Goal: Task Accomplishment & Management: Use online tool/utility

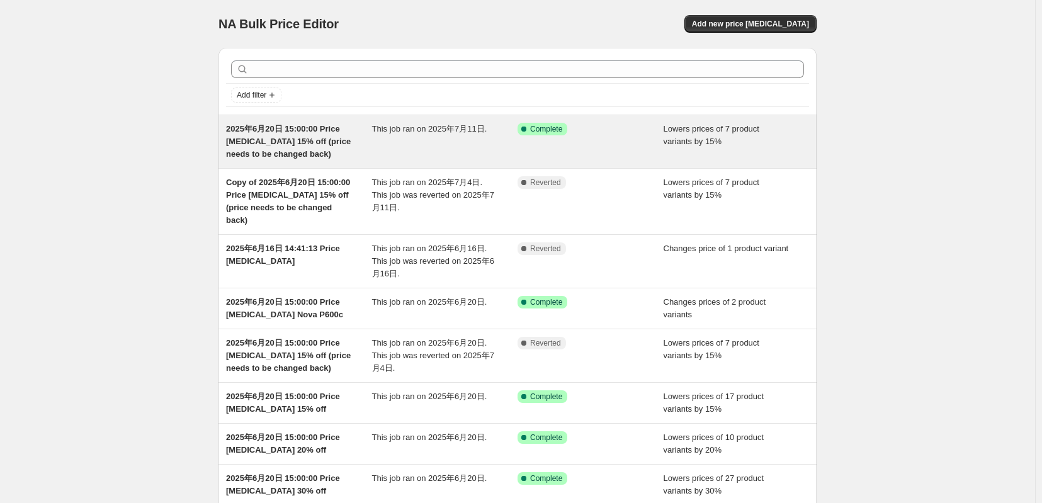
click at [614, 158] on div "Success Complete Complete" at bounding box center [590, 142] width 146 height 38
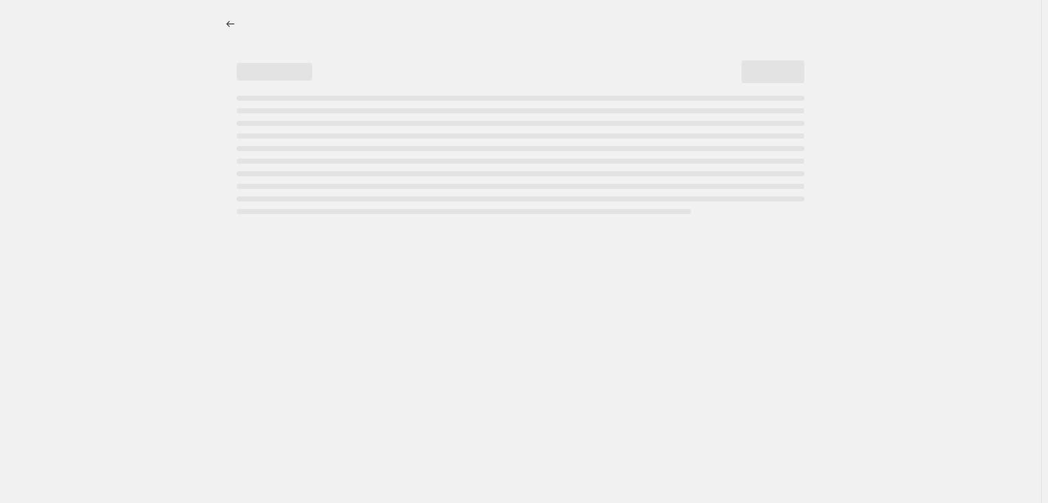
select select "percentage"
select select "tag"
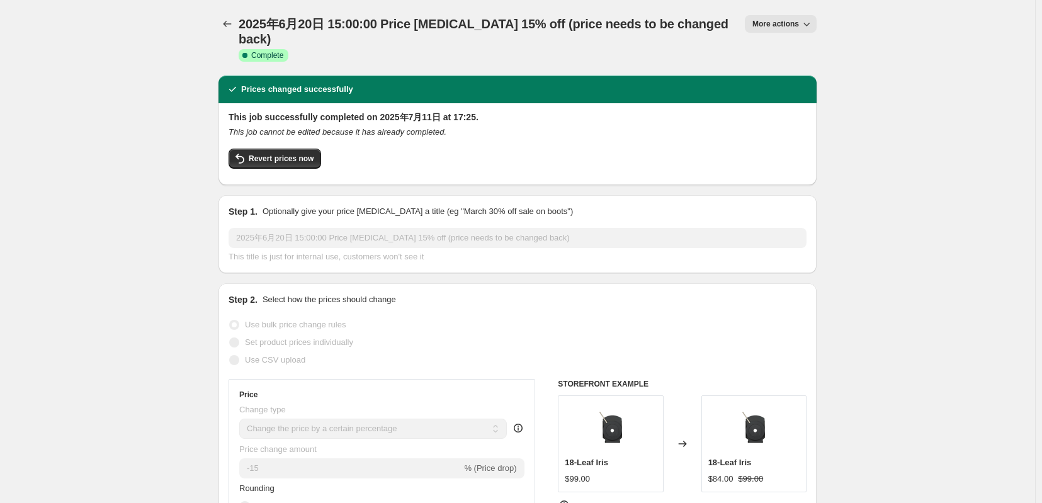
click at [813, 22] on icon "button" at bounding box center [806, 24] width 13 height 13
click at [783, 121] on span "Delete job" at bounding box center [787, 115] width 37 height 9
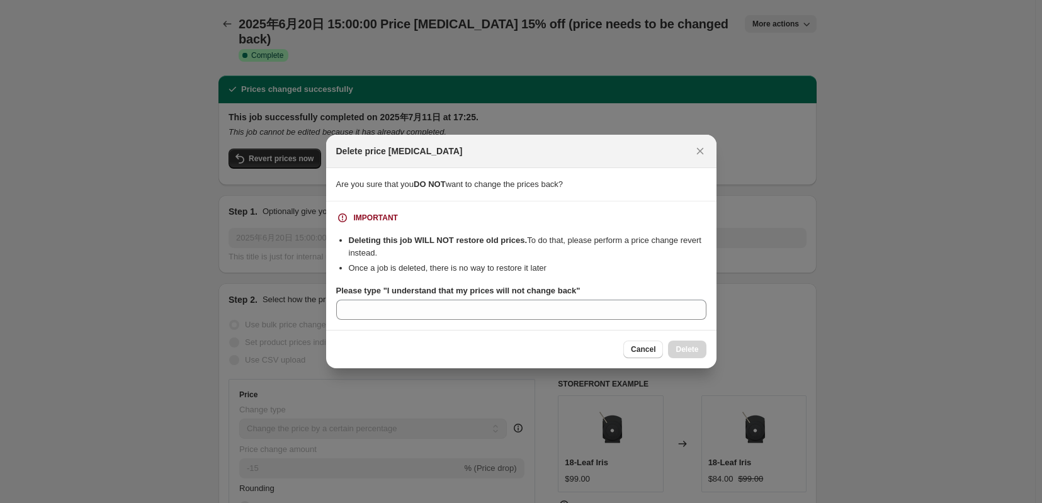
click at [378, 290] on b "Please type "I understand that my prices will not change back"" at bounding box center [458, 290] width 244 height 9
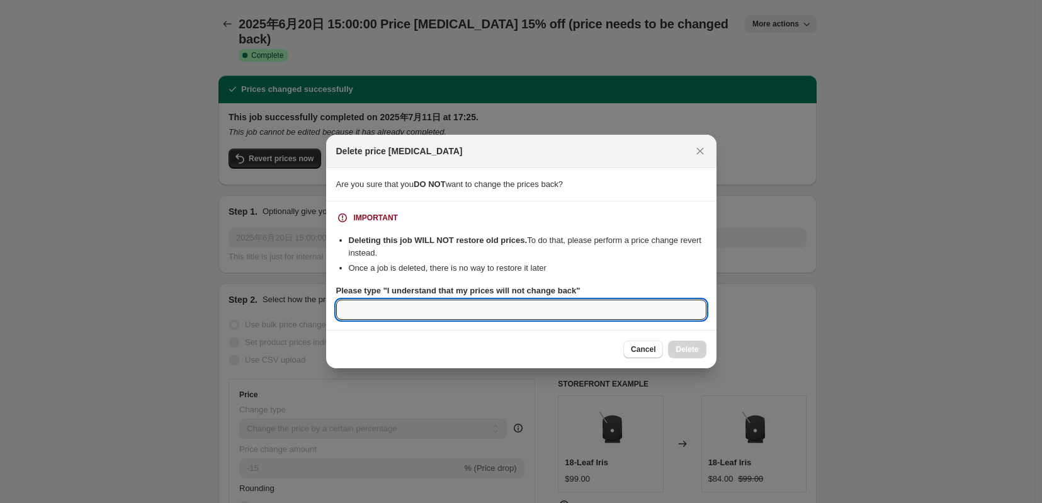
click at [378, 300] on input "Please type "I understand that my prices will not change back"" at bounding box center [521, 310] width 370 height 20
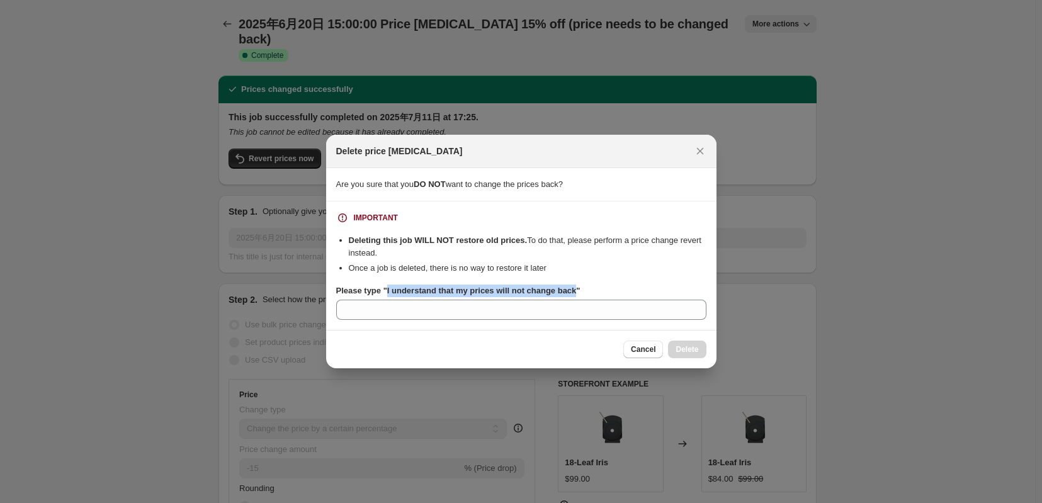
drag, startPoint x: 379, startPoint y: 291, endPoint x: 585, endPoint y: 298, distance: 206.6
click at [580, 297] on label "Please type "I understand that my prices will not change back"" at bounding box center [458, 291] width 244 height 13
copy b "I understand that my prices will not change back"
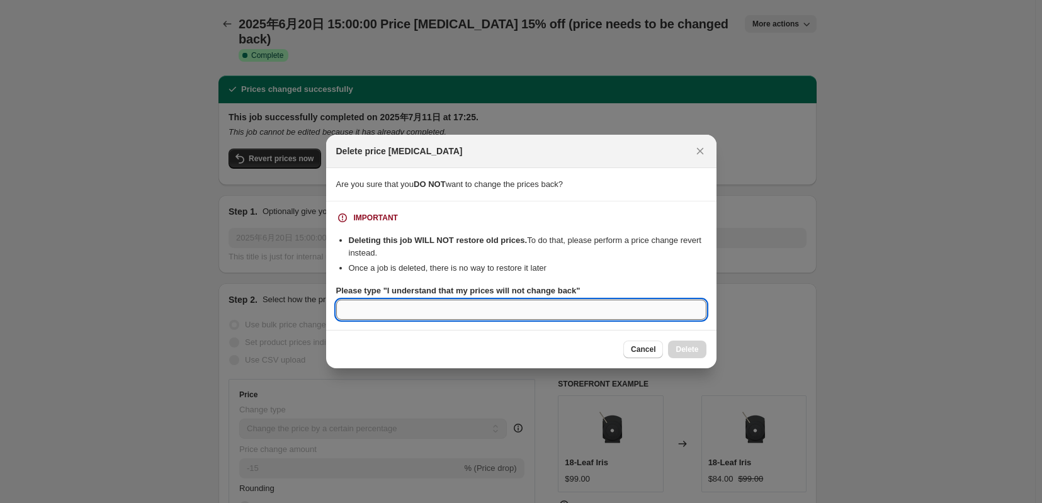
click at [510, 320] on input "Please type "I understand that my prices will not change back"" at bounding box center [521, 310] width 370 height 20
paste input "I understand that my prices will not change back"
type input "I understand that my prices will not change back"
click at [669, 273] on li "Once a job is deleted, there is no way to restore it later" at bounding box center [528, 268] width 358 height 13
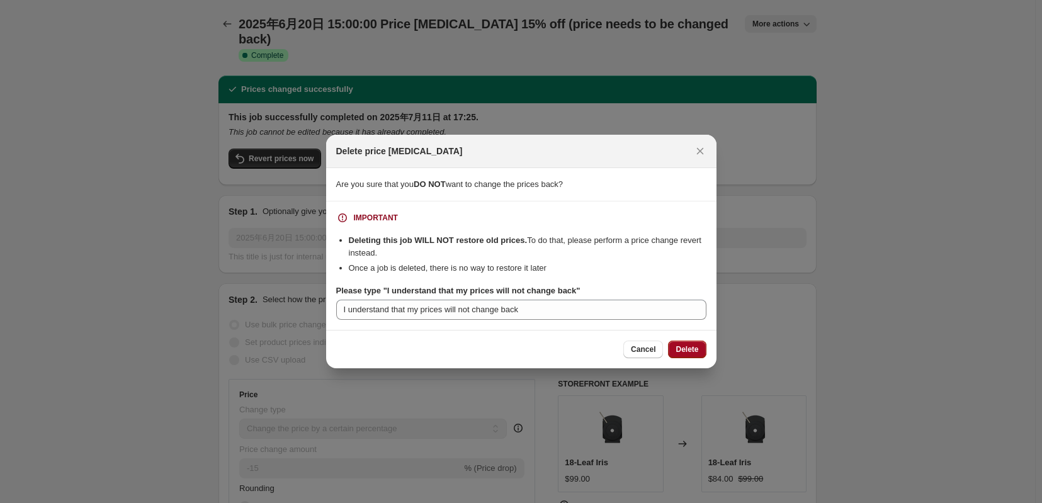
click at [695, 351] on span "Delete" at bounding box center [687, 349] width 23 height 10
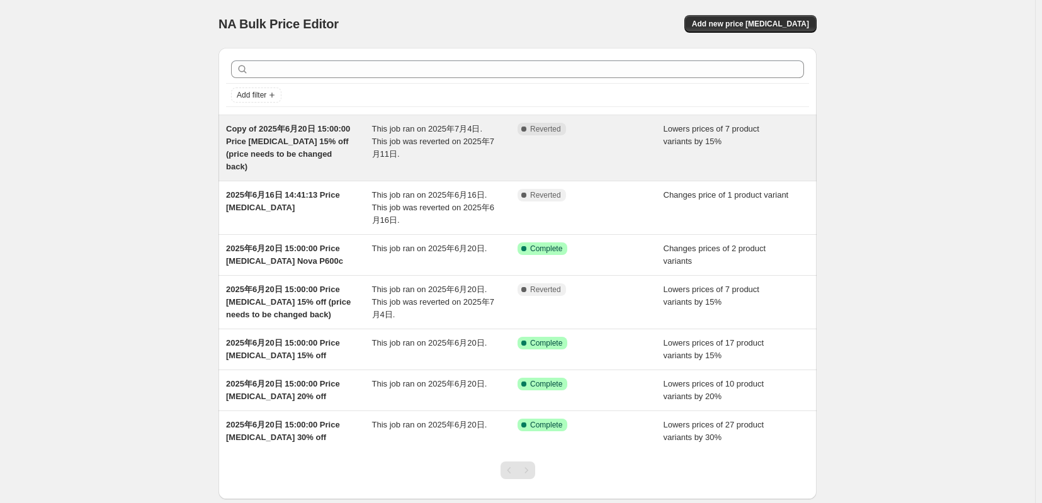
click at [277, 144] on div "Copy of 2025年6月20日 15:00:00 Price [MEDICAL_DATA] 15% off (price needs to be cha…" at bounding box center [299, 148] width 146 height 50
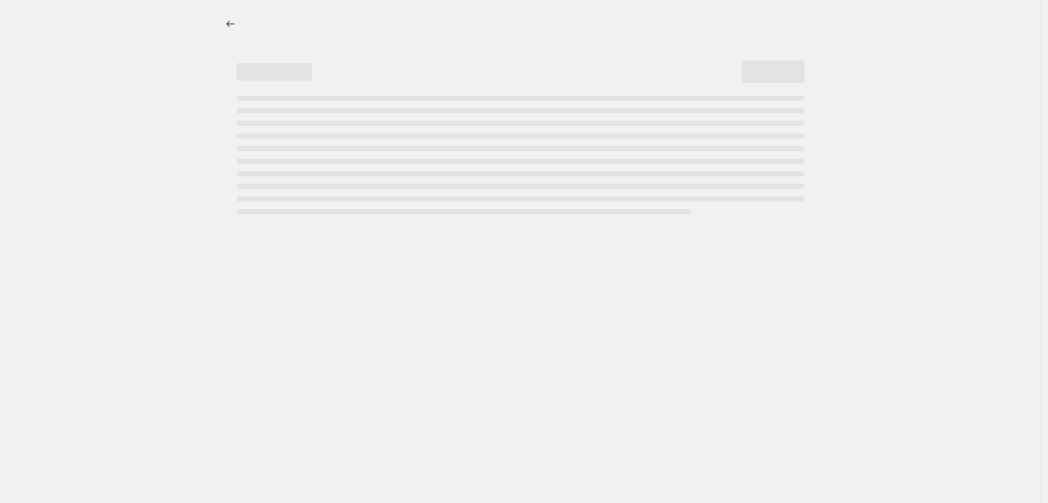
select select "percentage"
select select "tag"
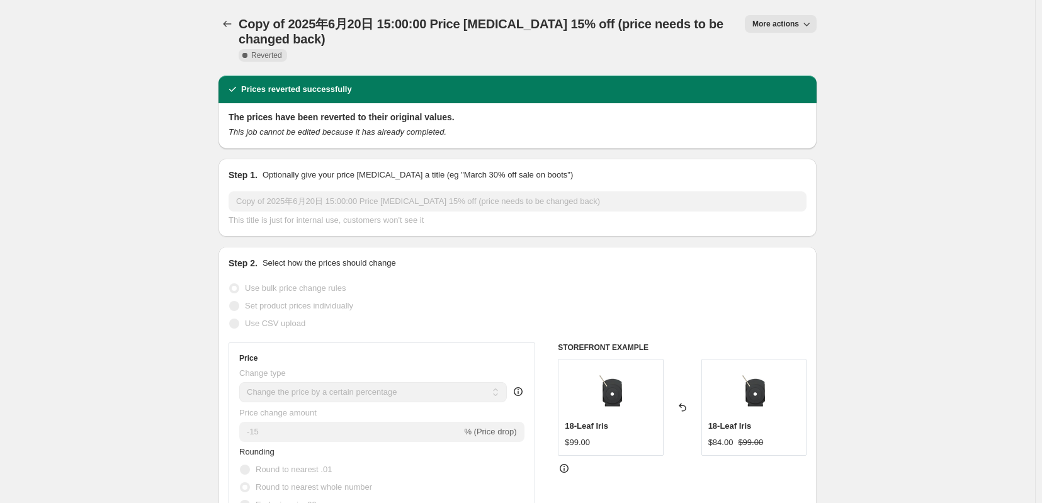
click at [799, 22] on span "More actions" at bounding box center [775, 24] width 47 height 10
click at [800, 95] on span "Delete job" at bounding box center [787, 94] width 37 height 9
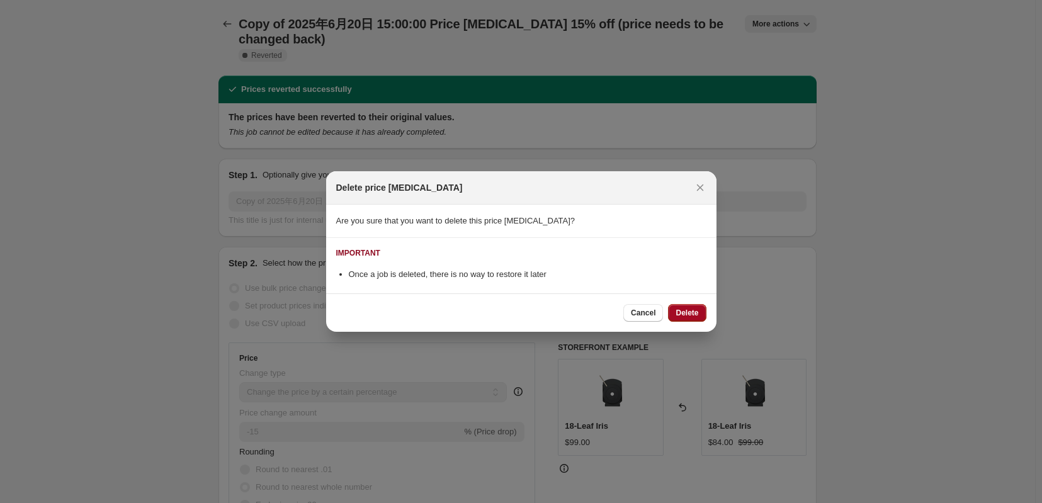
click at [698, 318] on span "Delete" at bounding box center [687, 313] width 23 height 10
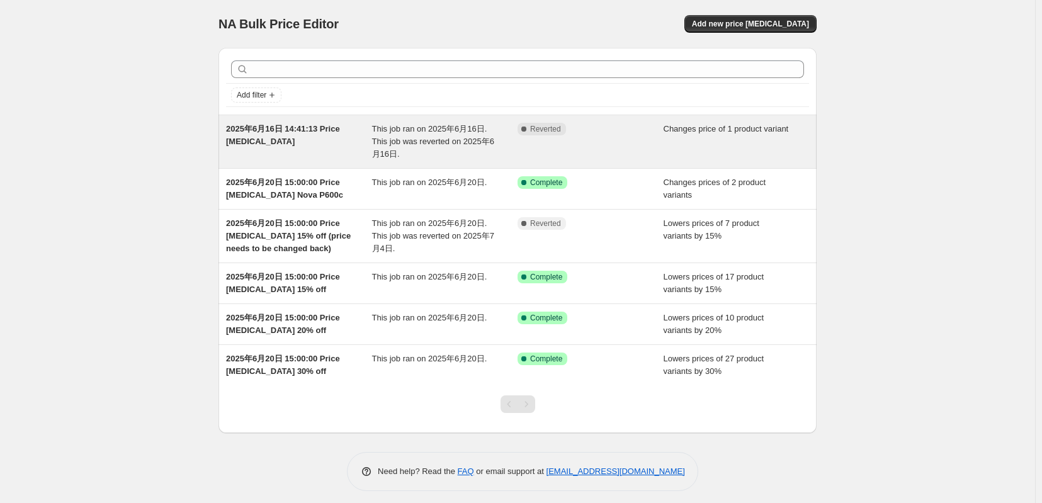
click at [255, 141] on span "2025年6月16日 14:41:13 Price [MEDICAL_DATA]" at bounding box center [283, 135] width 114 height 22
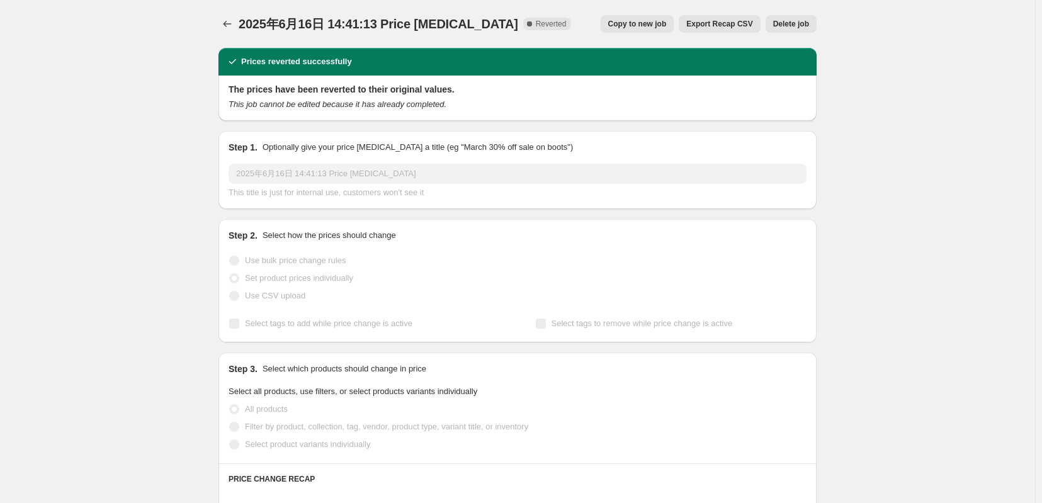
click at [812, 19] on button "Delete job" at bounding box center [791, 24] width 51 height 18
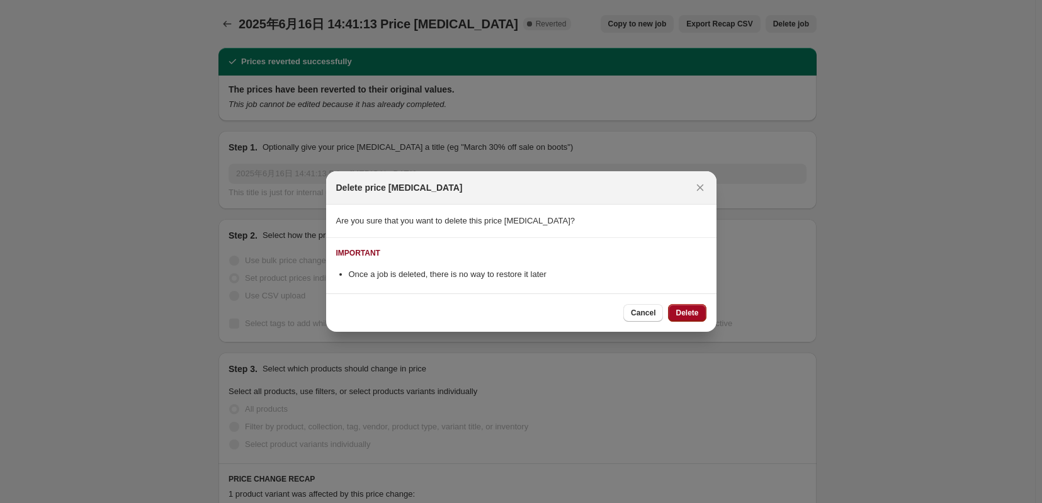
click at [698, 318] on span "Delete" at bounding box center [687, 313] width 23 height 10
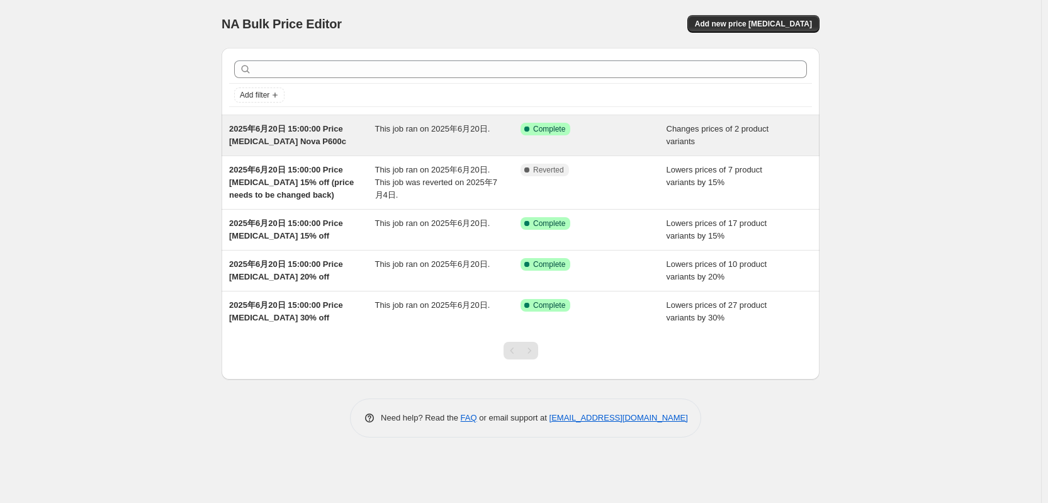
click at [315, 144] on div "2025年6月20日 15:00:00 Price [MEDICAL_DATA] Nova P600c" at bounding box center [302, 135] width 146 height 25
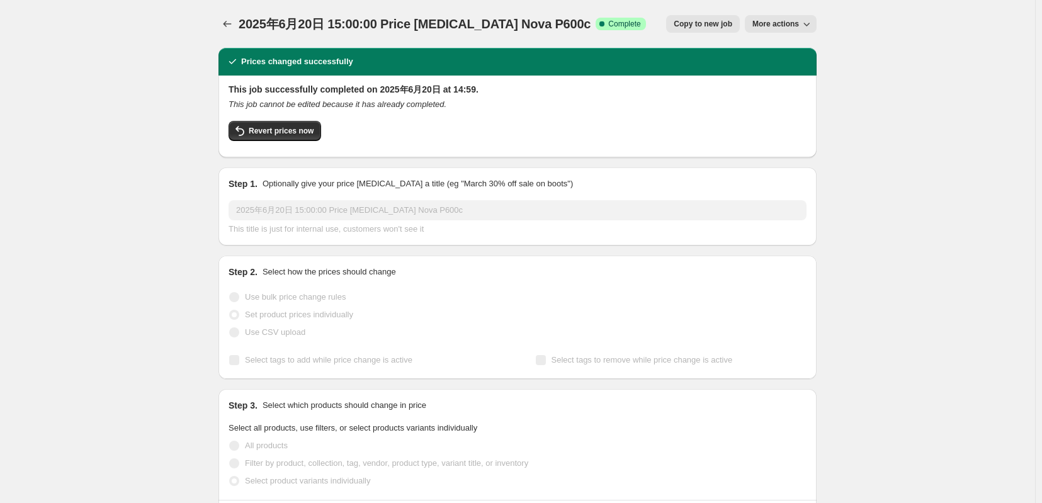
click at [784, 25] on span "More actions" at bounding box center [775, 24] width 47 height 10
click at [801, 99] on span "Delete job" at bounding box center [787, 94] width 37 height 9
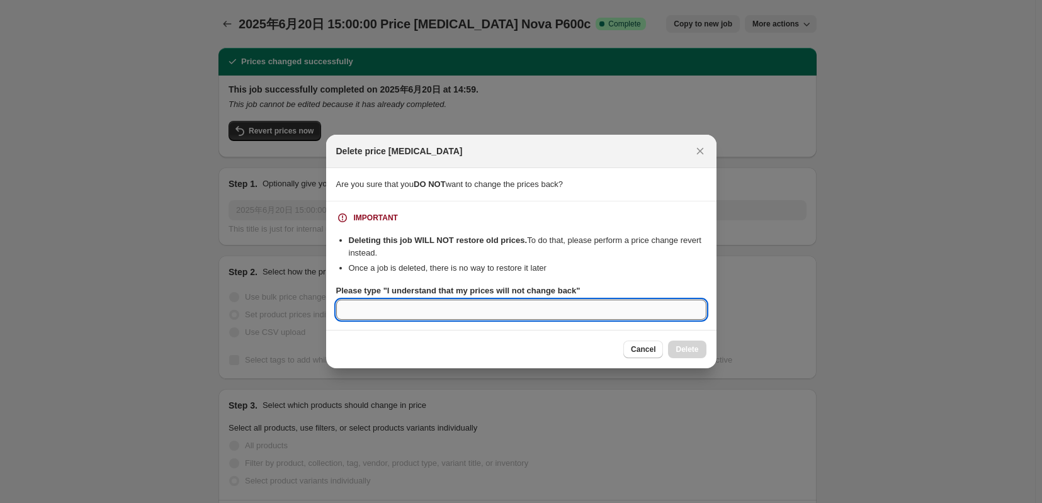
click at [374, 320] on input "Please type "I understand that my prices will not change back"" at bounding box center [521, 310] width 370 height 20
paste input "I understand that my prices will not change back"
type input "I understand that my prices will not change back"
click at [697, 351] on span "Delete" at bounding box center [687, 349] width 23 height 10
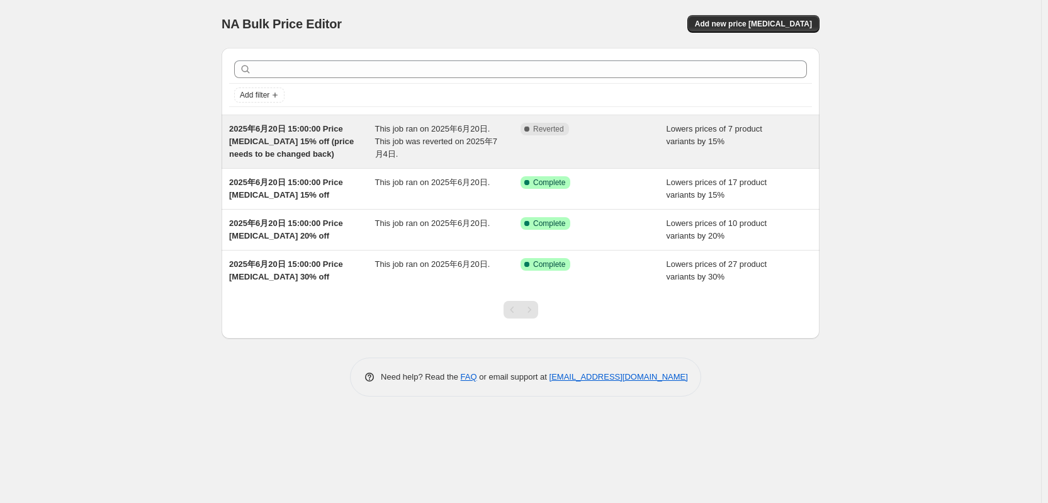
click at [280, 135] on span "2025年6月20日 15:00:00 Price [MEDICAL_DATA] 15% off (price needs to be changed bac…" at bounding box center [291, 141] width 125 height 35
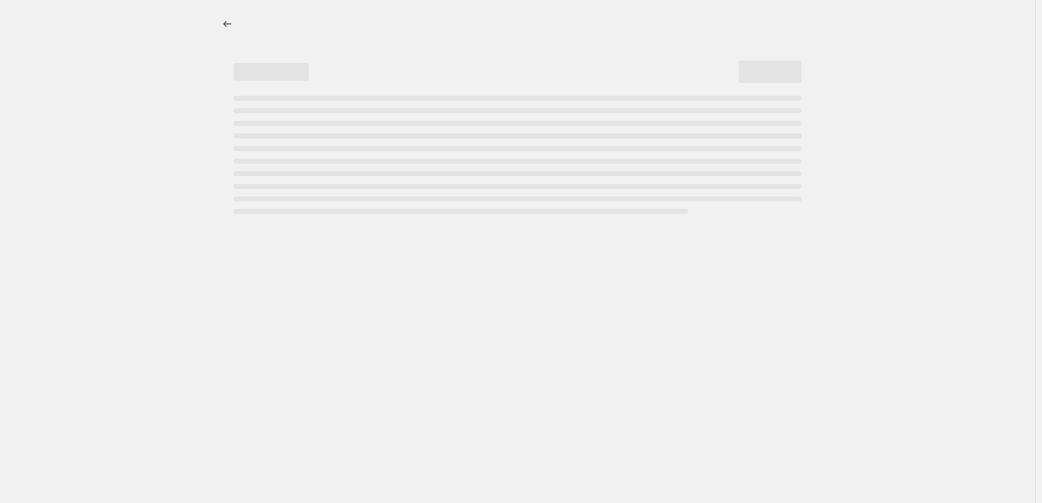
select select "percentage"
select select "tag"
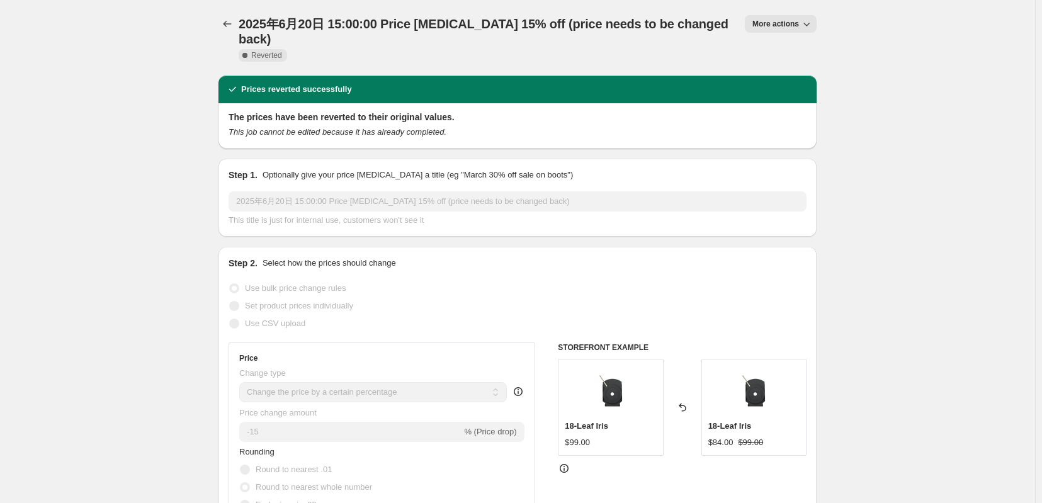
click at [799, 25] on span "More actions" at bounding box center [775, 24] width 47 height 10
click at [795, 97] on span "Delete job" at bounding box center [787, 94] width 37 height 9
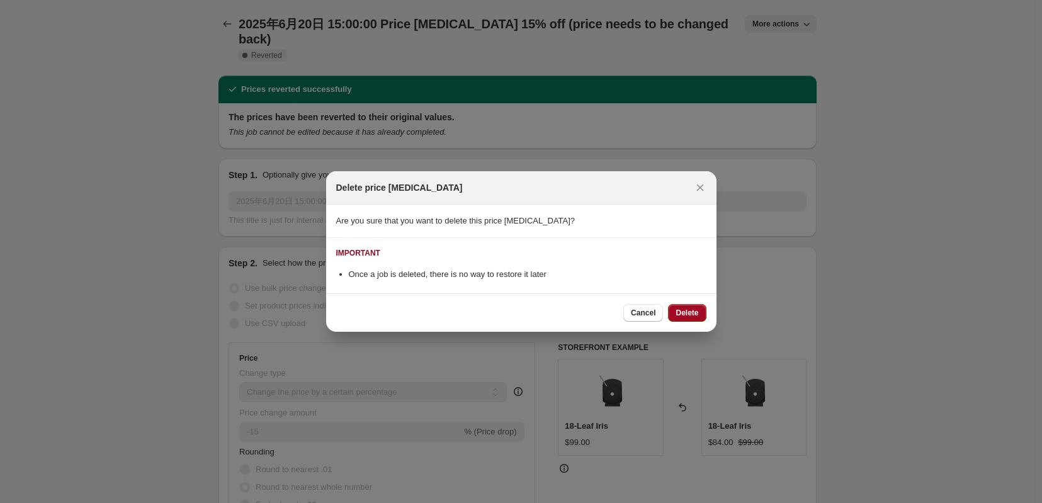
click at [698, 314] on span "Delete" at bounding box center [687, 313] width 23 height 10
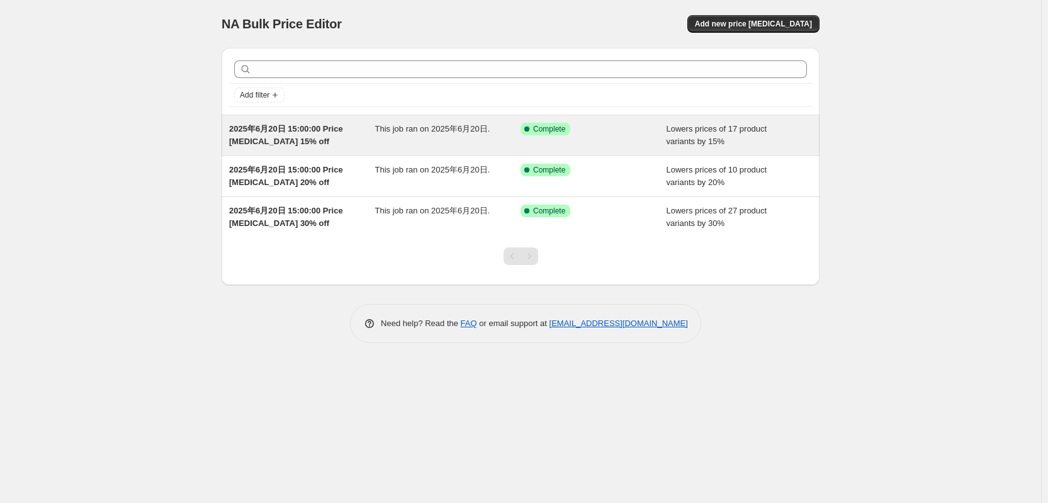
click at [375, 133] on span "This job ran on 2025年6月20日." at bounding box center [432, 128] width 115 height 9
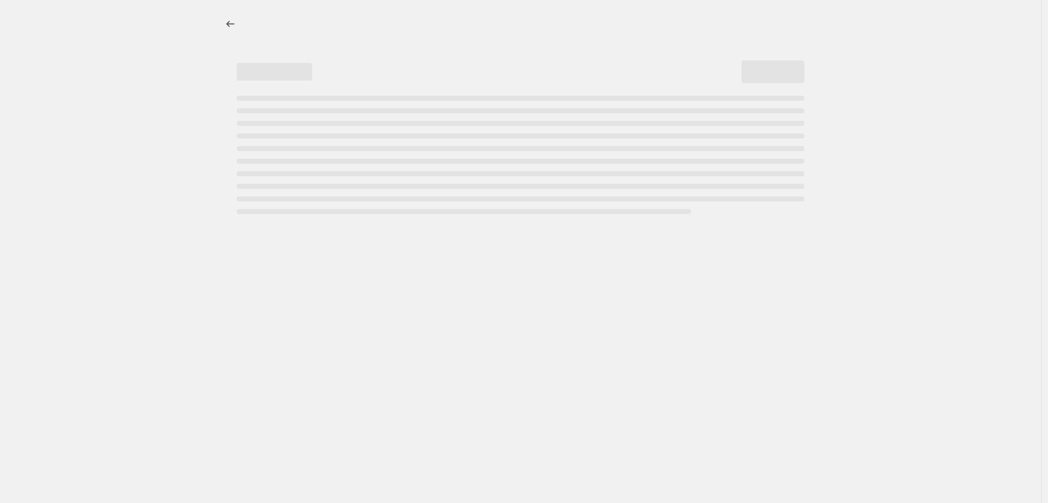
select select "percentage"
select select "tag"
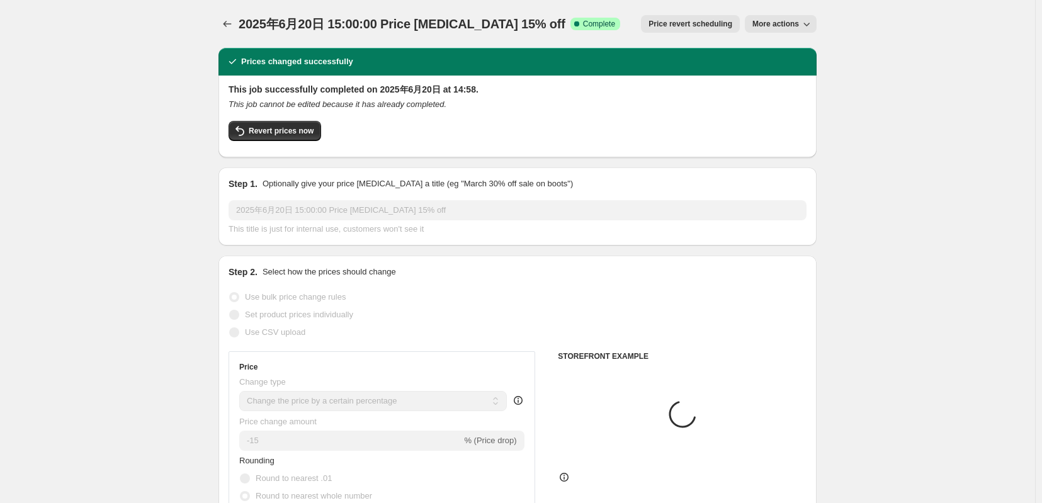
click at [813, 26] on icon "button" at bounding box center [806, 24] width 13 height 13
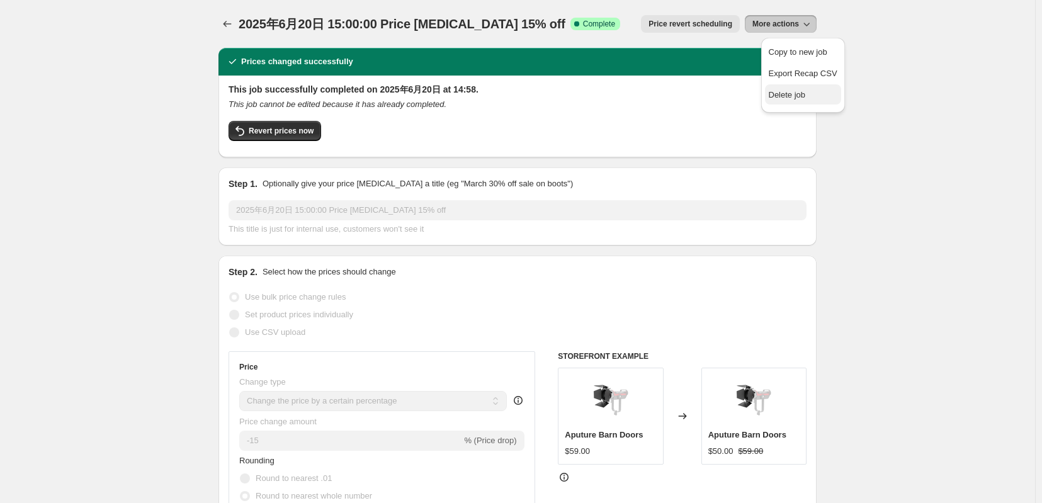
click at [795, 99] on span "Delete job" at bounding box center [787, 94] width 37 height 9
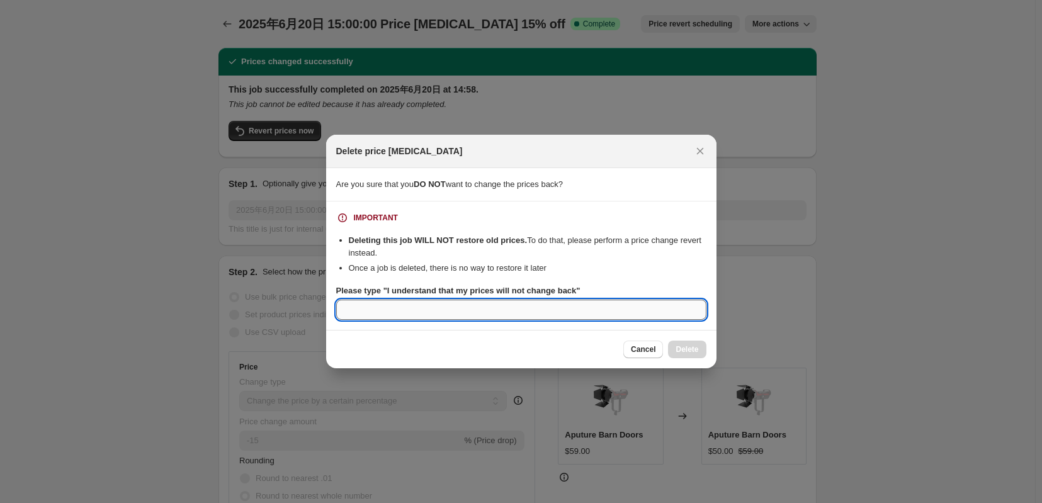
click at [424, 320] on input "Please type "I understand that my prices will not change back"" at bounding box center [521, 310] width 370 height 20
paste input "I understand that my prices will not change back"
type input "I understand that my prices will not change back"
click at [693, 354] on span "Delete" at bounding box center [687, 349] width 23 height 10
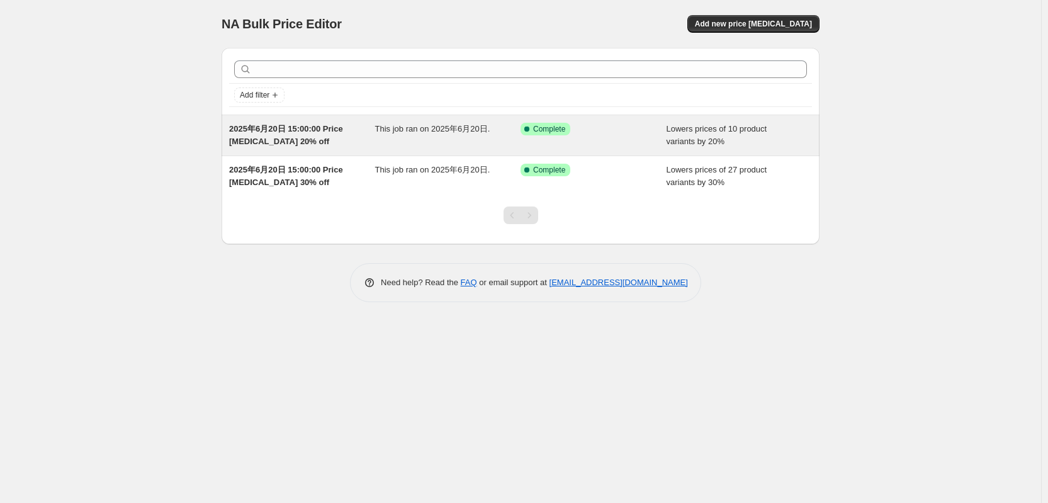
click at [295, 132] on span "2025年6月20日 15:00:00 Price [MEDICAL_DATA] 20% off" at bounding box center [286, 135] width 114 height 22
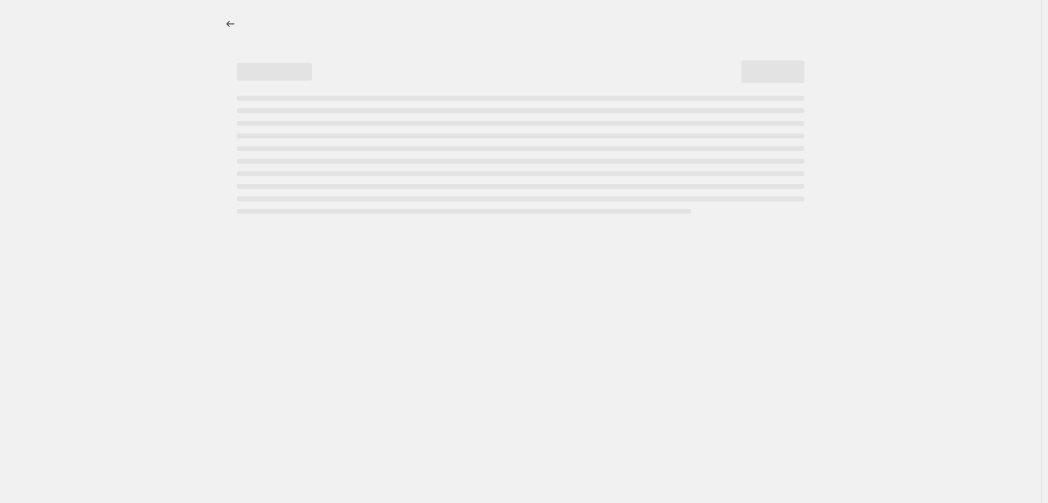
select select "percentage"
select select "tag"
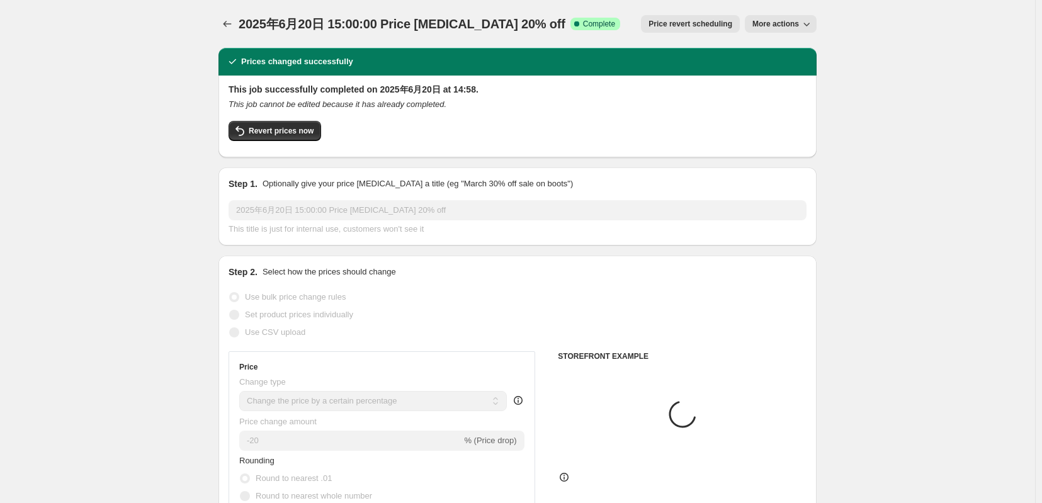
click at [799, 23] on span "More actions" at bounding box center [775, 24] width 47 height 10
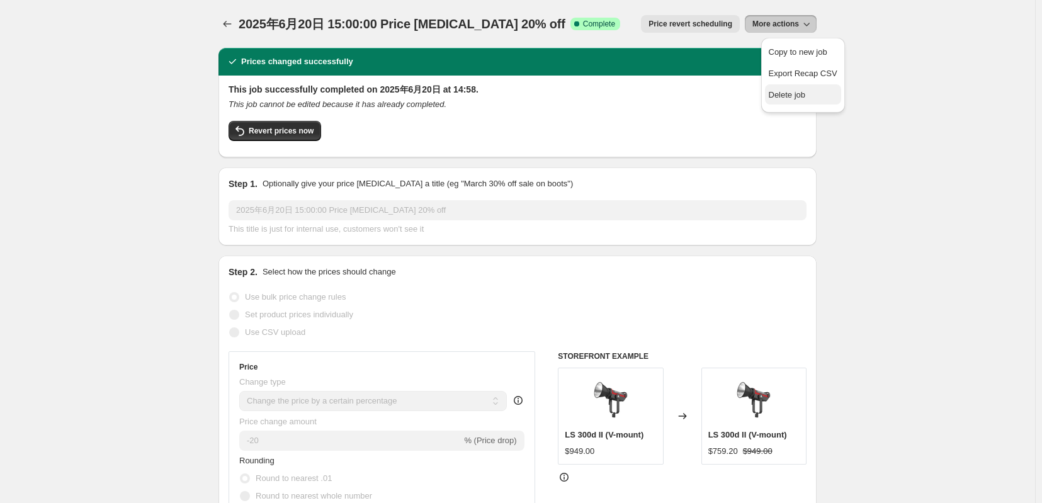
click at [798, 99] on span "Delete job" at bounding box center [787, 94] width 37 height 9
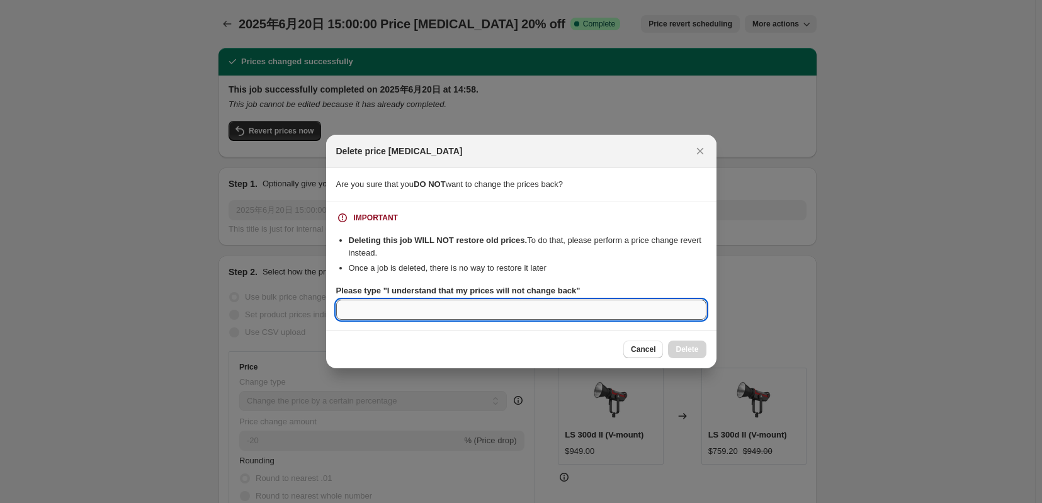
click at [565, 315] on input "Please type "I understand that my prices will not change back"" at bounding box center [521, 310] width 370 height 20
paste input "I understand that my prices will not change back"
type input "I understand that my prices will not change back"
click at [698, 354] on span "Delete" at bounding box center [687, 349] width 23 height 10
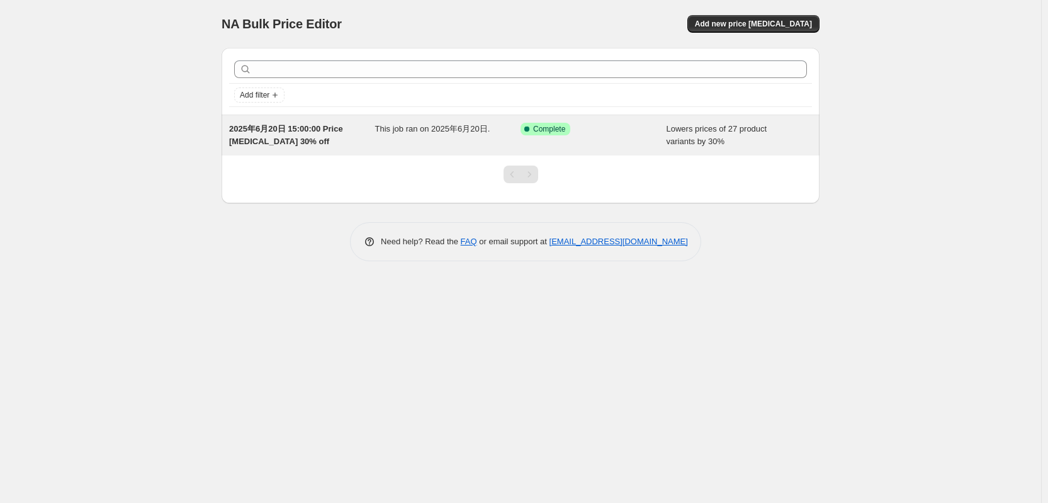
click at [260, 136] on span "2025年6月20日 15:00:00 Price [MEDICAL_DATA] 30% off" at bounding box center [286, 135] width 114 height 22
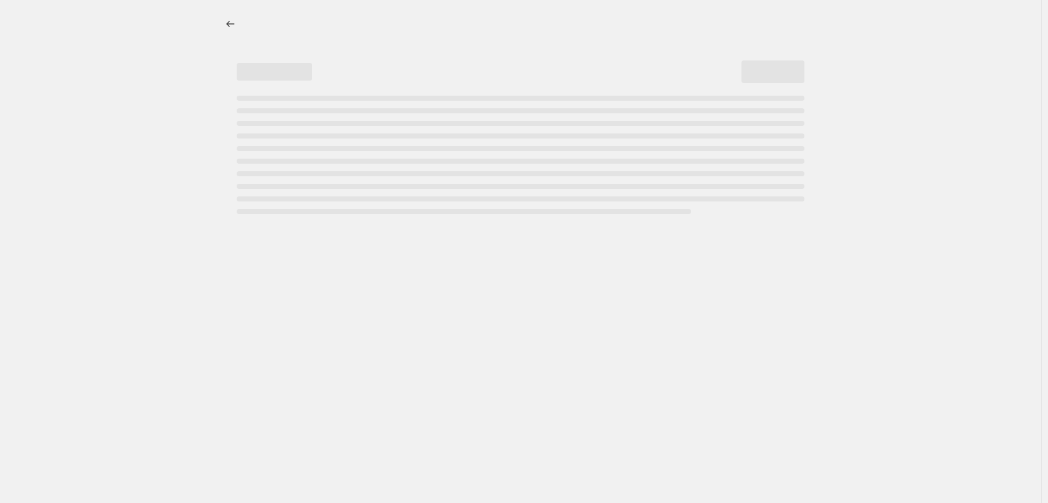
select select "percentage"
select select "tag"
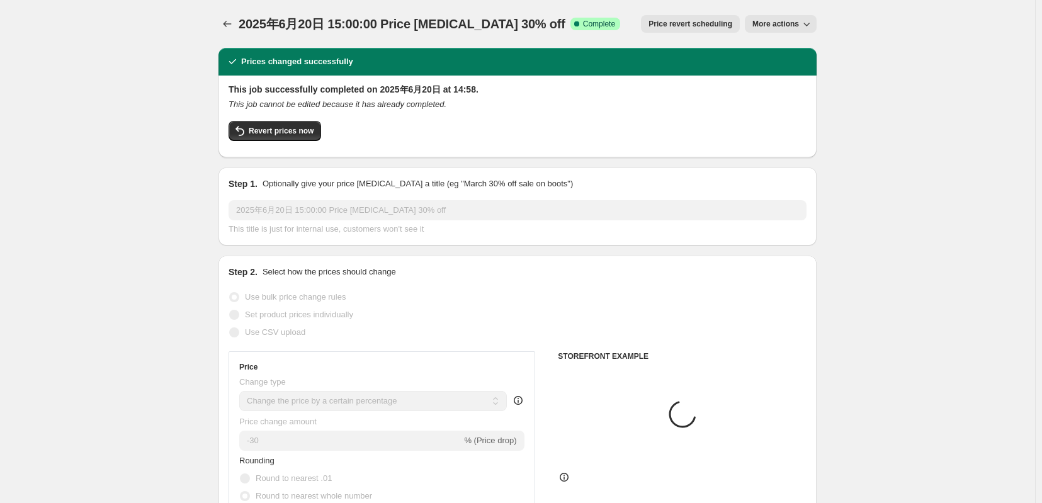
click at [799, 26] on span "More actions" at bounding box center [775, 24] width 47 height 10
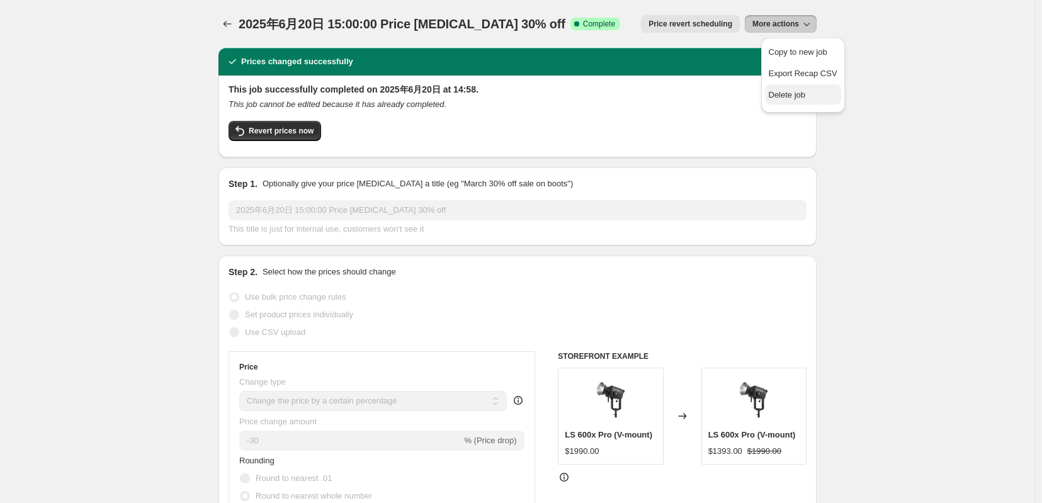
click at [789, 98] on span "Delete job" at bounding box center [787, 94] width 37 height 9
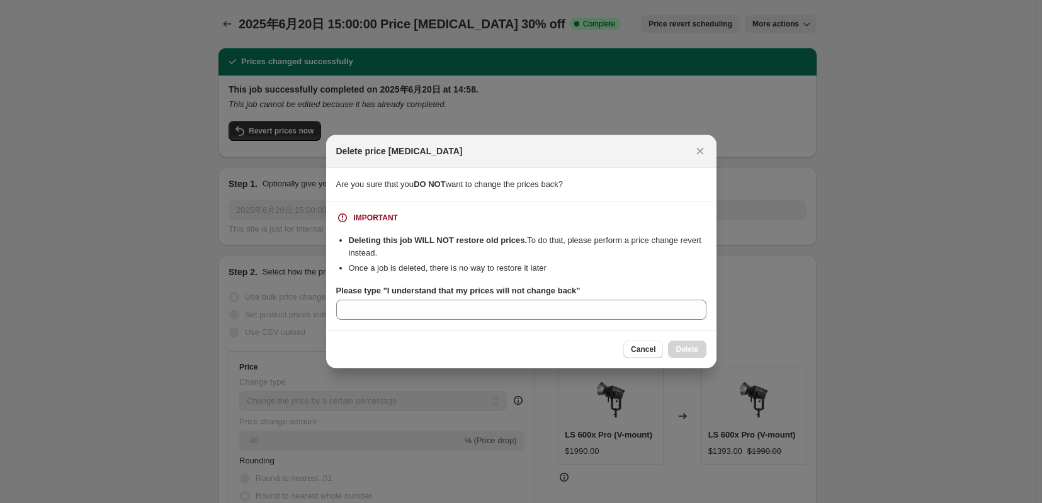
click at [484, 324] on section "IMPORTANT Deleting this job WILL NOT restore old prices. To do that, please per…" at bounding box center [521, 265] width 390 height 128
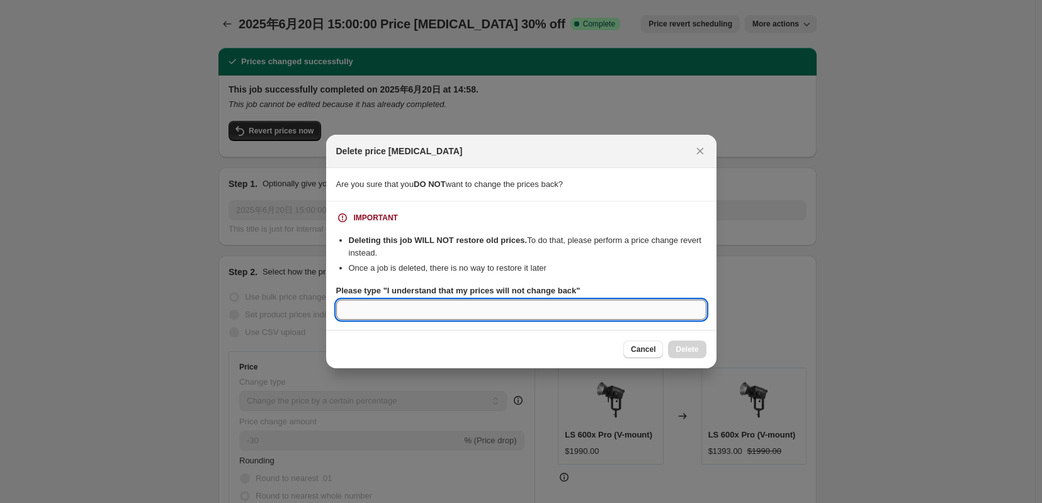
click at [484, 315] on input "Please type "I understand that my prices will not change back"" at bounding box center [521, 310] width 370 height 20
paste input "I understand that my prices will not change back"
type input "I understand that my prices will not change back"
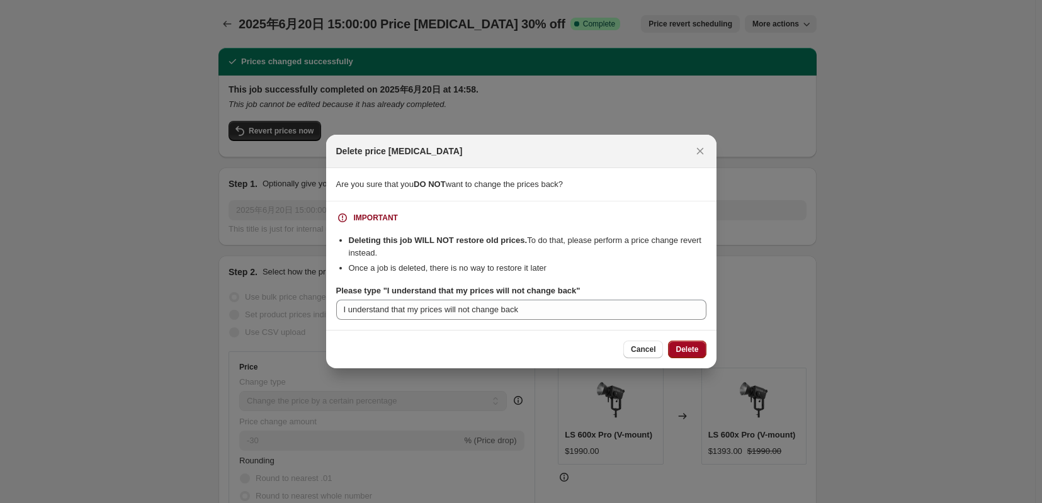
click at [706, 358] on button "Delete" at bounding box center [687, 350] width 38 height 18
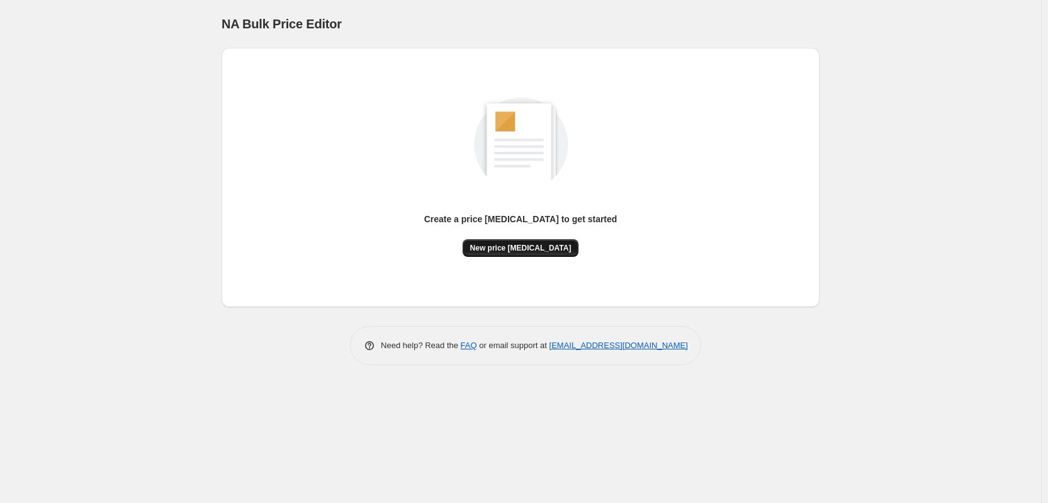
click at [526, 253] on span "New price [MEDICAL_DATA]" at bounding box center [520, 248] width 101 height 10
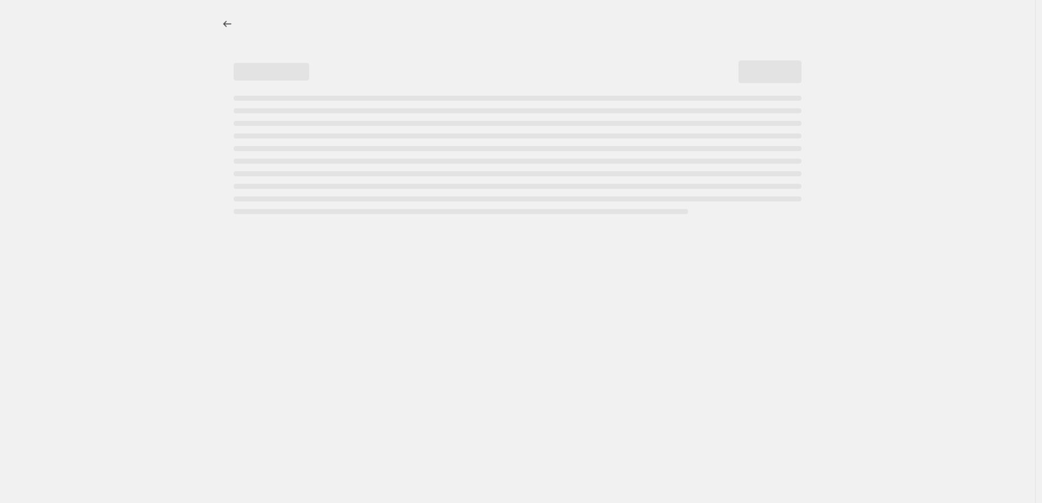
select select "percentage"
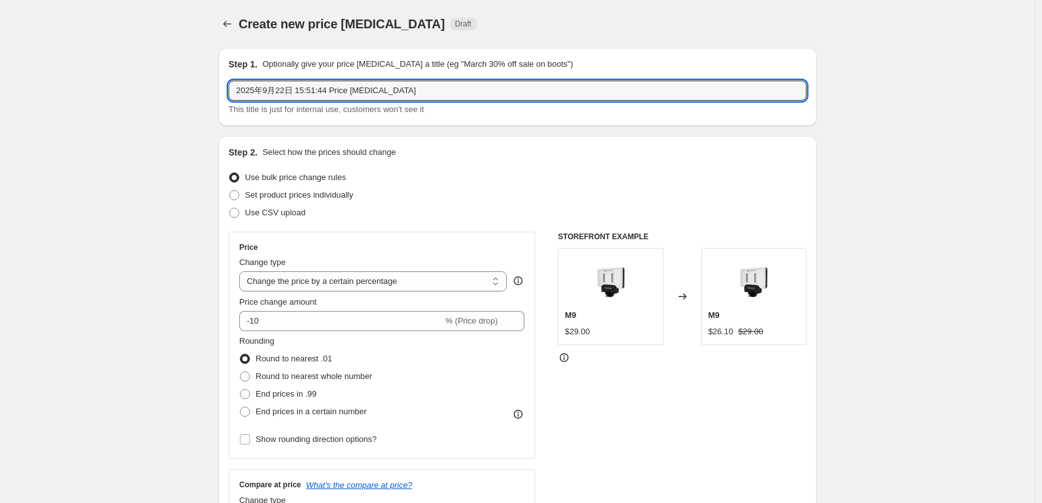
drag, startPoint x: 251, startPoint y: 94, endPoint x: 206, endPoint y: 94, distance: 45.3
click at [218, 94] on div "Step 1. Optionally give your price [MEDICAL_DATA] a title (eg "March 30% off sa…" at bounding box center [517, 87] width 598 height 78
click at [266, 89] on input "2025年9月22日 15:51:44 Price [MEDICAL_DATA]" at bounding box center [518, 91] width 578 height 20
click at [258, 92] on input "2025年9月22日 15:51:44 Price [MEDICAL_DATA]" at bounding box center [518, 91] width 578 height 20
click at [276, 88] on input "2025年10月22日 15:51:44 Price [MEDICAL_DATA]" at bounding box center [518, 91] width 578 height 20
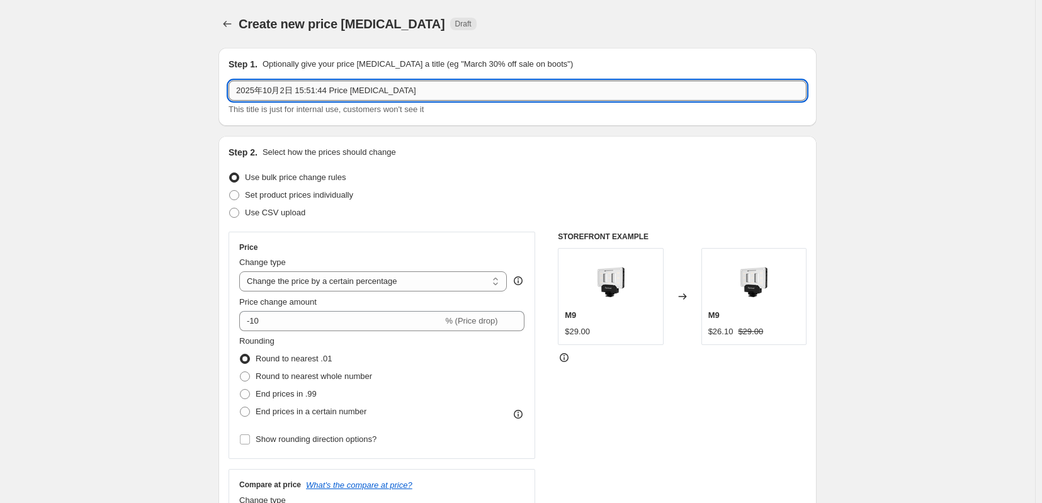
click at [290, 94] on input "2025年10月2日 15:51:44 Price [MEDICAL_DATA]" at bounding box center [518, 91] width 578 height 20
click at [308, 97] on input "2025年10月2日 15:51:44 Price [MEDICAL_DATA]" at bounding box center [518, 91] width 578 height 20
click at [291, 94] on input "2025年10月2日 15:00:44 Price [MEDICAL_DATA]" at bounding box center [518, 91] width 578 height 20
drag, startPoint x: 308, startPoint y: 96, endPoint x: 300, endPoint y: 91, distance: 9.6
click at [300, 91] on input "2025年10月2日 14:00:44 Price [MEDICAL_DATA]" at bounding box center [518, 91] width 578 height 20
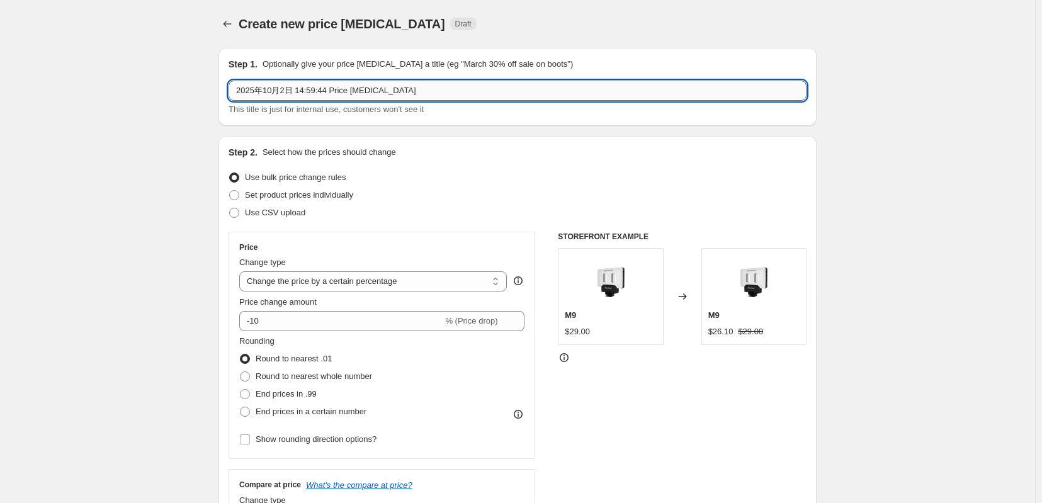
drag, startPoint x: 323, startPoint y: 93, endPoint x: 312, endPoint y: 93, distance: 10.7
click at [312, 93] on input "2025年10月2日 14:59:44 Price [MEDICAL_DATA]" at bounding box center [518, 91] width 578 height 20
drag, startPoint x: 405, startPoint y: 96, endPoint x: 157, endPoint y: 97, distance: 248.0
click at [505, 95] on input "2025年10月2日 14:59:00 Price [MEDICAL_DATA]" at bounding box center [518, 91] width 578 height 20
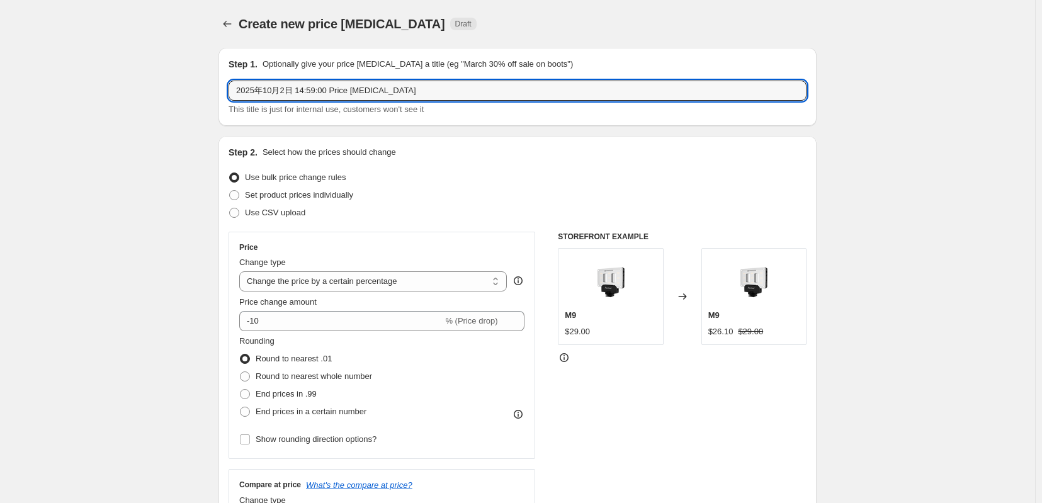
type input "2025年10月2日 14:59:00 Price [MEDICAL_DATA]"
click at [524, 201] on div "Set product prices individually" at bounding box center [518, 195] width 578 height 18
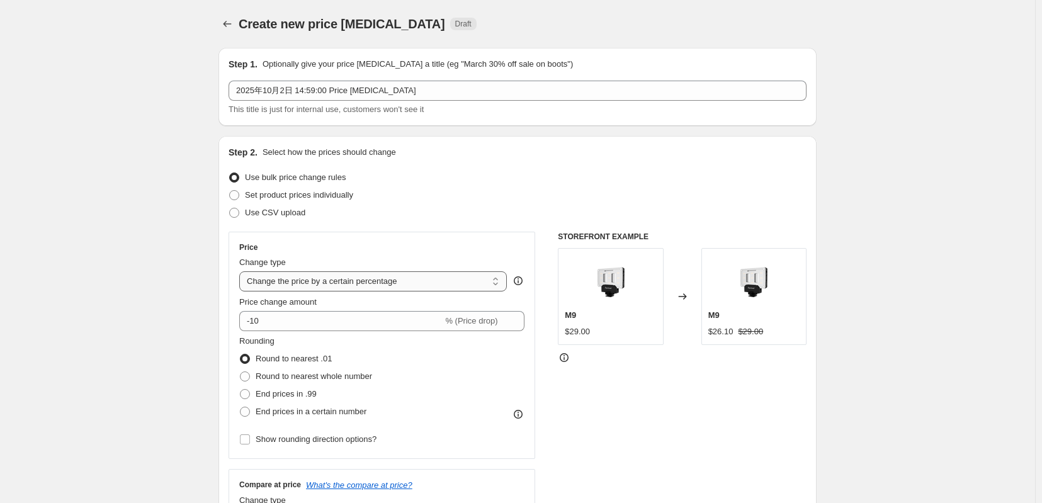
click at [290, 291] on select "Change the price to a certain amount Change the price by a certain amount Chang…" at bounding box center [373, 281] width 268 height 20
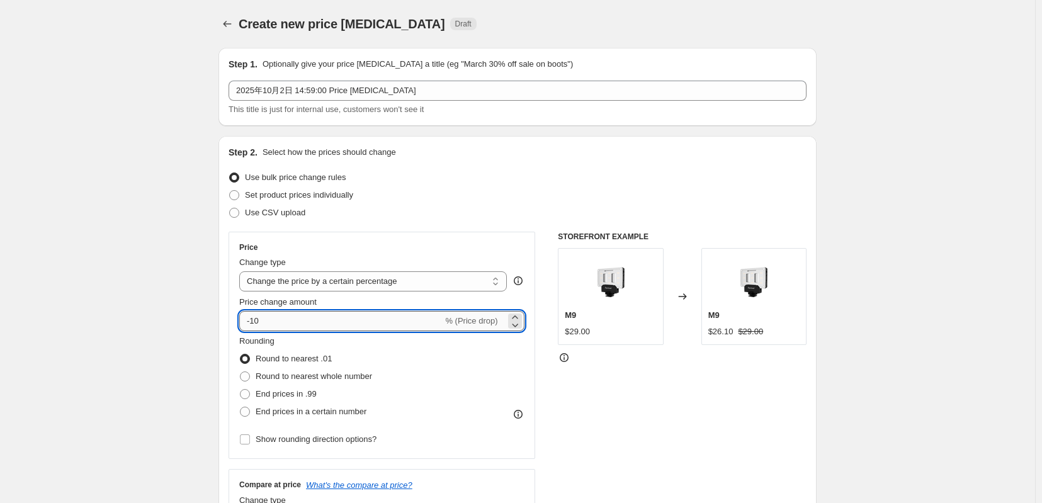
click at [268, 331] on input "-10" at bounding box center [340, 321] width 203 height 20
drag, startPoint x: 261, startPoint y: 339, endPoint x: 237, endPoint y: 335, distance: 24.8
click at [239, 331] on input "-10" at bounding box center [340, 321] width 203 height 20
type input "-30"
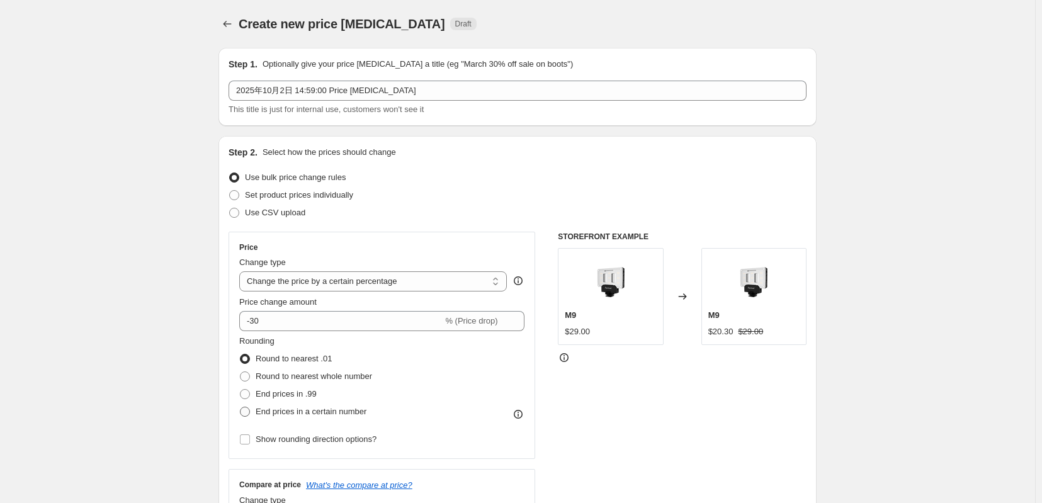
click at [240, 417] on span at bounding box center [245, 412] width 10 height 10
click at [240, 407] on input "End prices in a certain number" at bounding box center [240, 407] width 1 height 1
radio input "true"
click at [240, 364] on span at bounding box center [245, 359] width 10 height 10
click at [240, 354] on input "Round to nearest .01" at bounding box center [240, 354] width 1 height 1
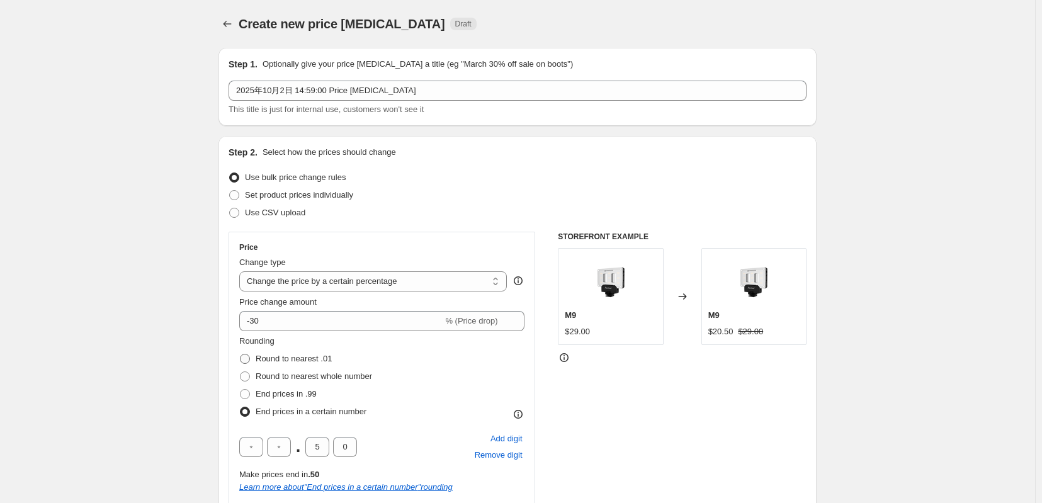
radio input "true"
click at [240, 382] on span at bounding box center [245, 376] width 10 height 10
click at [240, 372] on input "Round to nearest whole number" at bounding box center [240, 371] width 1 height 1
radio input "true"
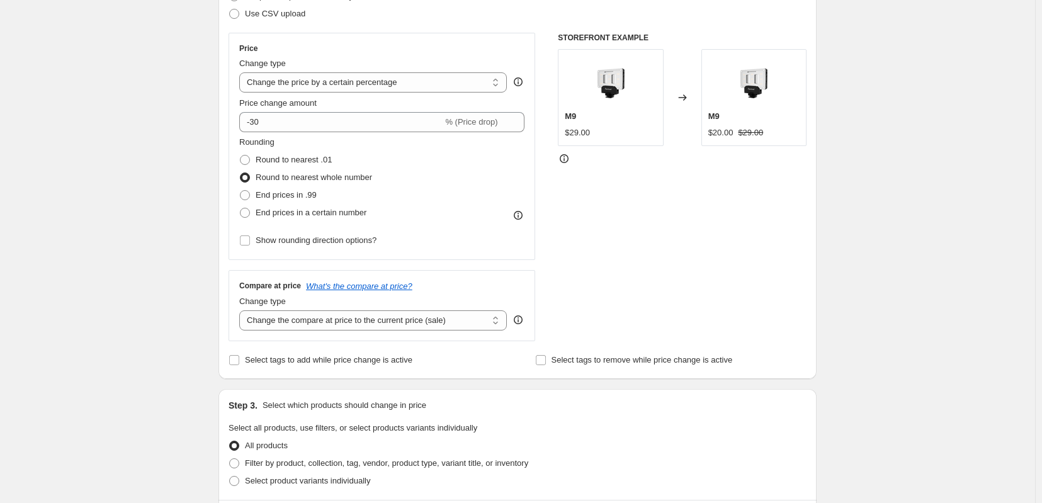
scroll to position [210, 0]
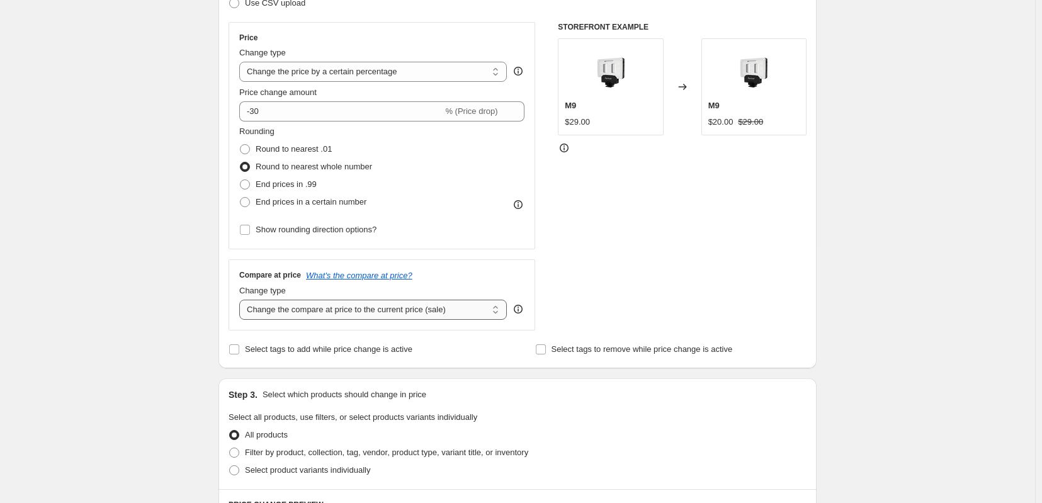
click at [438, 320] on select "Change the compare at price to the current price (sale) Change the compare at p…" at bounding box center [373, 310] width 268 height 20
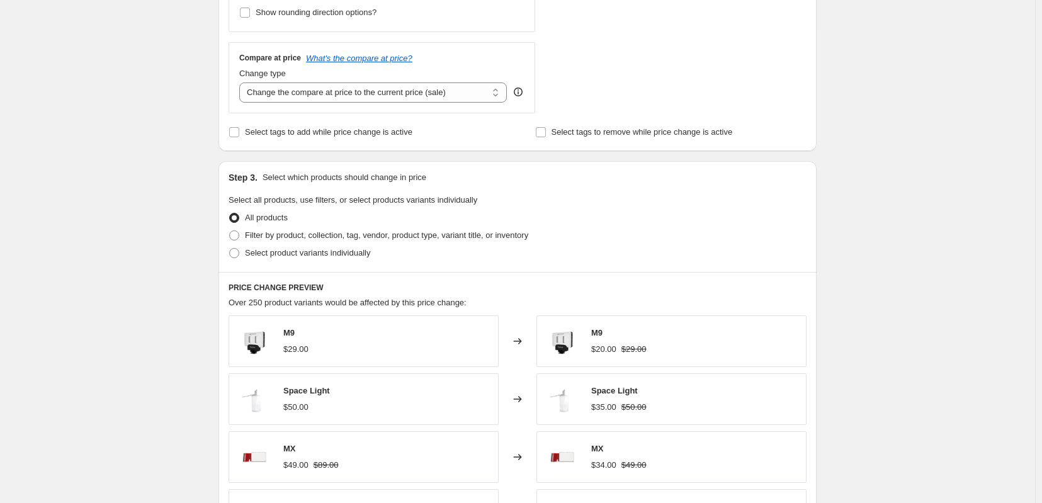
scroll to position [420, 0]
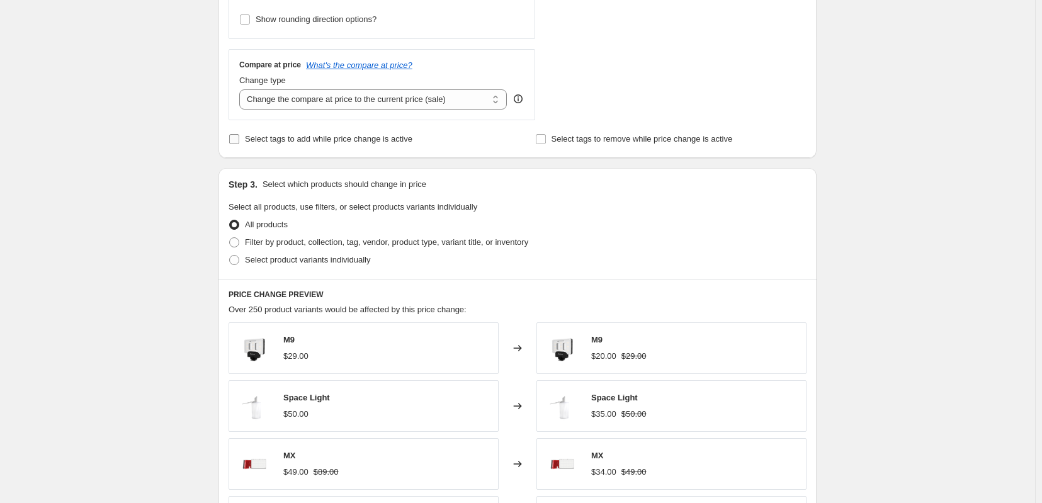
click at [229, 144] on input "Select tags to add while price change is active" at bounding box center [234, 139] width 10 height 10
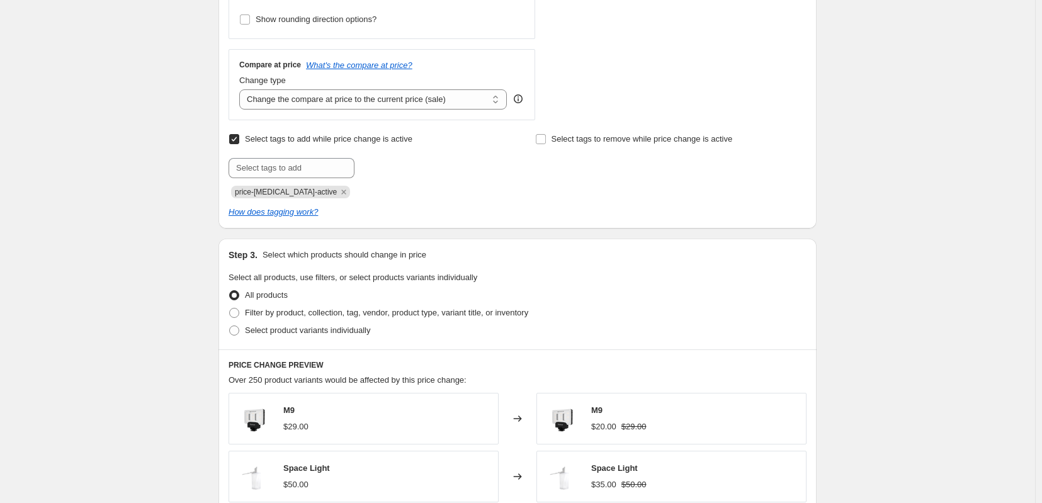
click at [229, 144] on input "Select tags to add while price change is active" at bounding box center [234, 139] width 10 height 10
checkbox input "false"
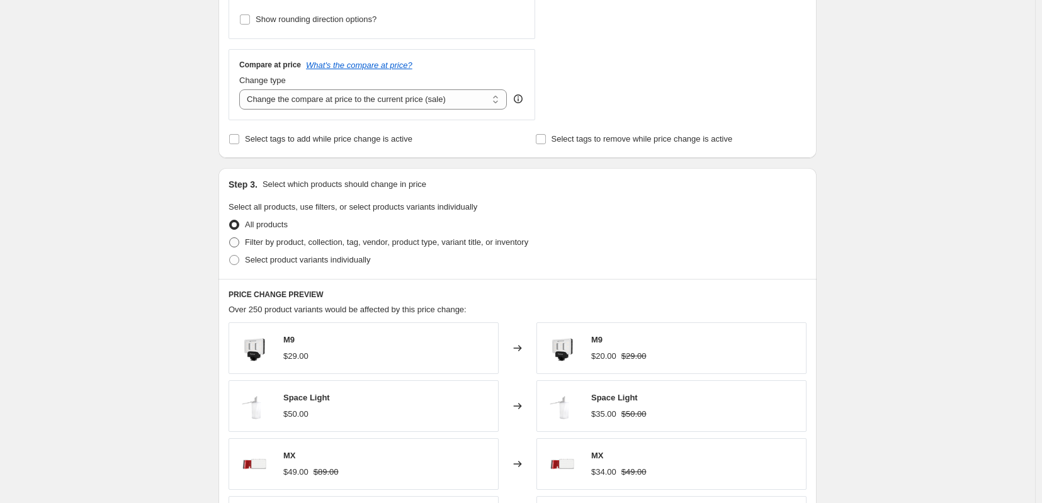
click at [229, 247] on span at bounding box center [234, 242] width 10 height 10
click at [229, 238] on input "Filter by product, collection, tag, vendor, product type, variant title, or inv…" at bounding box center [229, 237] width 1 height 1
radio input "true"
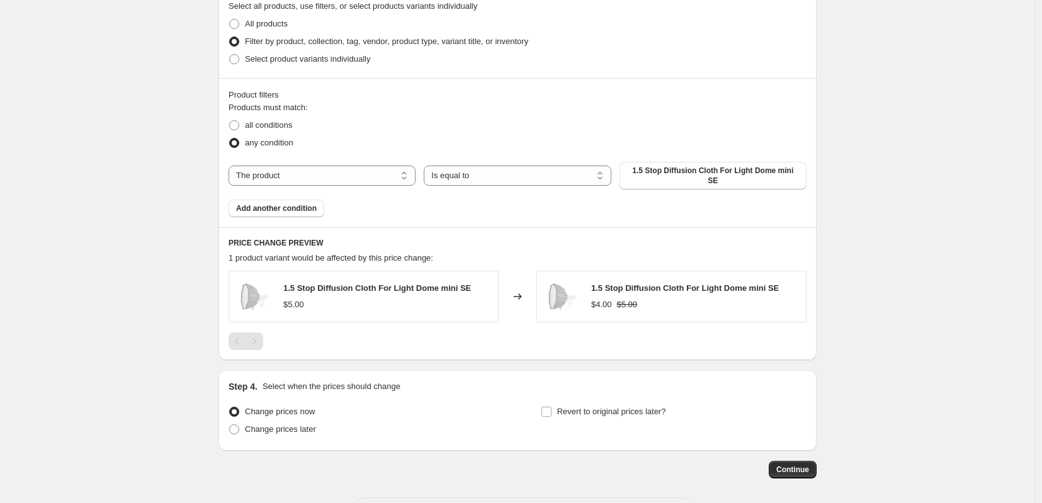
scroll to position [630, 0]
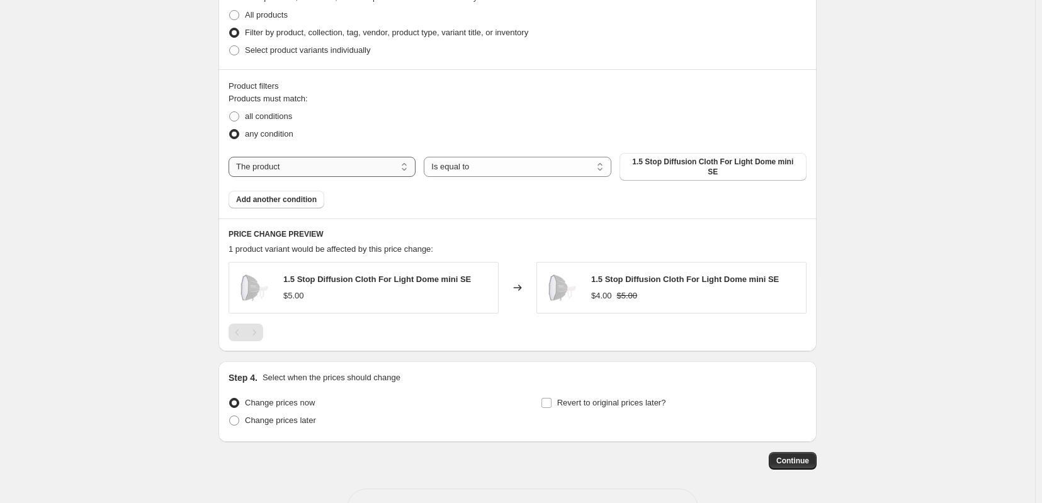
click at [366, 177] on select "The product The product's collection The product's tag The product's vendor The…" at bounding box center [322, 167] width 187 height 20
select select "tag"
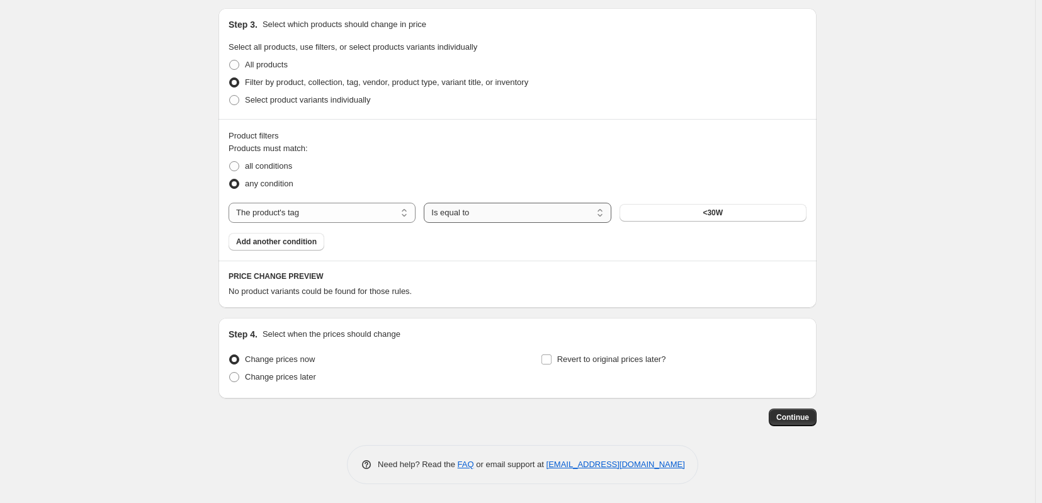
scroll to position [628, 0]
click at [694, 204] on button "<30W" at bounding box center [712, 213] width 187 height 18
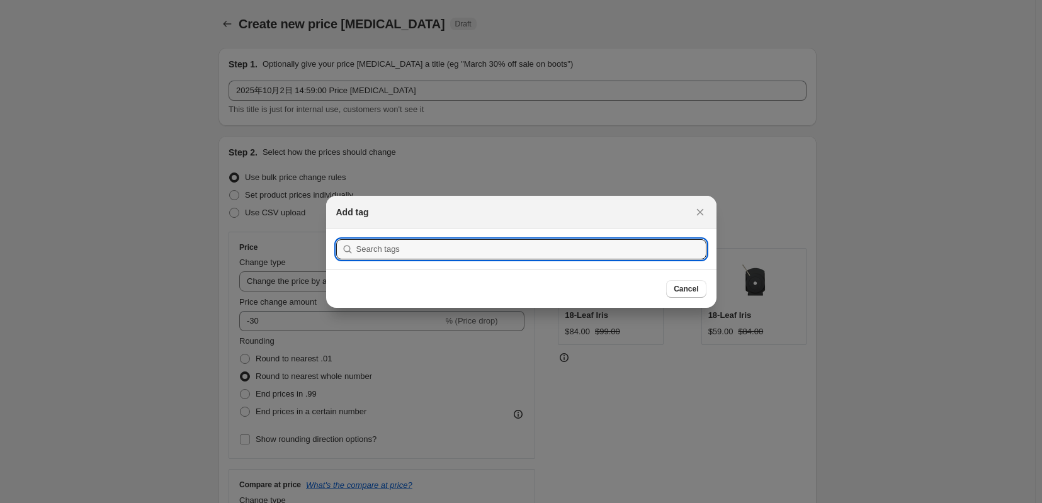
scroll to position [0, 0]
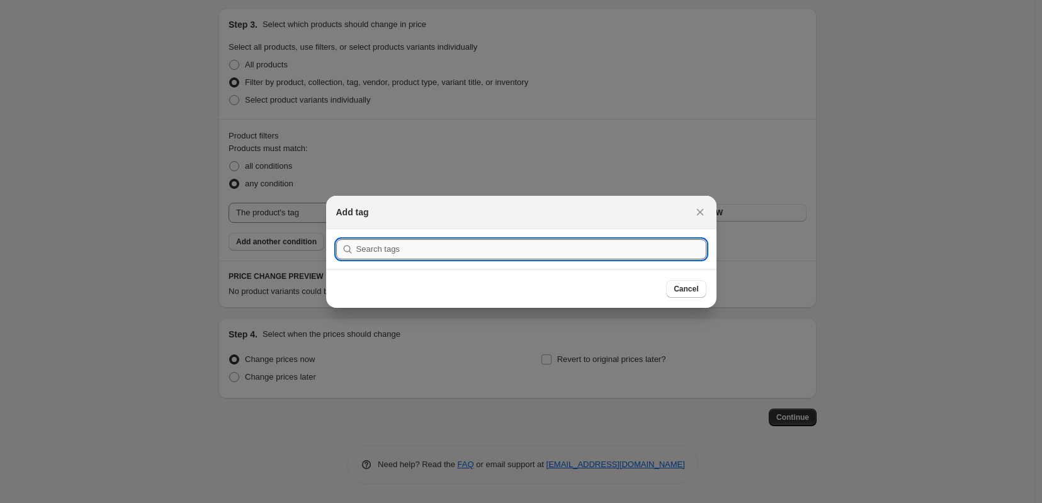
click at [367, 249] on input ":rs9:" at bounding box center [531, 249] width 350 height 20
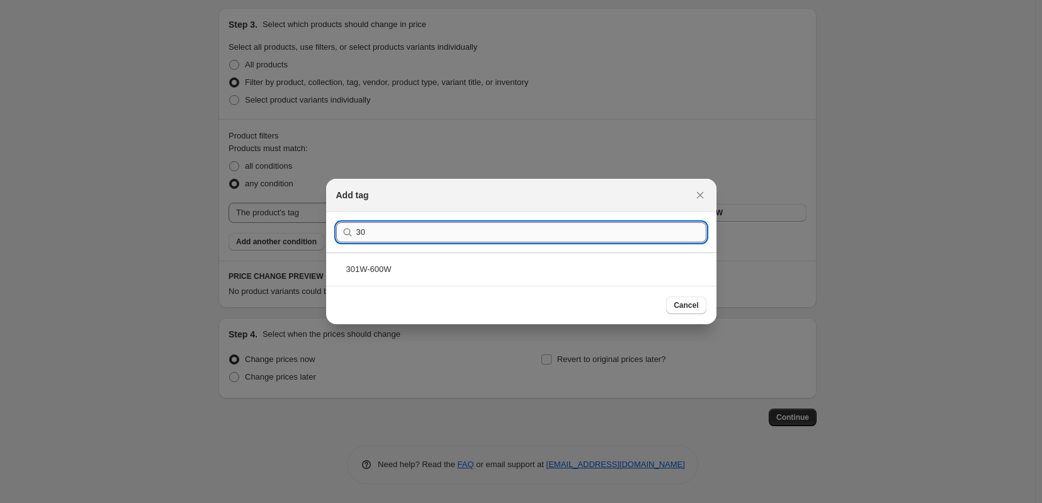
type input "3"
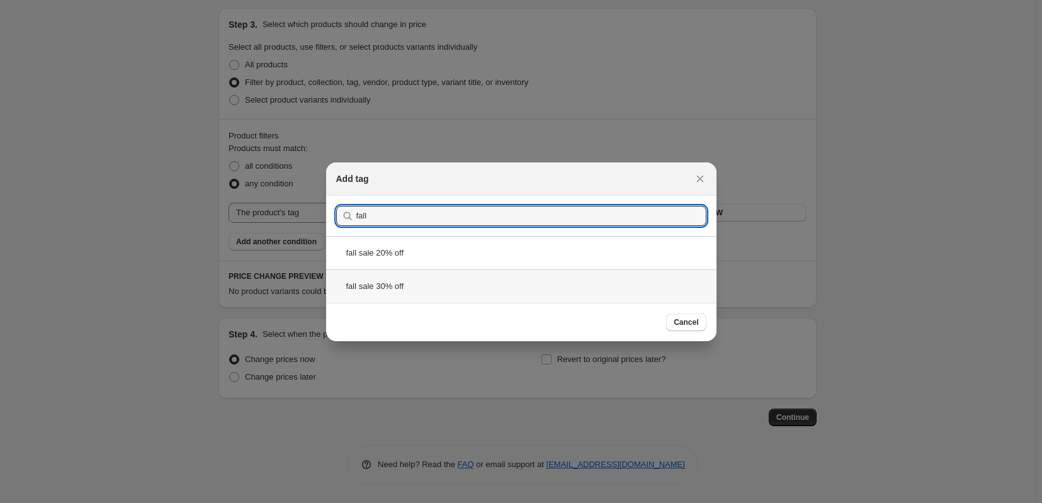
type input "fall"
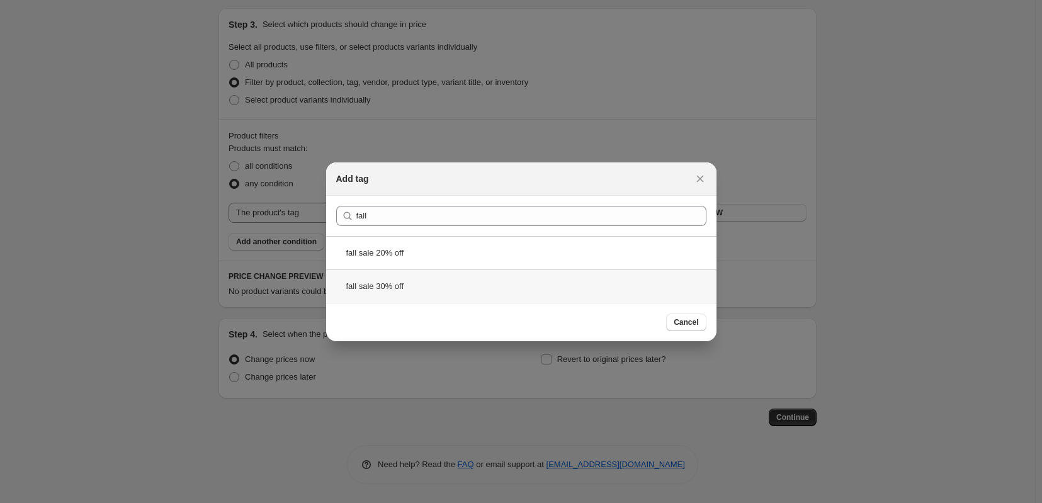
click at [405, 290] on div "fall sale 30% off" at bounding box center [521, 285] width 390 height 33
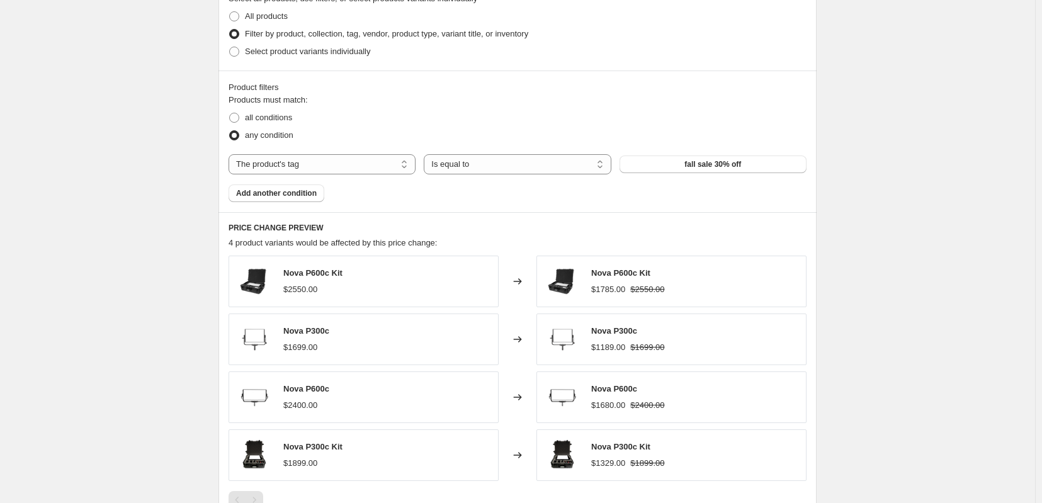
scroll to position [838, 0]
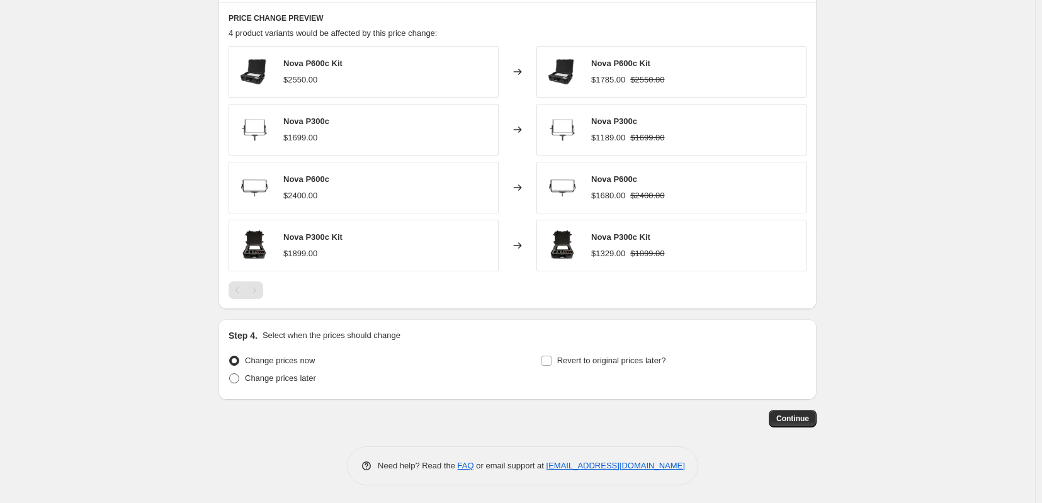
click at [229, 383] on span at bounding box center [234, 378] width 10 height 10
click at [229, 374] on input "Change prices later" at bounding box center [229, 373] width 1 height 1
radio input "true"
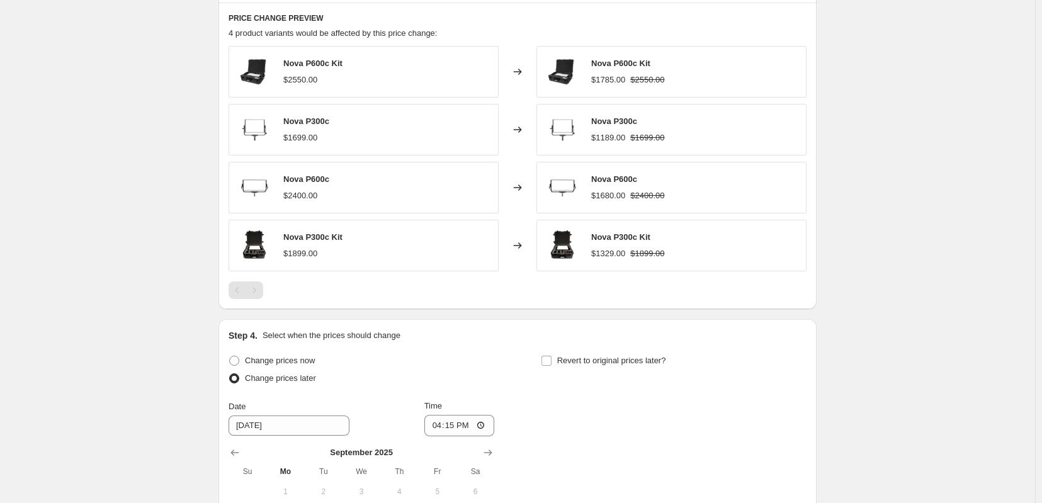
scroll to position [1048, 0]
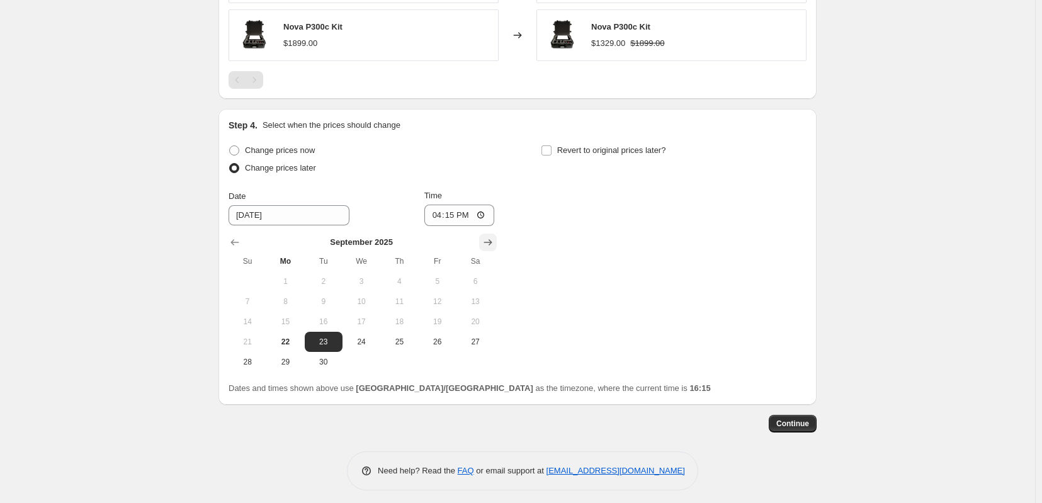
click at [497, 251] on button "Show next month, October 2025" at bounding box center [488, 243] width 18 height 18
click at [395, 286] on span "2" at bounding box center [399, 281] width 28 height 10
type input "[DATE]"
click at [450, 226] on input "16:15" at bounding box center [459, 215] width 71 height 21
click at [449, 226] on input "16:15" at bounding box center [459, 215] width 71 height 21
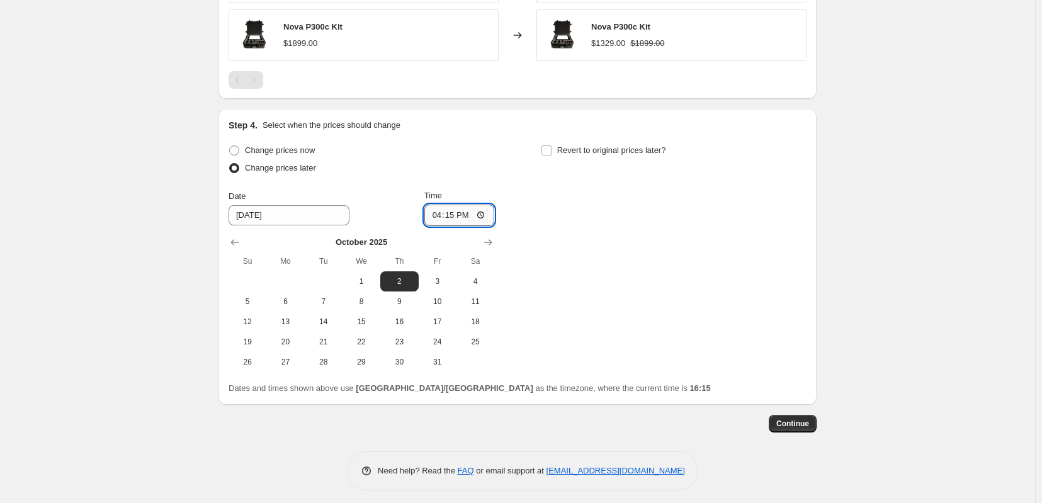
click at [450, 226] on input "16:15" at bounding box center [459, 215] width 71 height 21
click at [453, 226] on input "16:15" at bounding box center [459, 215] width 71 height 21
click at [470, 226] on input "16:15" at bounding box center [459, 215] width 71 height 21
type input "14:58"
click at [809, 429] on span "Continue" at bounding box center [792, 424] width 33 height 10
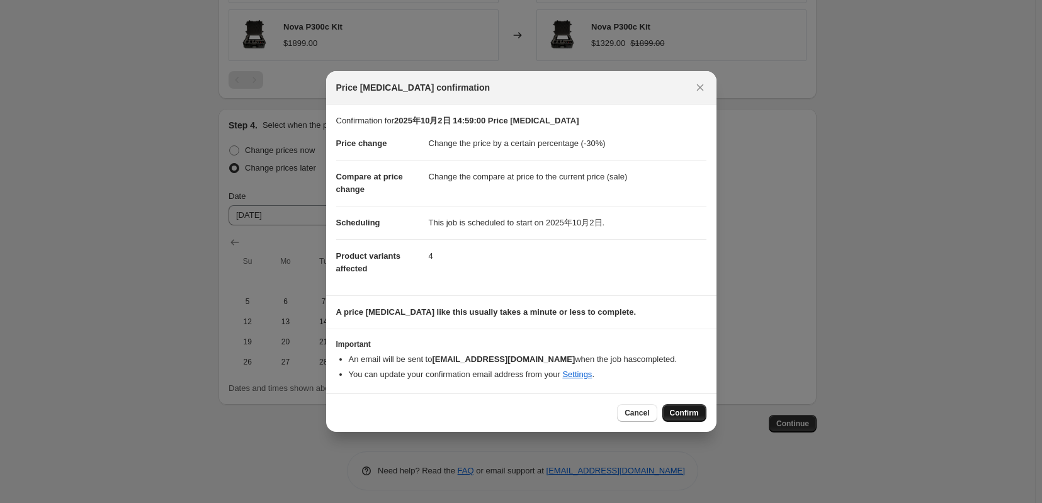
click at [691, 418] on span "Confirm" at bounding box center [684, 413] width 29 height 10
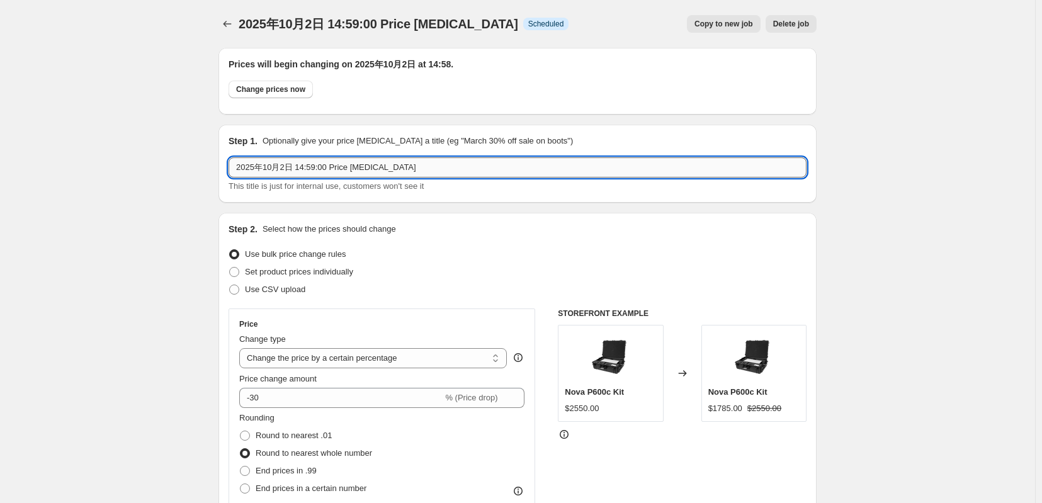
click at [477, 178] on input "2025年10月2日 14:59:00 Price [MEDICAL_DATA]" at bounding box center [518, 167] width 578 height 20
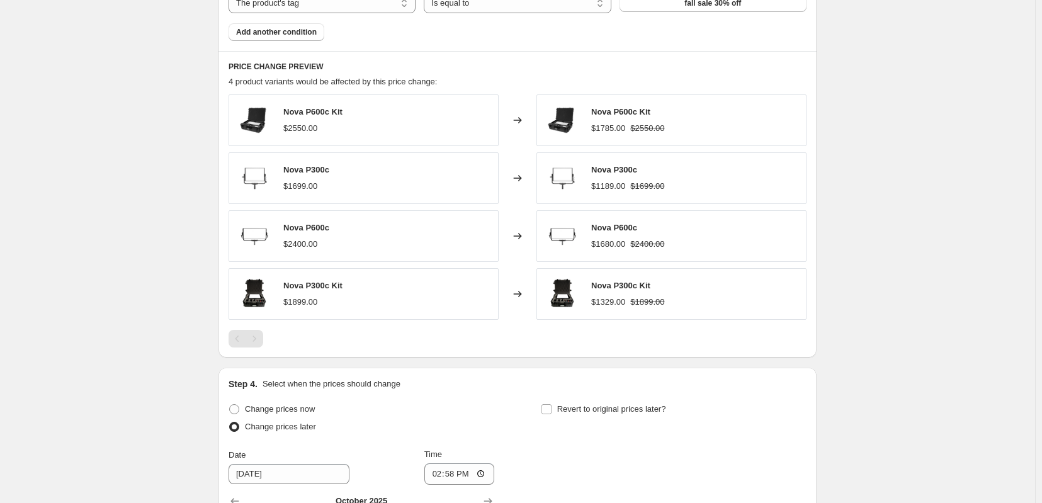
scroll to position [1049, 0]
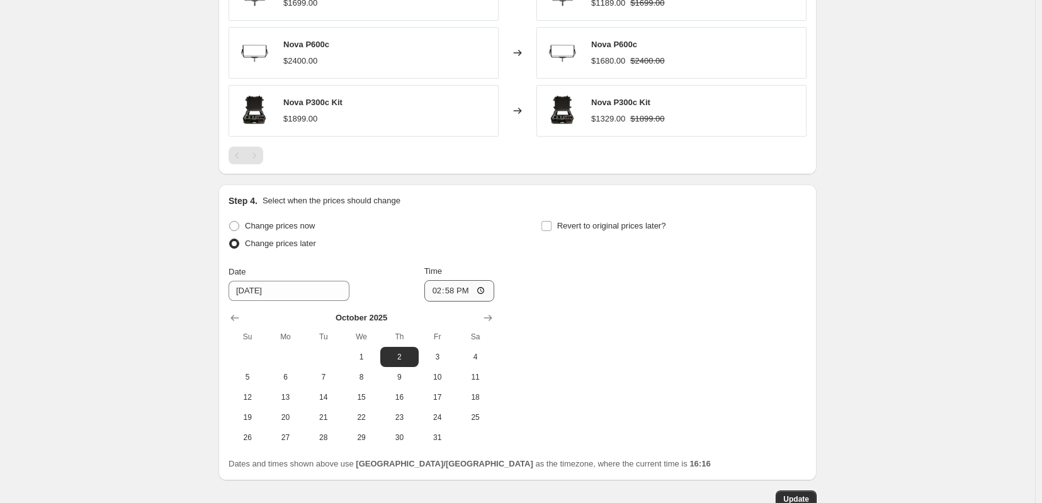
type input "2025年10月2日 14:59:00 Price [MEDICAL_DATA] 30% off"
click at [463, 302] on input "14:58" at bounding box center [459, 290] width 71 height 21
type input "14:59"
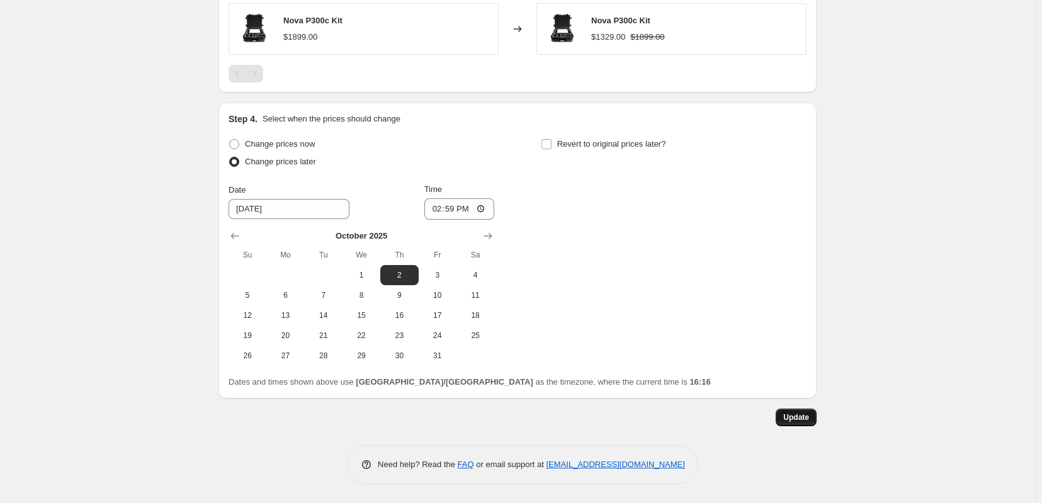
click at [809, 414] on span "Update" at bounding box center [796, 417] width 26 height 10
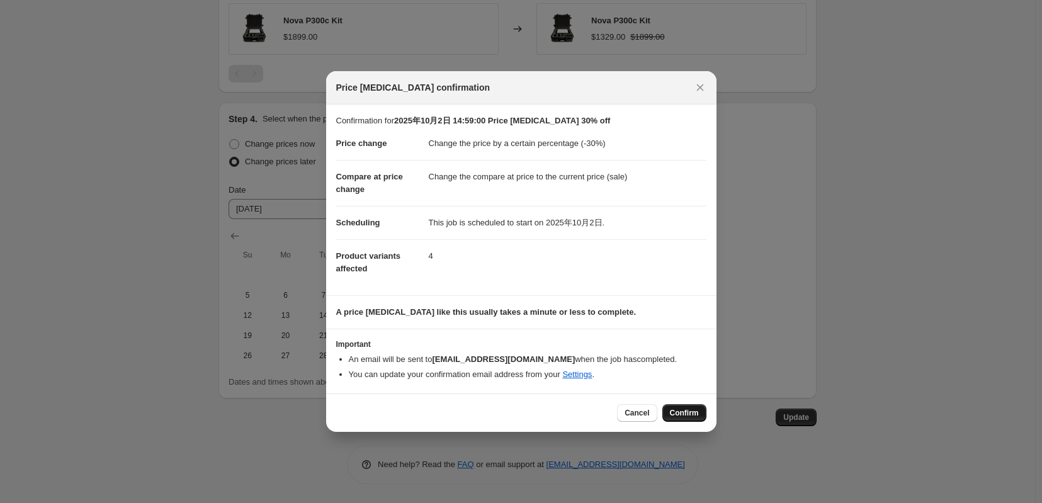
click at [689, 418] on span "Confirm" at bounding box center [684, 413] width 29 height 10
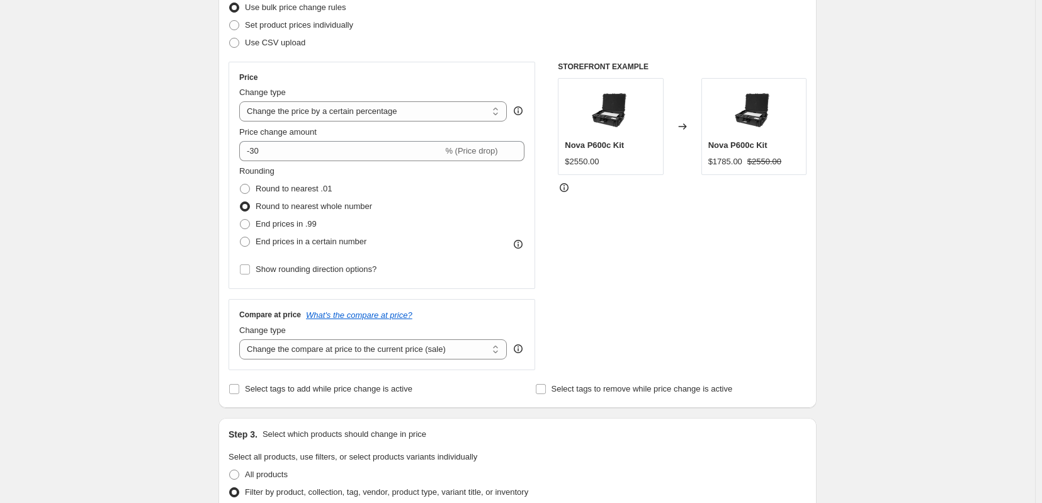
scroll to position [0, 0]
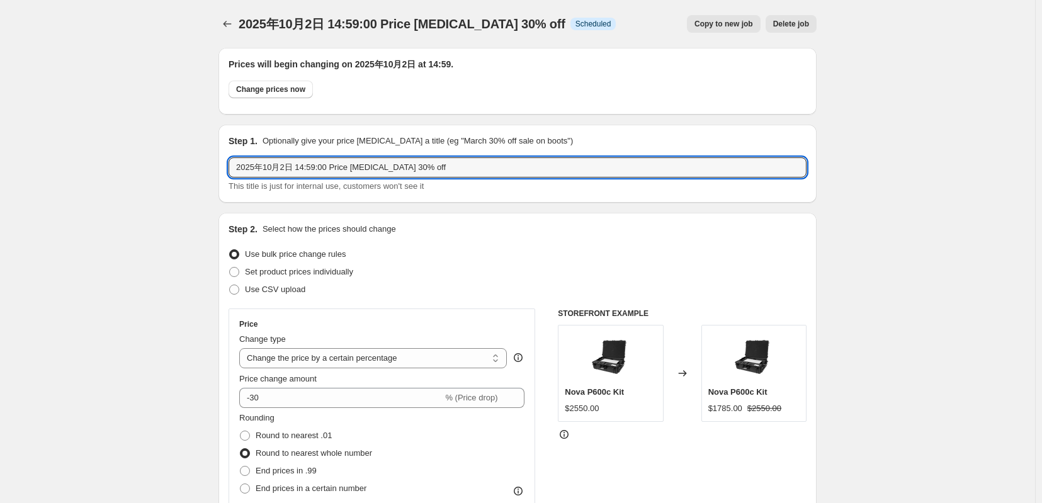
drag, startPoint x: 466, startPoint y: 175, endPoint x: 161, endPoint y: 181, distance: 304.8
click at [223, 26] on icon "Price change jobs" at bounding box center [227, 24] width 8 height 6
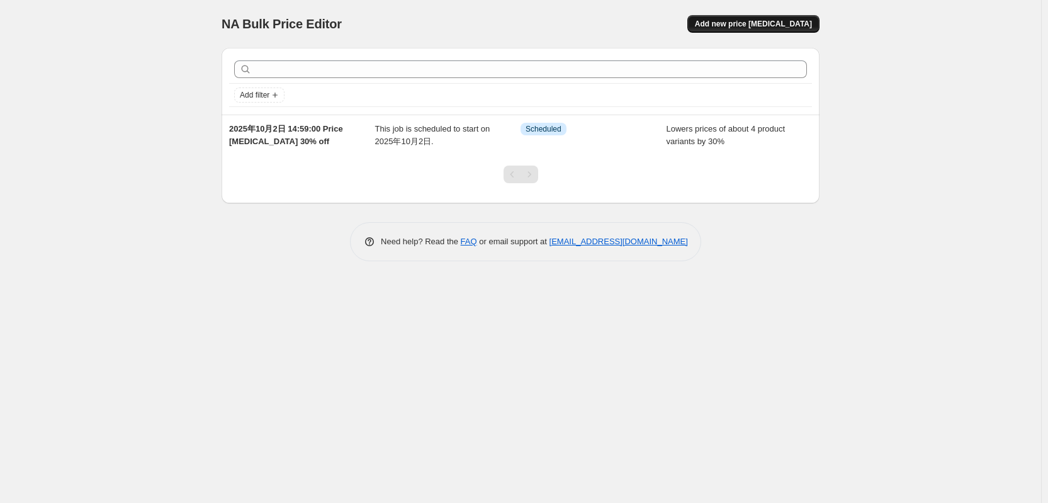
click at [762, 32] on button "Add new price [MEDICAL_DATA]" at bounding box center [753, 24] width 132 height 18
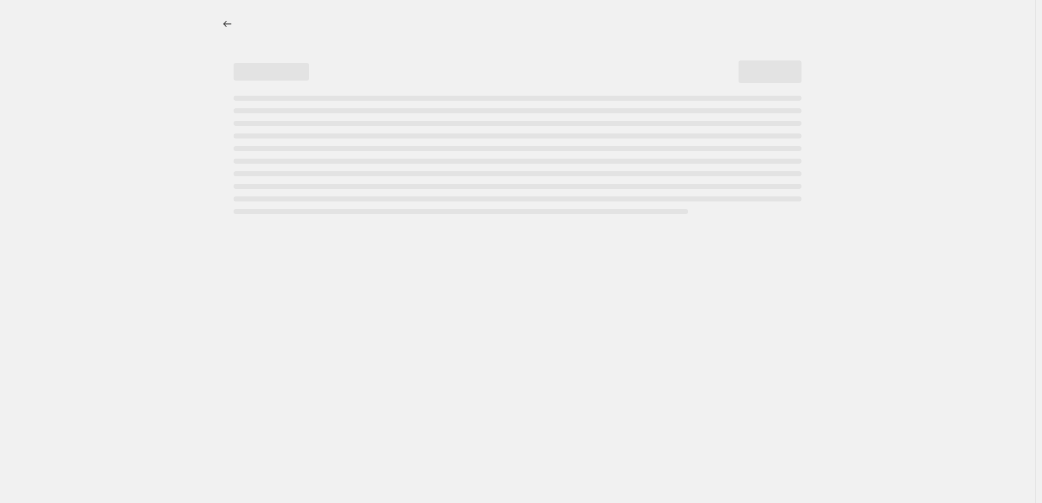
select select "percentage"
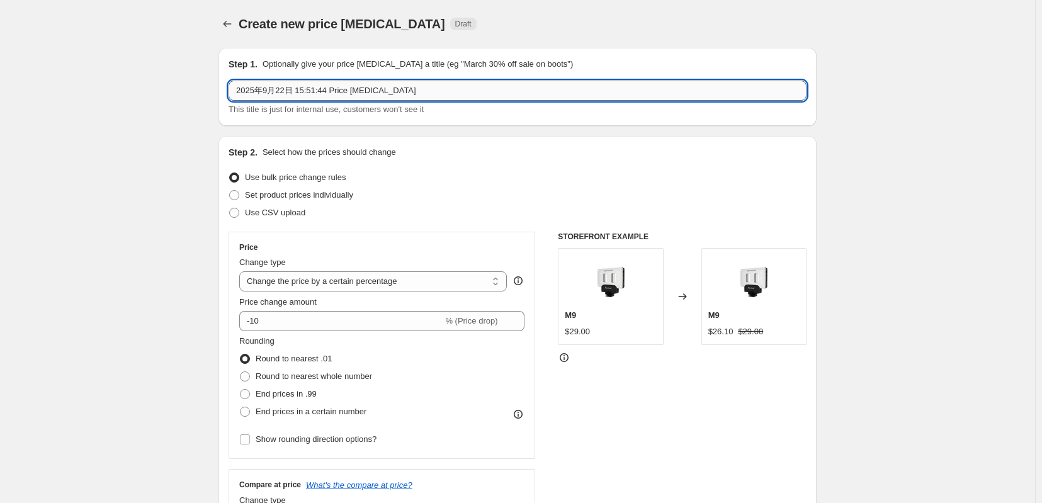
drag, startPoint x: 388, startPoint y: 93, endPoint x: 429, endPoint y: 92, distance: 41.6
click at [388, 93] on input "2025年9月22日 15:51:44 Price [MEDICAL_DATA]" at bounding box center [518, 91] width 578 height 20
paste input "10月2日 14:59:00 Price [MEDICAL_DATA] 30% off"
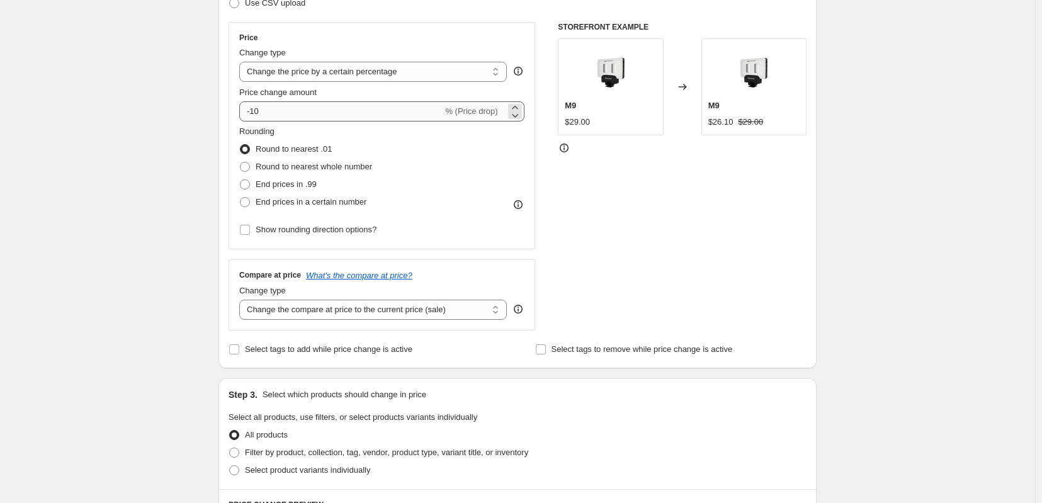
type input "2025年10月2日 14:59:00 Price [MEDICAL_DATA] 30% off"
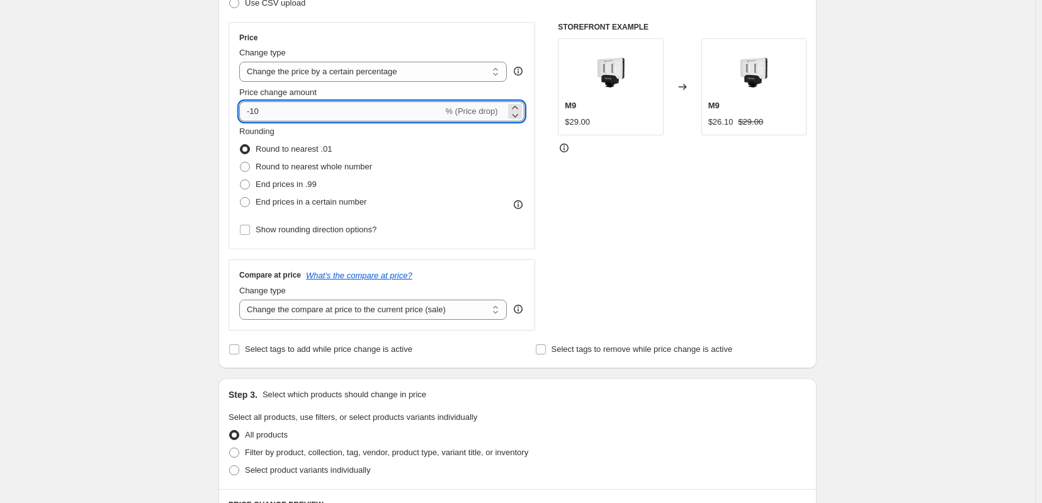
click at [271, 122] on input "-10" at bounding box center [340, 111] width 203 height 20
drag, startPoint x: 263, startPoint y: 126, endPoint x: 237, endPoint y: 127, distance: 25.2
click at [239, 122] on input "-10" at bounding box center [340, 111] width 203 height 20
type input "-20"
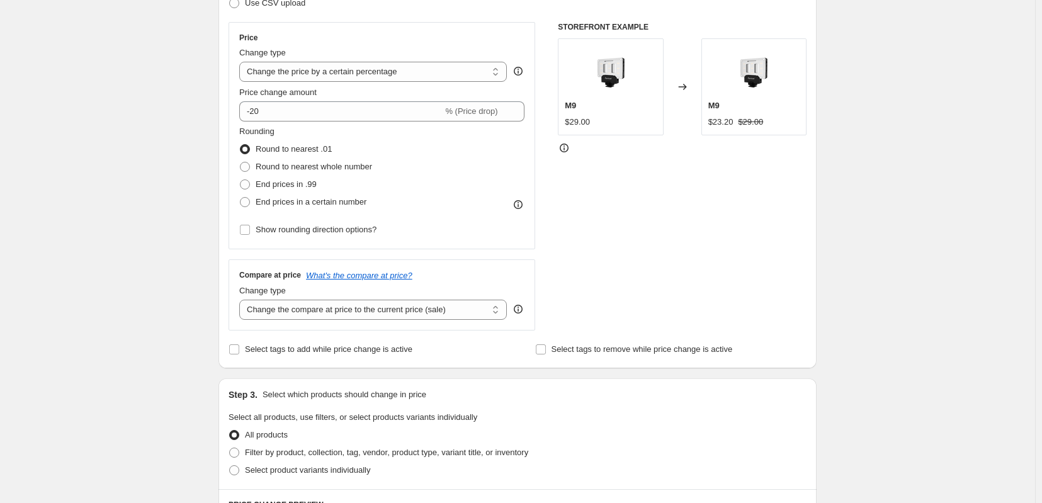
click at [155, 159] on div "Create new price [MEDICAL_DATA]. This page is ready Create new price [MEDICAL_D…" at bounding box center [517, 419] width 1035 height 1258
click at [240, 172] on span at bounding box center [245, 167] width 10 height 10
click at [240, 162] on input "Round to nearest whole number" at bounding box center [240, 162] width 1 height 1
radio input "true"
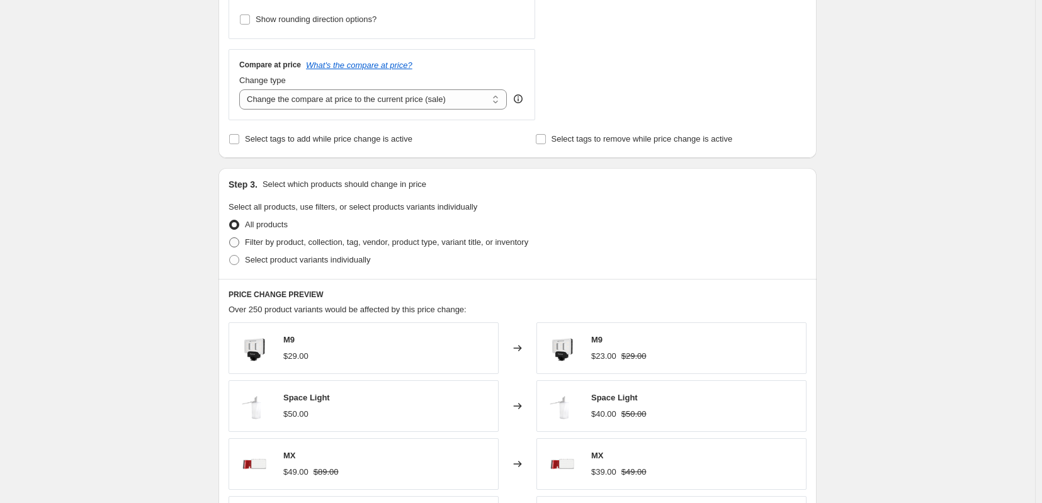
click at [285, 247] on span "Filter by product, collection, tag, vendor, product type, variant title, or inv…" at bounding box center [386, 241] width 283 height 9
click at [230, 238] on input "Filter by product, collection, tag, vendor, product type, variant title, or inv…" at bounding box center [229, 237] width 1 height 1
radio input "true"
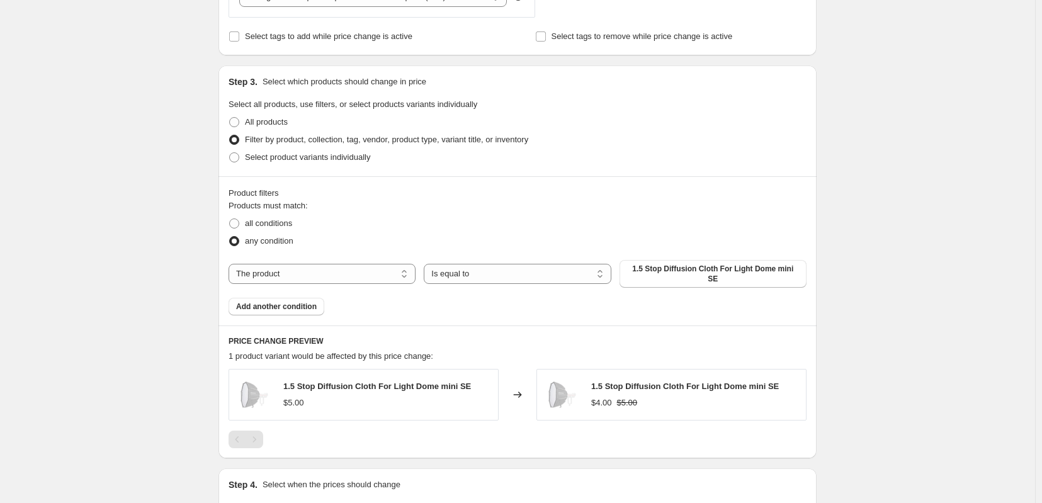
scroll to position [630, 0]
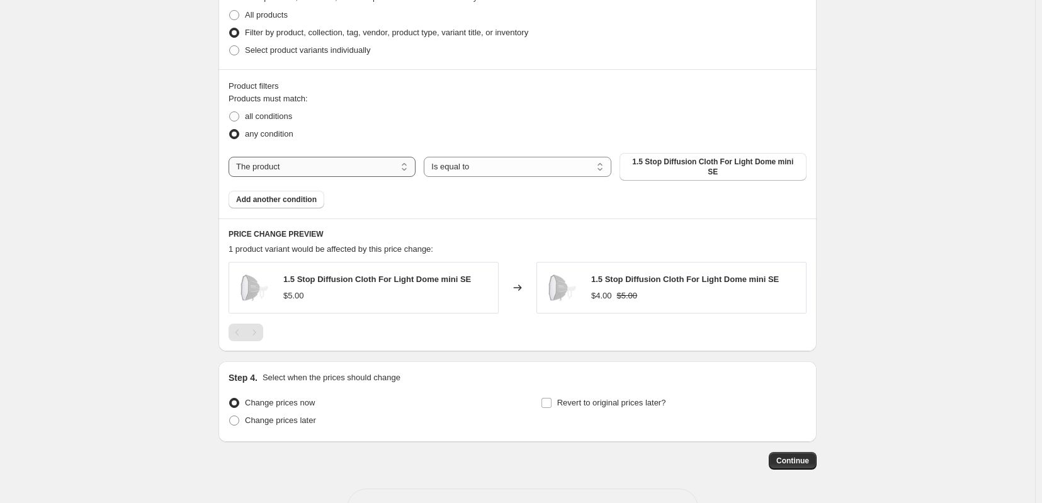
click at [283, 177] on select "The product The product's collection The product's tag The product's vendor The…" at bounding box center [322, 167] width 187 height 20
select select "tag"
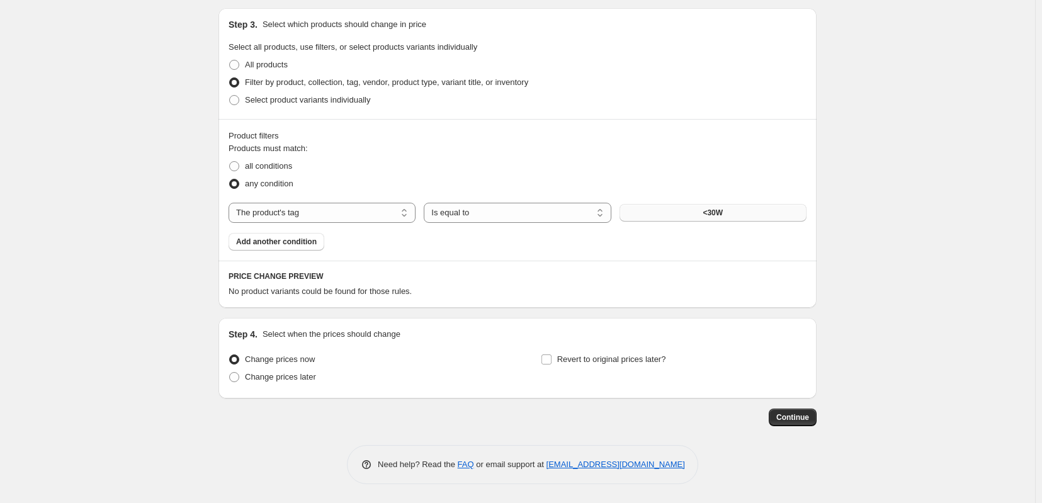
scroll to position [628, 0]
click at [717, 204] on button "<30W" at bounding box center [712, 213] width 187 height 18
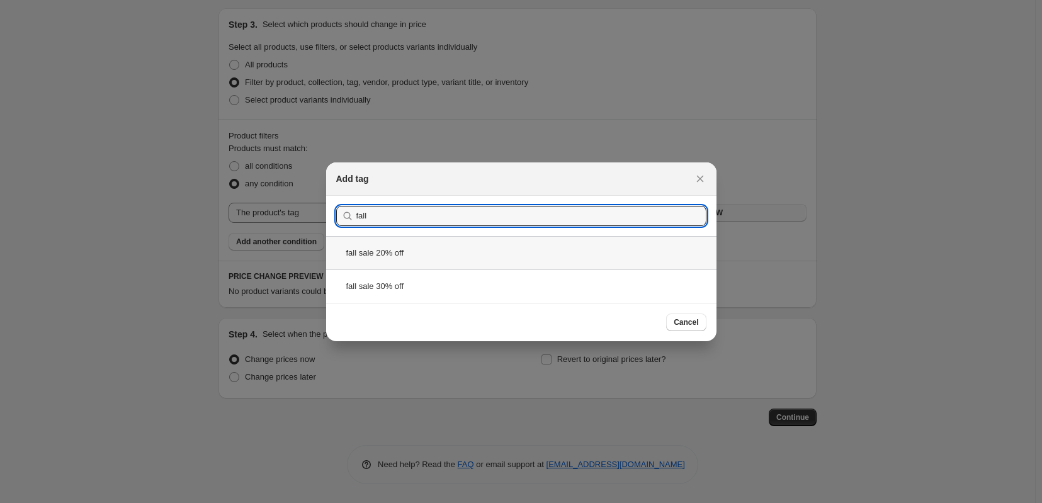
type input "fall"
drag, startPoint x: 422, startPoint y: 252, endPoint x: 466, endPoint y: 265, distance: 45.8
click at [422, 252] on div "fall sale 20% off" at bounding box center [521, 252] width 390 height 33
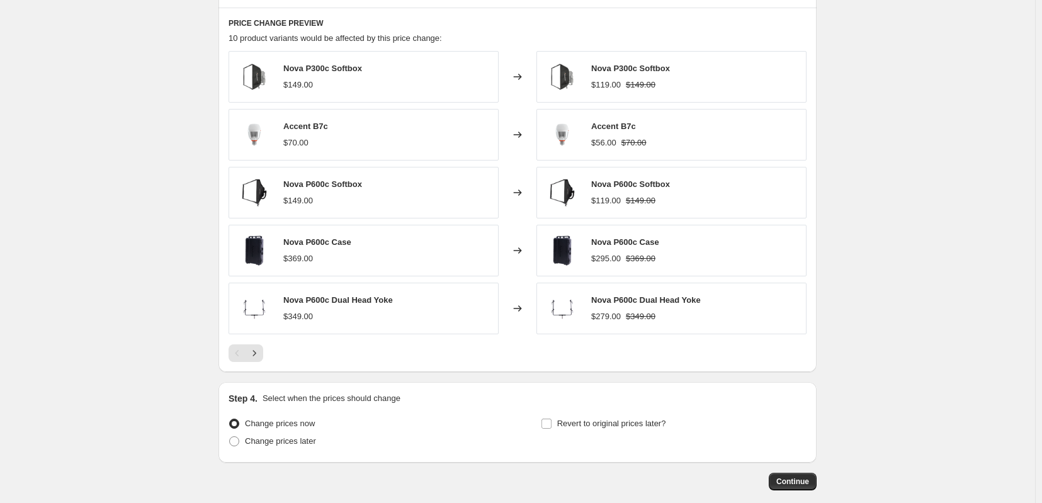
scroll to position [838, 0]
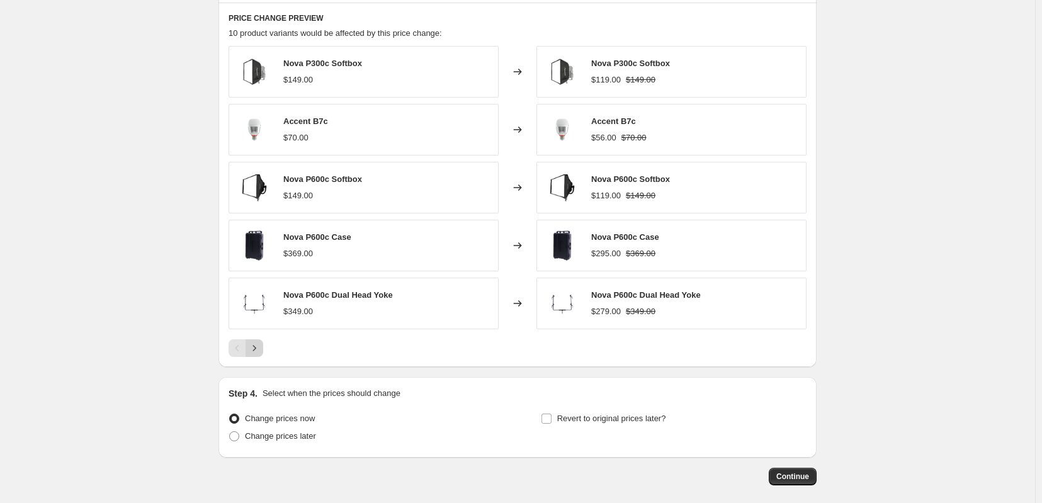
click at [248, 354] on icon "Next" at bounding box center [254, 348] width 13 height 13
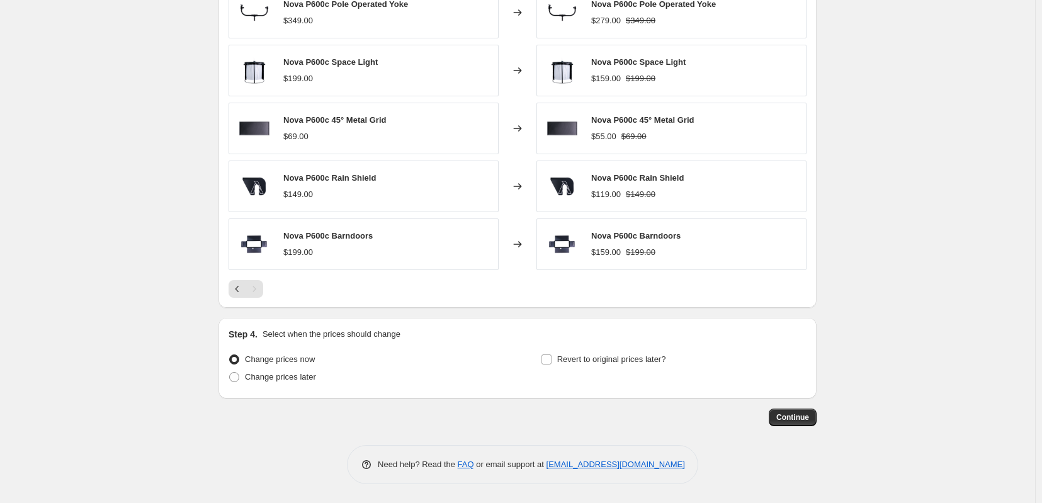
scroll to position [947, 0]
click at [231, 288] on icon "Previous" at bounding box center [237, 289] width 13 height 13
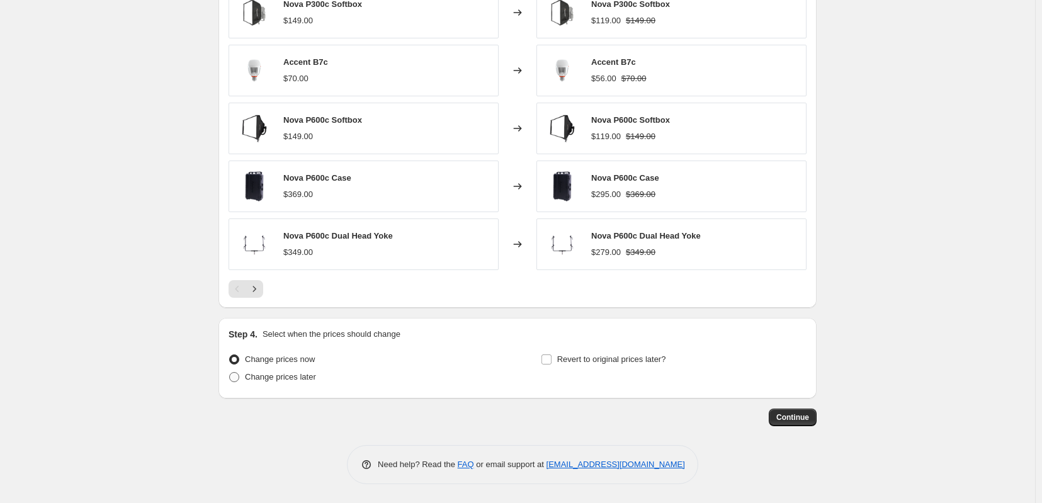
click at [251, 373] on span "Change prices later" at bounding box center [280, 376] width 71 height 9
click at [230, 373] on input "Change prices later" at bounding box center [229, 372] width 1 height 1
radio input "true"
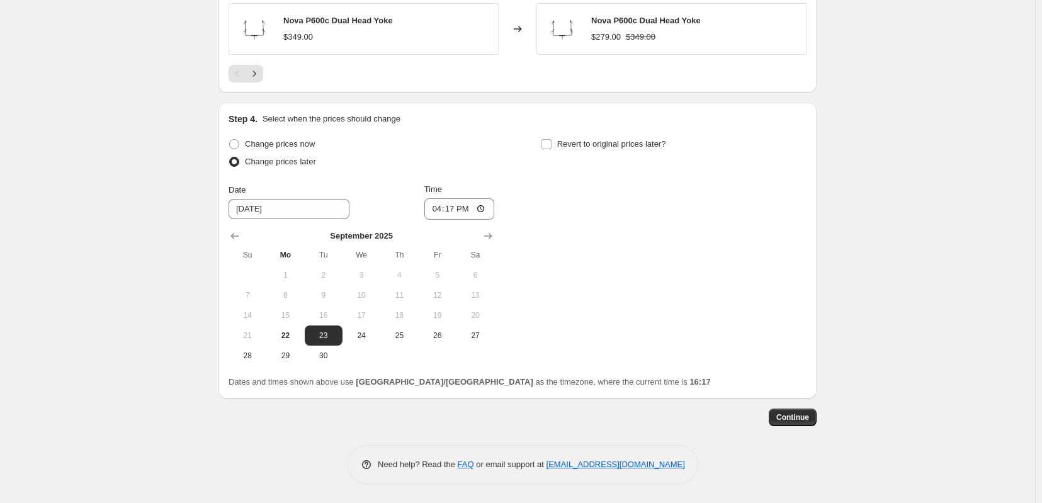
scroll to position [1156, 0]
click at [497, 239] on button "Show next month, October 2025" at bounding box center [488, 236] width 18 height 18
click at [392, 280] on span "2" at bounding box center [399, 275] width 28 height 10
type input "[DATE]"
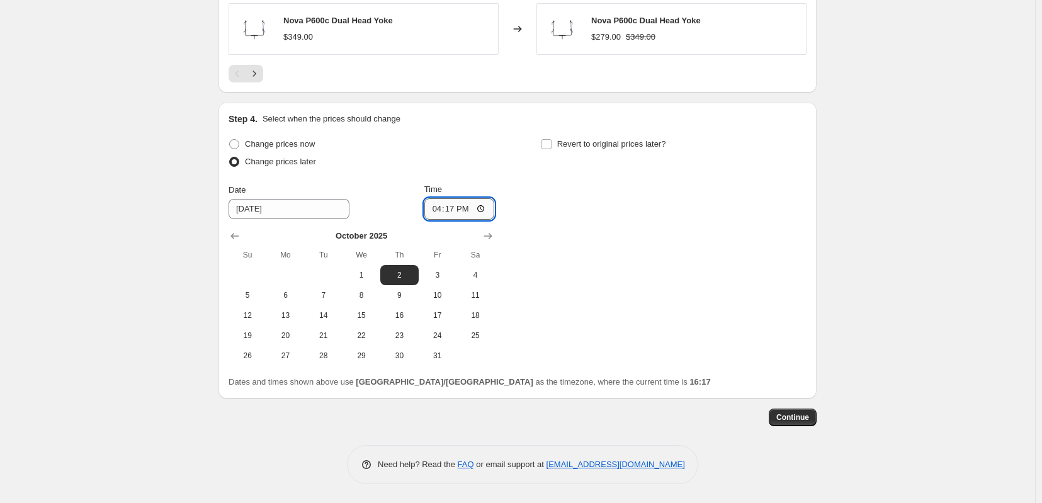
click at [464, 212] on input "16:17" at bounding box center [459, 208] width 71 height 21
click at [451, 213] on input "16:17" at bounding box center [459, 208] width 71 height 21
type input "14:59"
click at [805, 422] on span "Continue" at bounding box center [792, 417] width 33 height 10
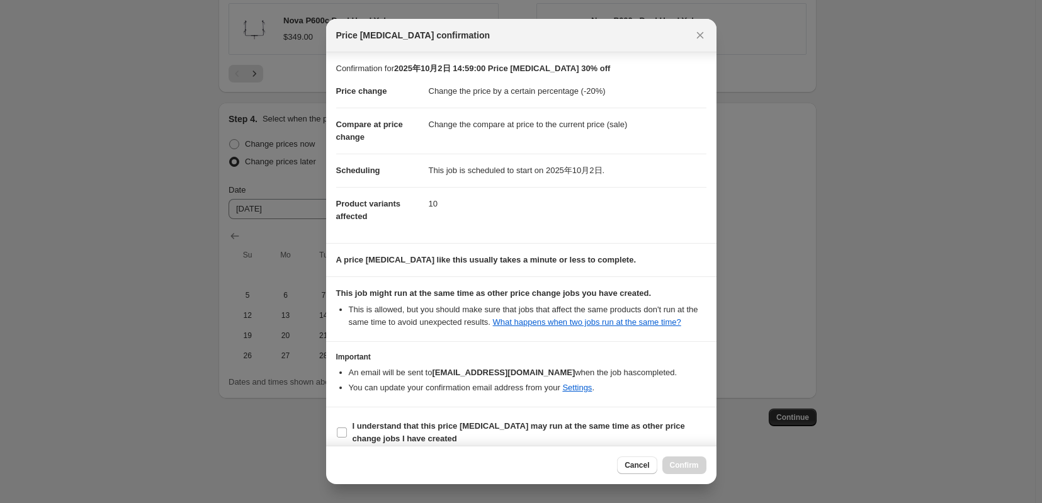
scroll to position [57, 0]
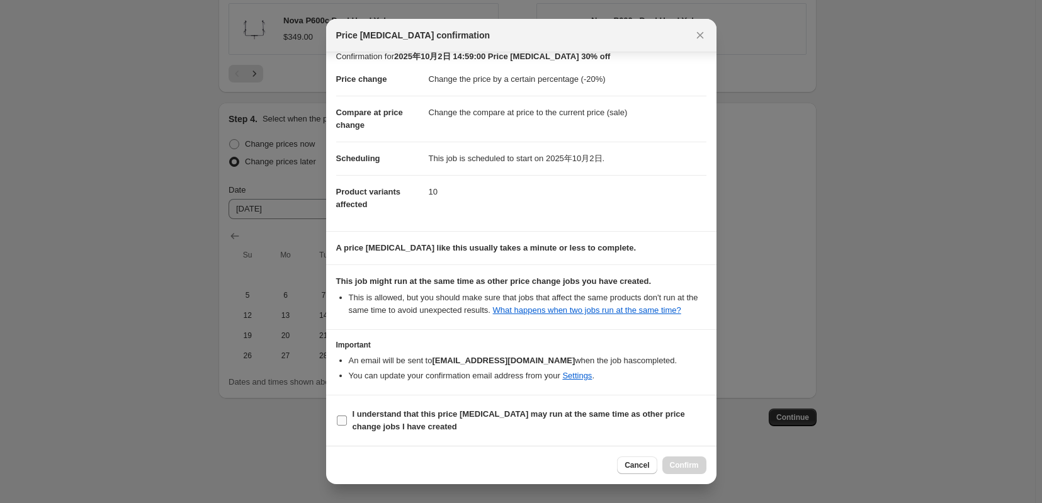
click at [337, 419] on input "I understand that this price [MEDICAL_DATA] may run at the same time as other p…" at bounding box center [342, 421] width 10 height 10
checkbox input "true"
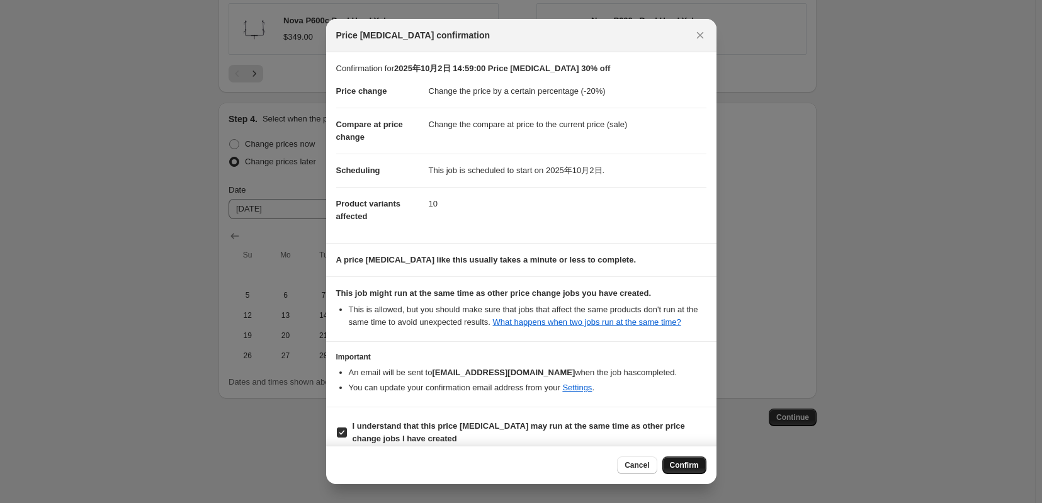
click at [694, 464] on span "Confirm" at bounding box center [684, 465] width 29 height 10
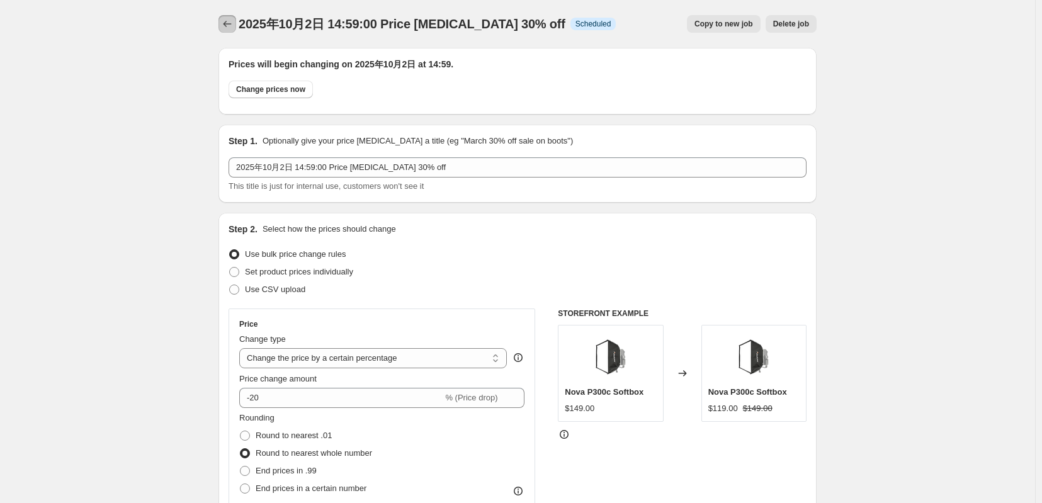
click at [219, 31] on button "Price change jobs" at bounding box center [227, 24] width 18 height 18
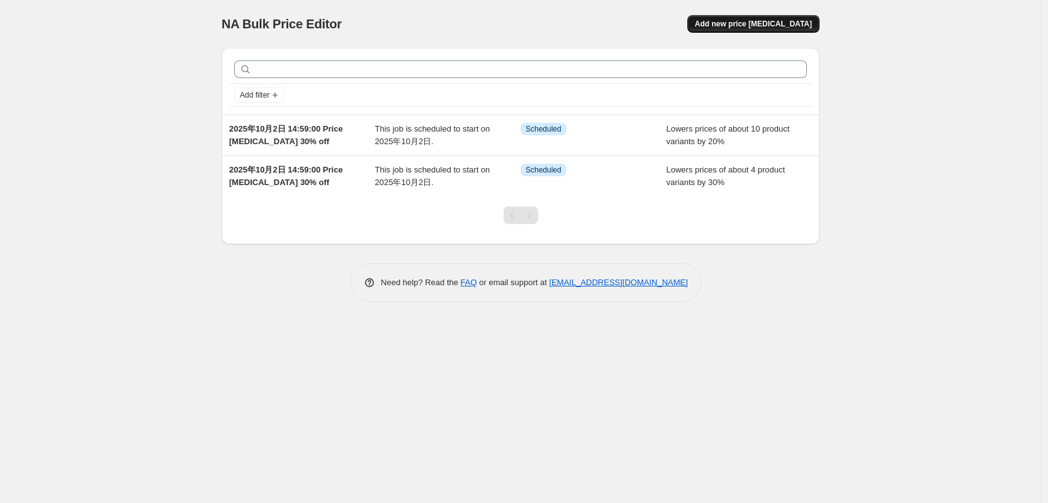
click at [760, 22] on span "Add new price [MEDICAL_DATA]" at bounding box center [753, 24] width 117 height 10
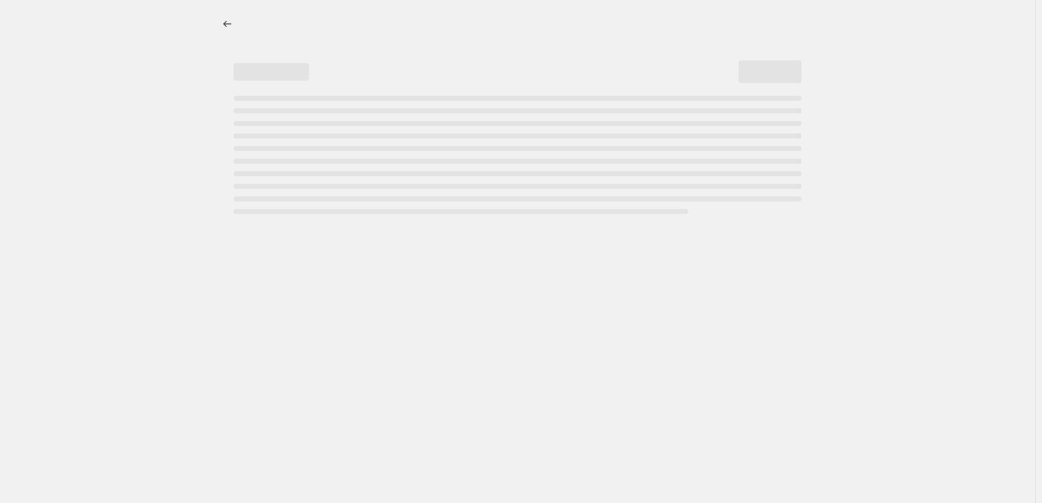
select select "percentage"
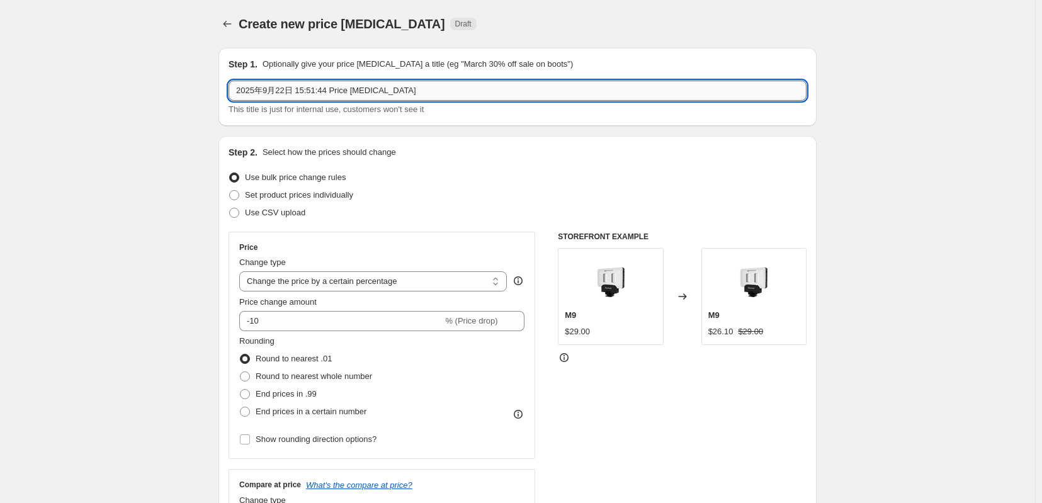
click at [373, 93] on input "2025年9月22日 15:51:44 Price [MEDICAL_DATA]" at bounding box center [518, 91] width 578 height 20
paste input "10月2日 14:59:00"
type input "2025年10月2日 14:59:00 Price [MEDICAL_DATA] CS15 XT26"
click at [295, 200] on span "Set product prices individually" at bounding box center [299, 194] width 108 height 9
click at [230, 191] on input "Set product prices individually" at bounding box center [229, 190] width 1 height 1
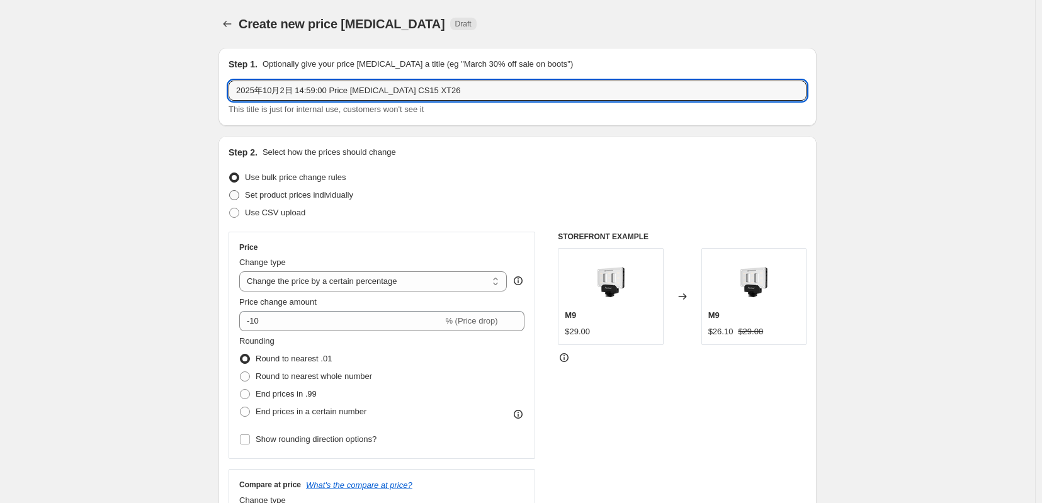
radio input "true"
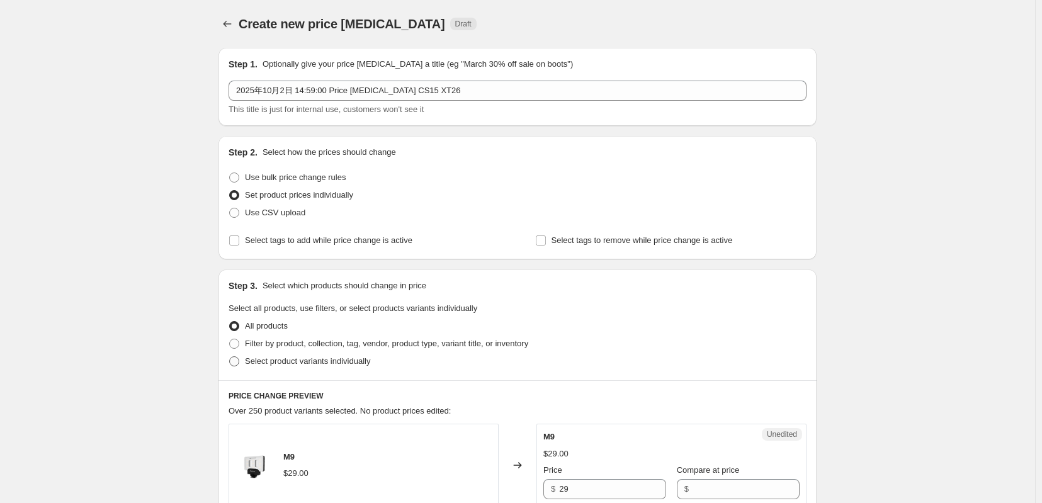
click at [229, 370] on label "Select product variants individually" at bounding box center [300, 362] width 142 height 18
click at [229, 357] on input "Select product variants individually" at bounding box center [229, 356] width 1 height 1
radio input "true"
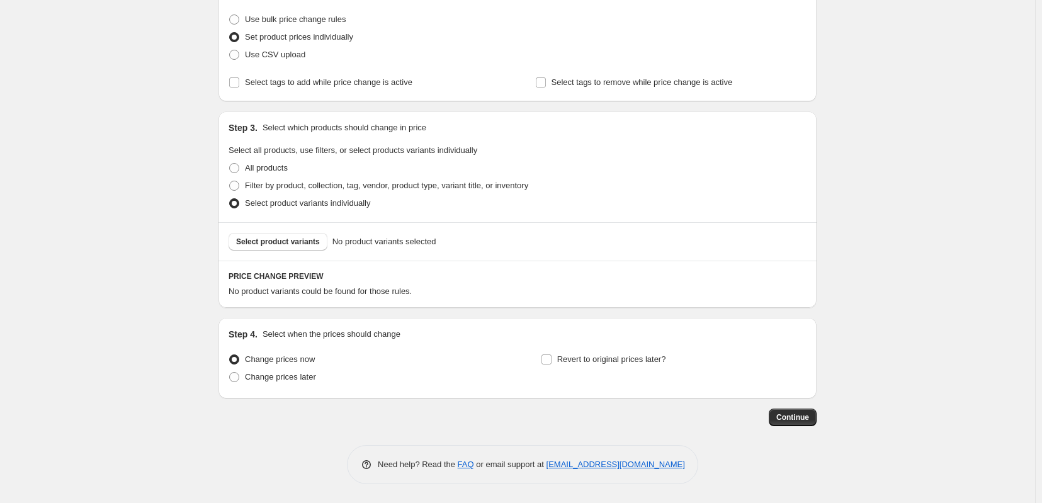
scroll to position [186, 0]
click at [294, 237] on span "Select product variants" at bounding box center [278, 242] width 84 height 10
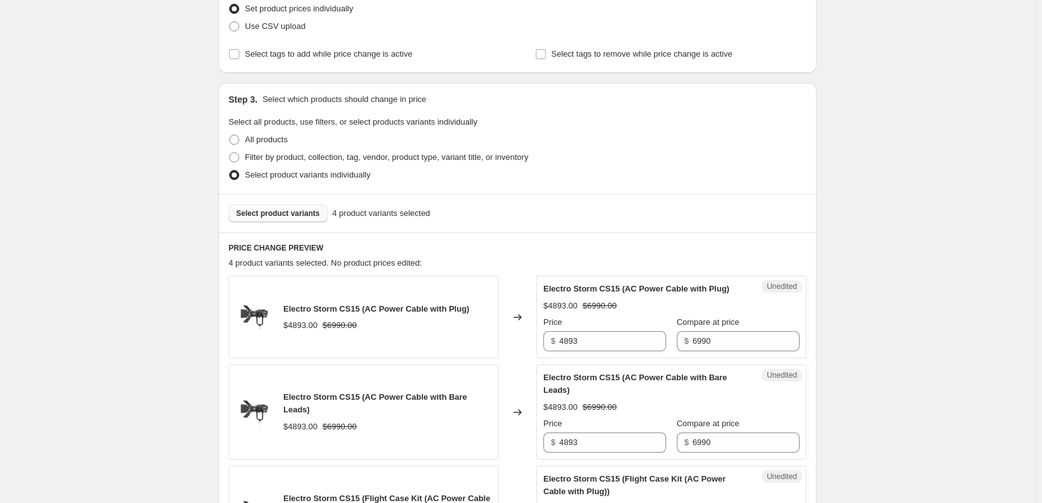
click at [268, 218] on span "Select product variants" at bounding box center [278, 213] width 84 height 10
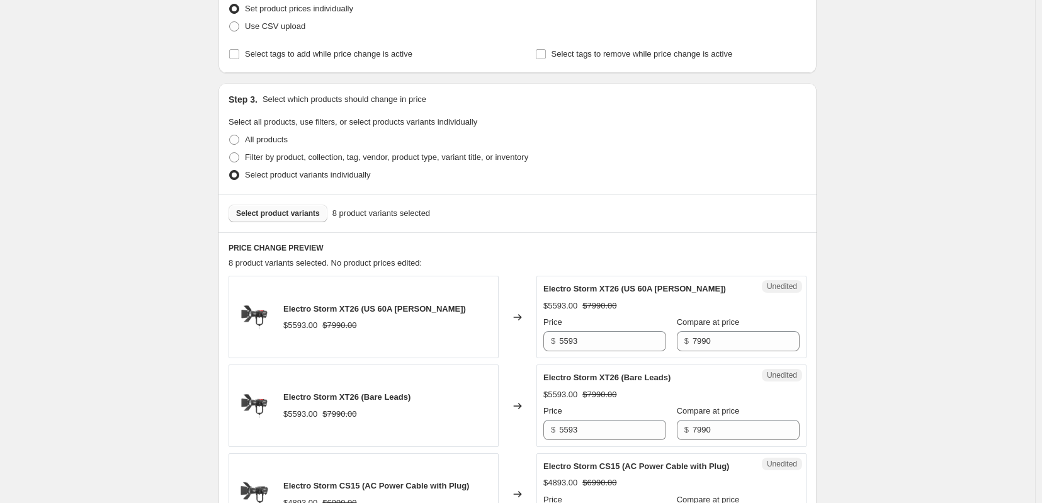
click at [290, 218] on span "Select product variants" at bounding box center [278, 213] width 84 height 10
click at [608, 351] on input "5593" at bounding box center [612, 341] width 107 height 20
click at [609, 351] on input "5593" at bounding box center [612, 341] width 107 height 20
paste input "3,995"
click at [641, 166] on div "Filter by product, collection, tag, vendor, product type, variant title, or inv…" at bounding box center [518, 158] width 578 height 18
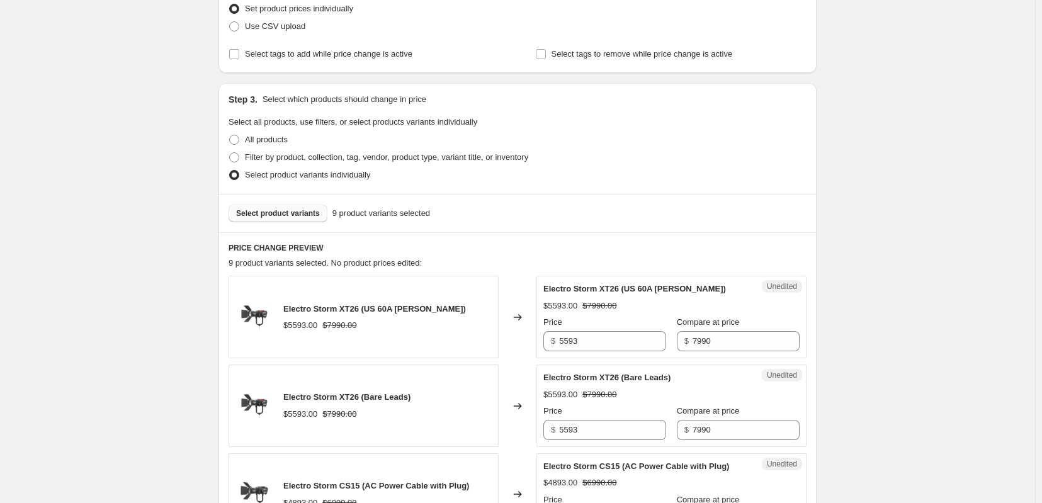
scroll to position [396, 0]
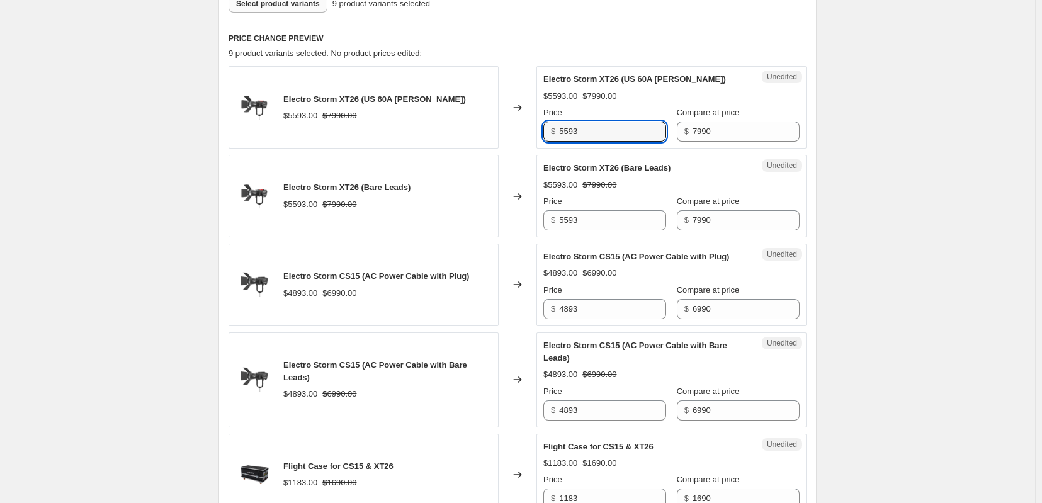
drag, startPoint x: 594, startPoint y: 157, endPoint x: 524, endPoint y: 161, distance: 69.3
click at [524, 149] on div "Electro Storm XT26 (US 60A [PERSON_NAME]) $5593.00 $7990.00 Changed to Unedited…" at bounding box center [518, 107] width 578 height 82
drag, startPoint x: 589, startPoint y: 162, endPoint x: 601, endPoint y: 162, distance: 11.3
click at [589, 142] on input "5593" at bounding box center [612, 132] width 107 height 20
paste input "3,995"
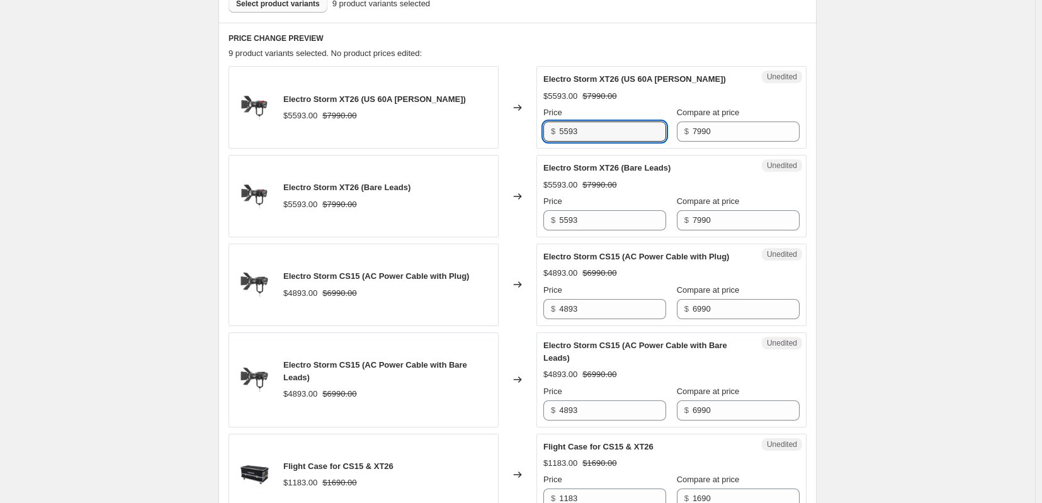
click at [639, 13] on div "Select product variants 9 product variants selected" at bounding box center [518, 4] width 578 height 18
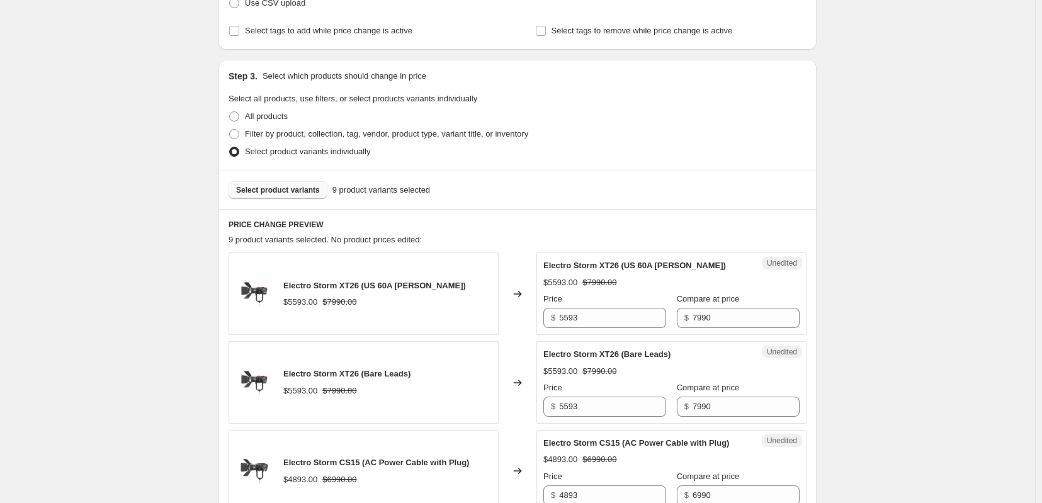
scroll to position [420, 0]
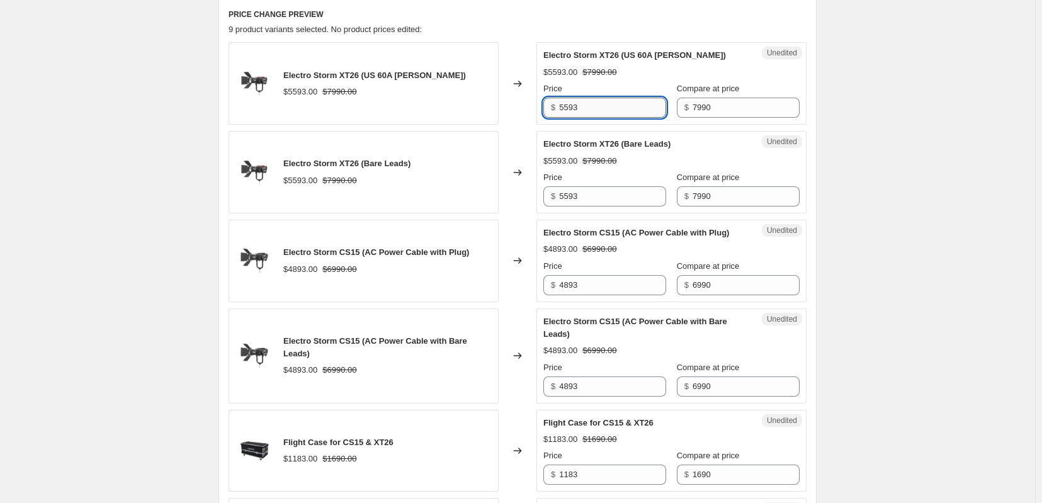
click at [625, 118] on input "5593" at bounding box center [612, 108] width 107 height 20
paste input "3,995"
type input "5593"
click at [655, 29] on div "PRICE CHANGE PREVIEW 9 product variants selected. No product prices edited: Ele…" at bounding box center [517, 460] width 598 height 923
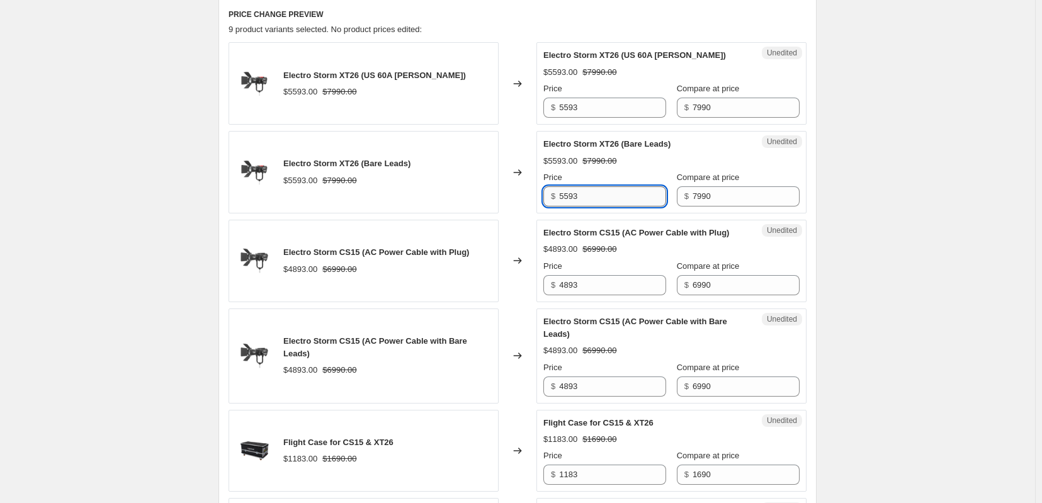
click at [613, 206] on input "5593" at bounding box center [612, 196] width 107 height 20
paste input "3,995"
type input "5593"
click at [680, 167] on div "$5593.00 $7990.00" at bounding box center [671, 161] width 256 height 13
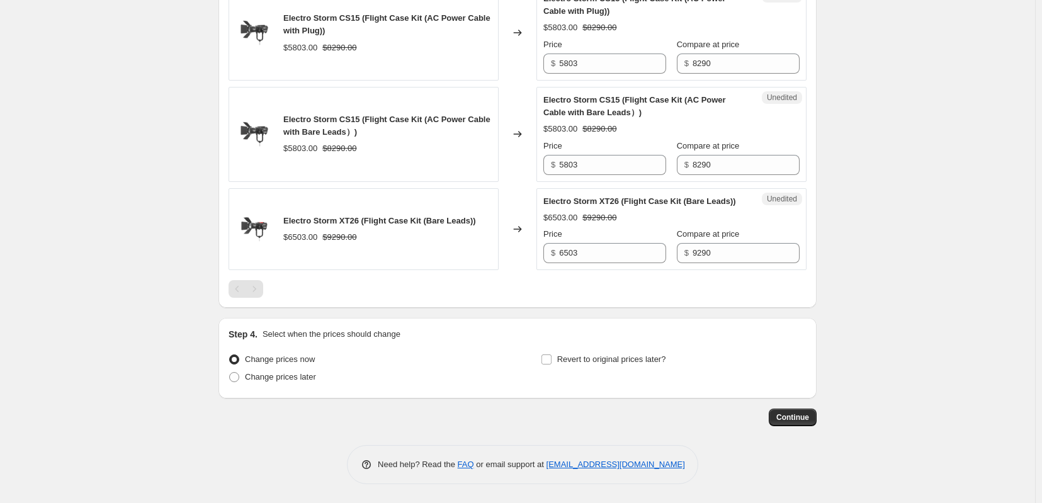
scroll to position [1092, 0]
click at [229, 378] on span at bounding box center [234, 377] width 10 height 10
click at [229, 373] on input "Change prices later" at bounding box center [229, 372] width 1 height 1
radio input "true"
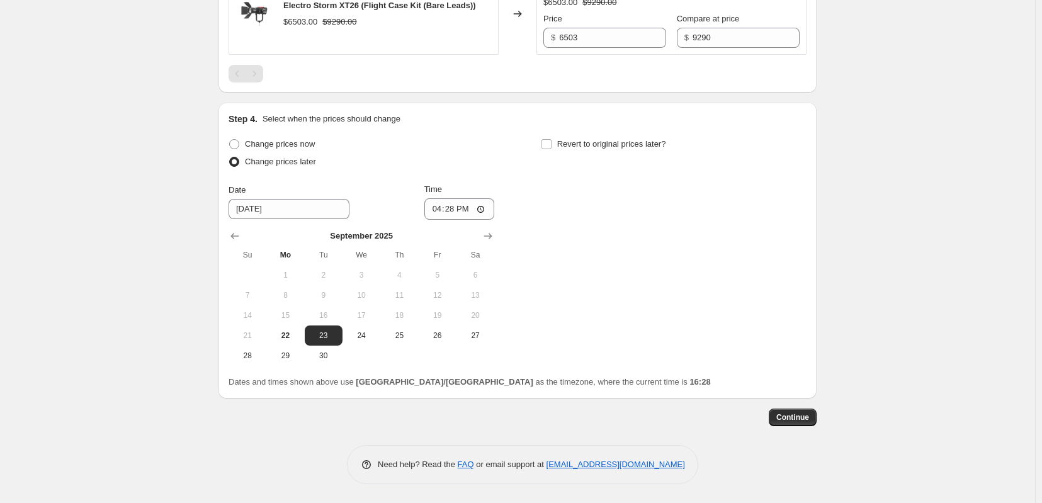
scroll to position [1301, 0]
click at [485, 242] on icon "Show next month, October 2025" at bounding box center [488, 236] width 13 height 13
click at [408, 278] on span "2" at bounding box center [399, 275] width 28 height 10
type input "[DATE]"
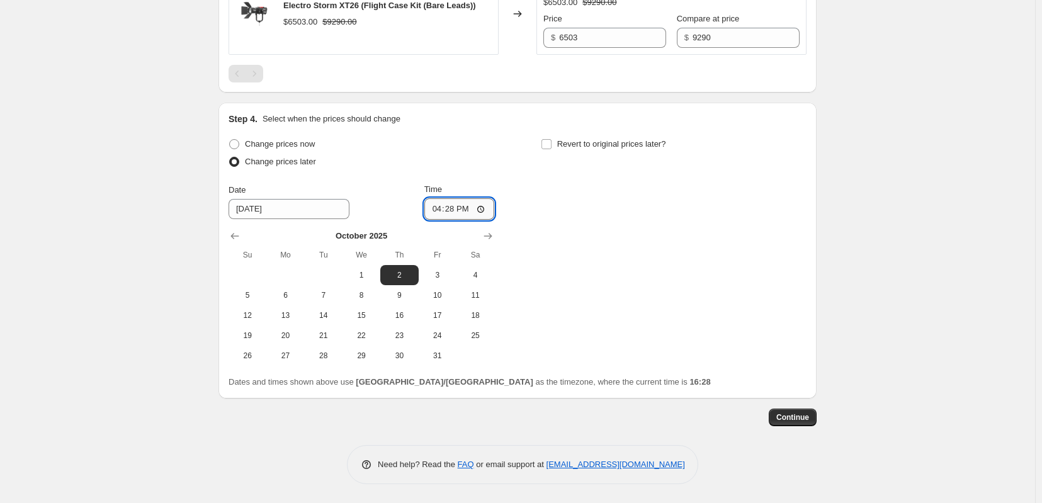
click at [450, 213] on input "16:28" at bounding box center [459, 208] width 71 height 21
type input "14:59"
click at [743, 278] on div "Change prices now Change prices later Date [DATE] Time 14:59 [DATE] Su Mo Tu We…" at bounding box center [518, 250] width 578 height 230
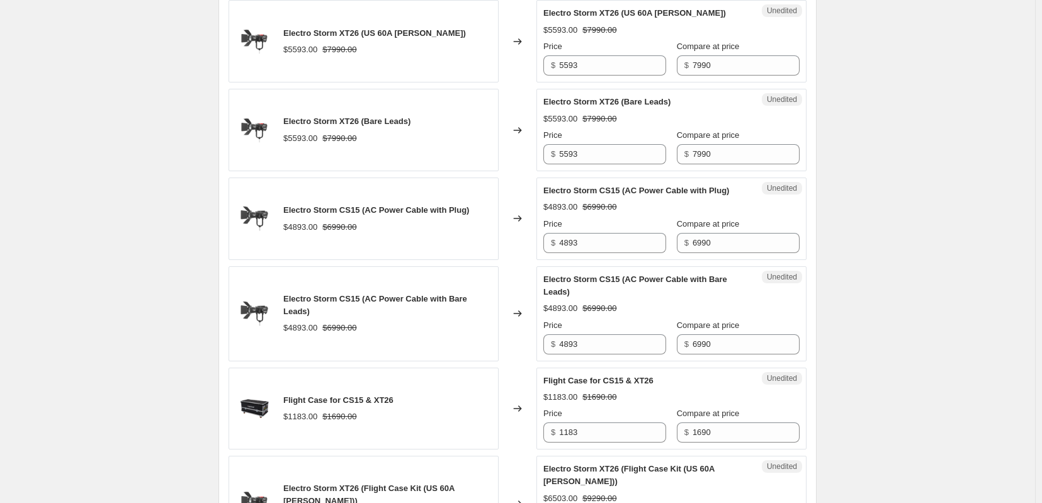
scroll to position [252, 0]
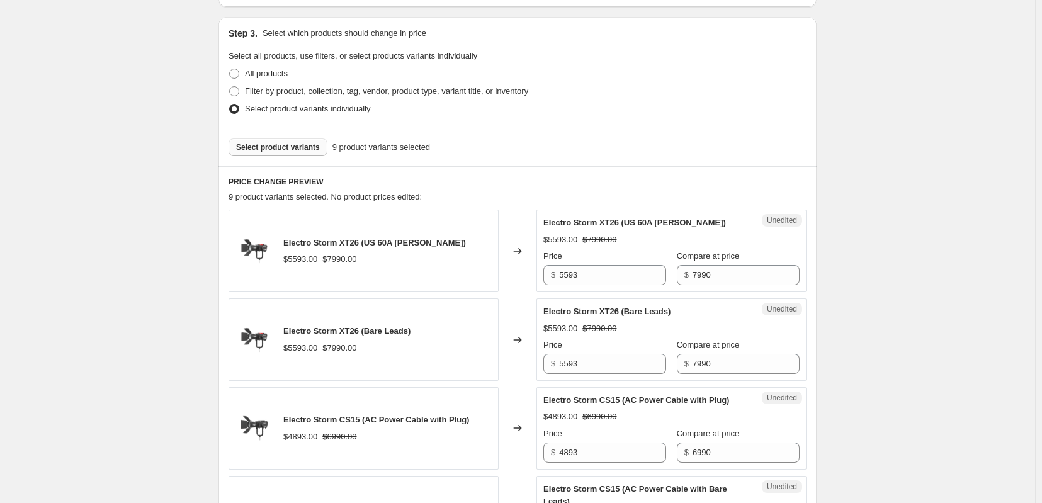
click at [674, 100] on div "Filter by product, collection, tag, vendor, product type, variant title, or inv…" at bounding box center [518, 91] width 578 height 18
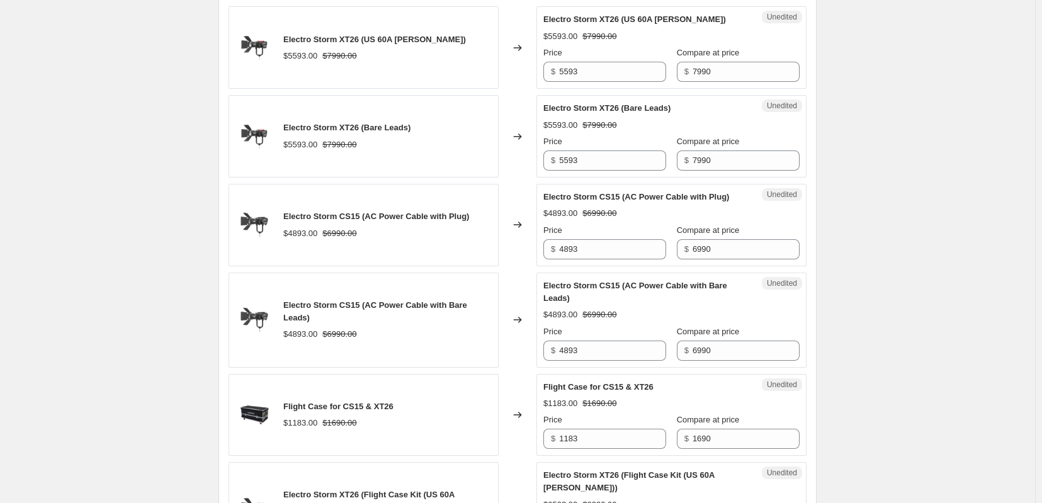
scroll to position [462, 0]
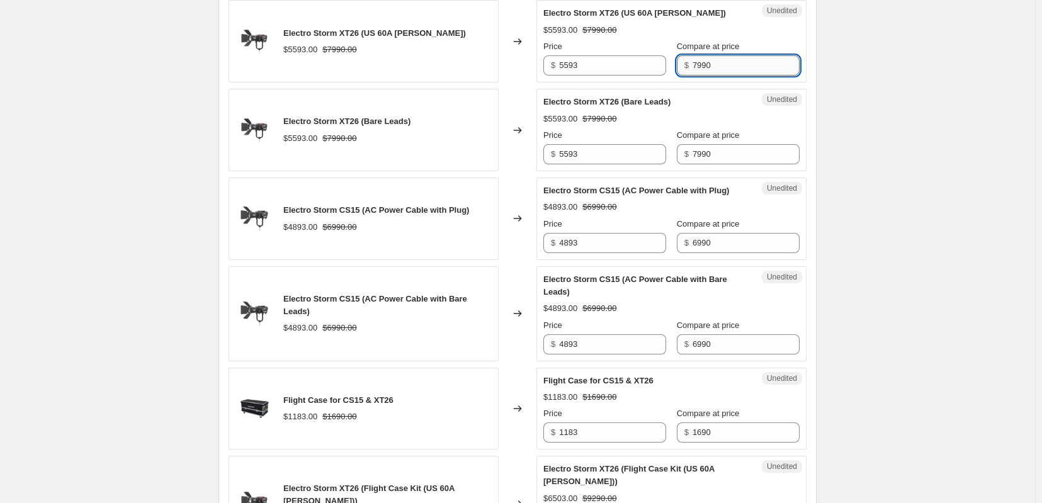
click at [736, 76] on input "7990" at bounding box center [746, 65] width 107 height 20
click at [737, 20] on div "Electro Storm XT26 (US 60A [PERSON_NAME])" at bounding box center [646, 13] width 206 height 13
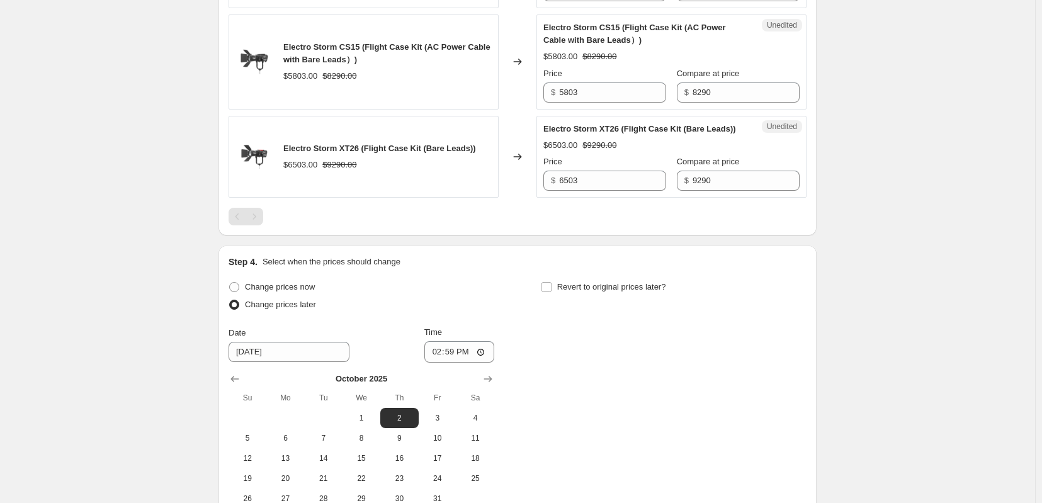
scroll to position [1318, 0]
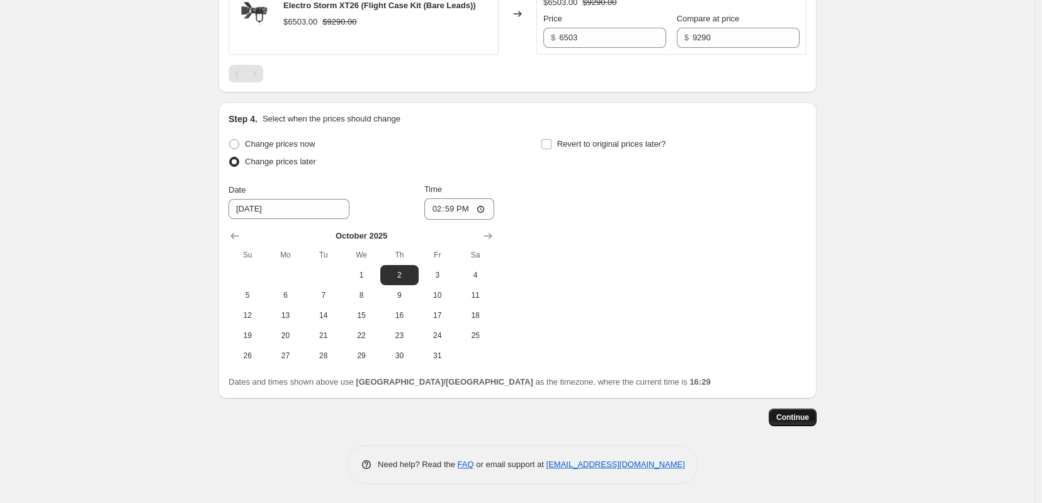
click at [809, 412] on span "Continue" at bounding box center [792, 417] width 33 height 10
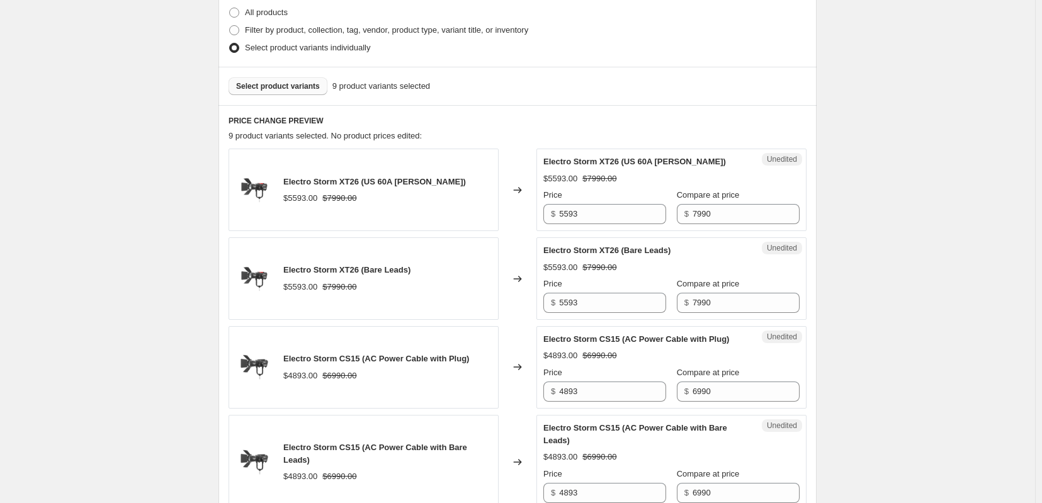
scroll to position [420, 0]
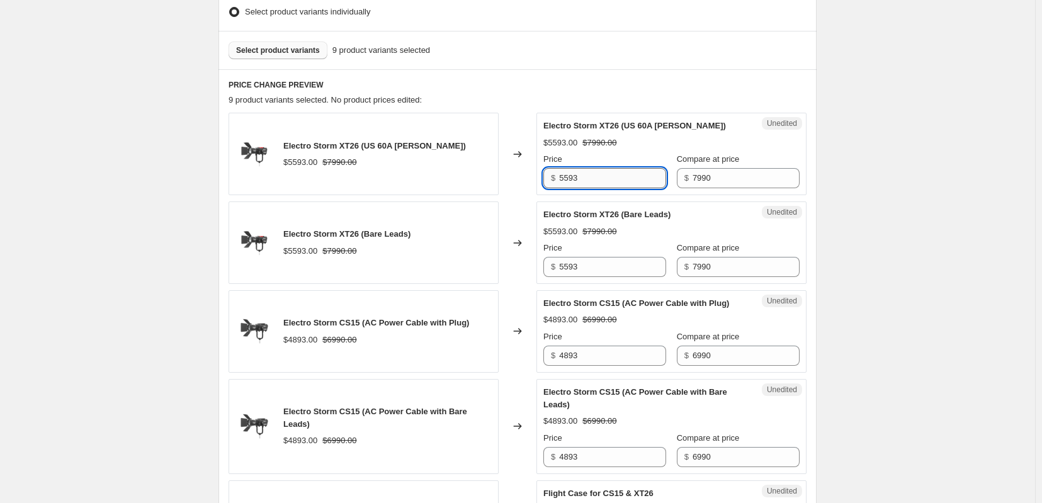
click at [601, 188] on input "5593" at bounding box center [612, 178] width 107 height 20
drag, startPoint x: 601, startPoint y: 212, endPoint x: 545, endPoint y: 215, distance: 56.2
click at [545, 195] on div "Unedited Electro Storm XT26 (US 60A [PERSON_NAME]) $5593.00 $7990.00 Price $ 55…" at bounding box center [671, 154] width 270 height 82
click at [667, 69] on div "Select product variants 9 product variants selected" at bounding box center [517, 50] width 598 height 38
drag, startPoint x: 582, startPoint y: 205, endPoint x: 529, endPoint y: 211, distance: 53.8
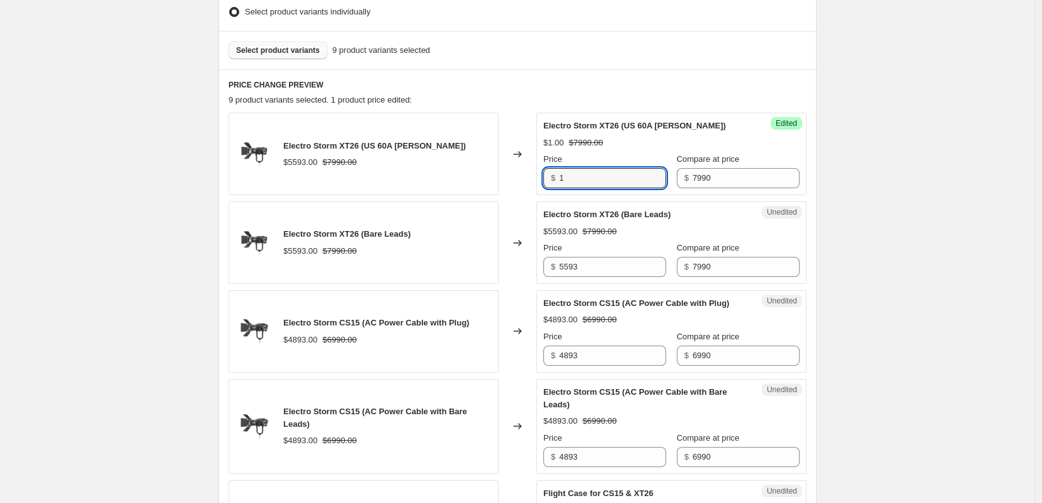
click at [531, 195] on div "Electro Storm XT26 (US 60A [PERSON_NAME]) $5593.00 $7990.00 Changed to Success …" at bounding box center [518, 154] width 578 height 82
type input "3995"
drag, startPoint x: 592, startPoint y: 209, endPoint x: 558, endPoint y: 208, distance: 33.4
click at [558, 188] on div "$ 3995" at bounding box center [604, 178] width 123 height 20
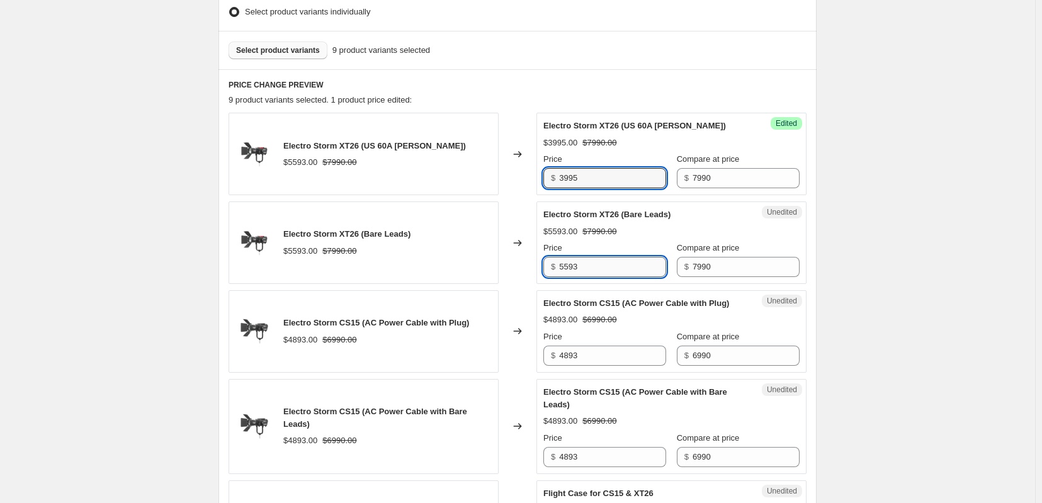
click at [612, 277] on input "5593" at bounding box center [612, 267] width 107 height 20
paste input "3995"
type input "3995"
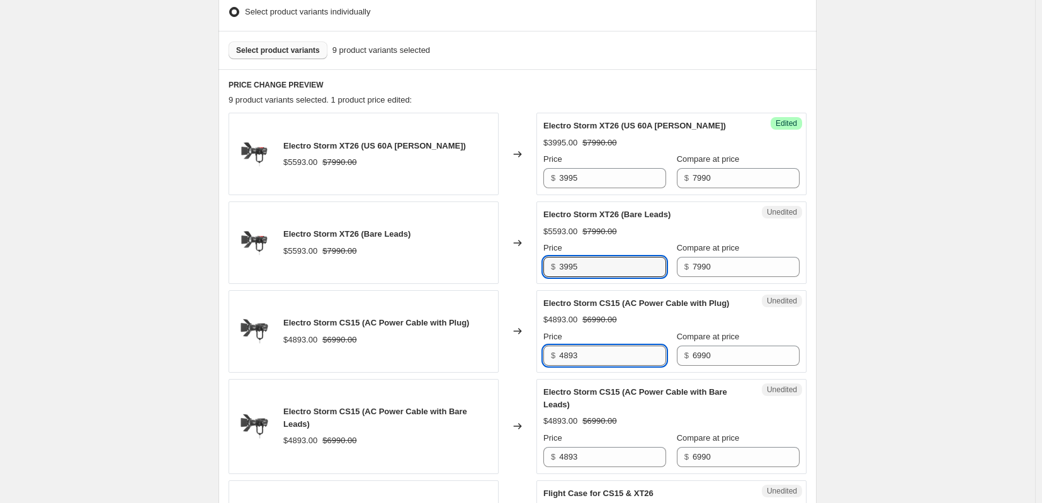
click at [599, 366] on input "4893" at bounding box center [612, 356] width 107 height 20
click at [585, 366] on input "4893" at bounding box center [612, 356] width 107 height 20
drag, startPoint x: 594, startPoint y: 397, endPoint x: 550, endPoint y: 399, distance: 44.1
click at [550, 366] on div "$ 4893" at bounding box center [604, 356] width 123 height 20
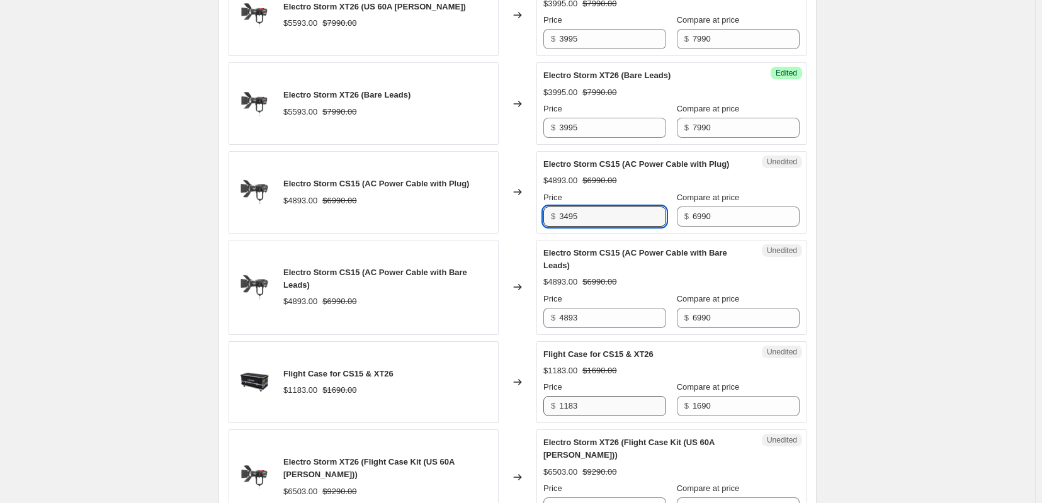
scroll to position [630, 0]
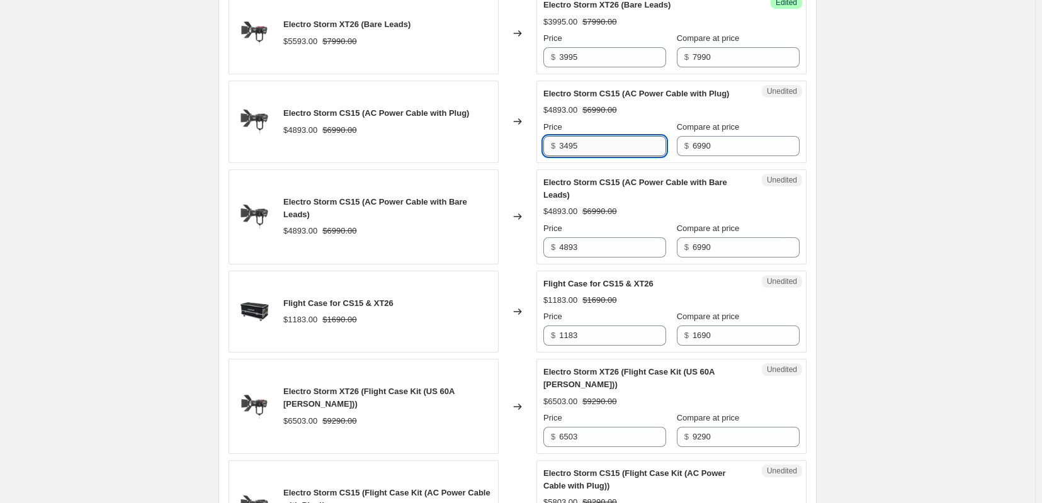
type input "3495"
drag, startPoint x: 599, startPoint y: 182, endPoint x: 567, endPoint y: 183, distance: 32.8
click at [567, 156] on input "3495" at bounding box center [612, 146] width 107 height 20
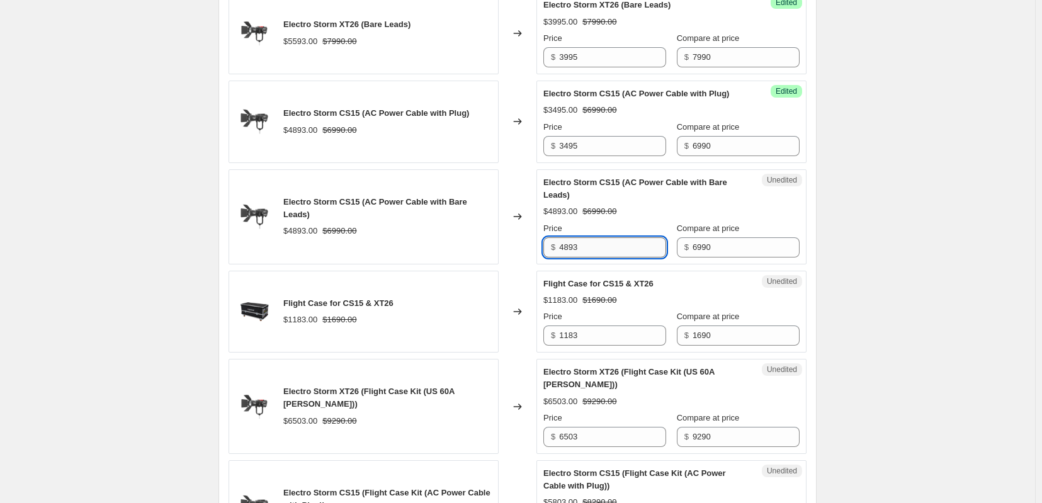
click at [610, 257] on input "4893" at bounding box center [612, 247] width 107 height 20
paste input "3495"
type input "3495"
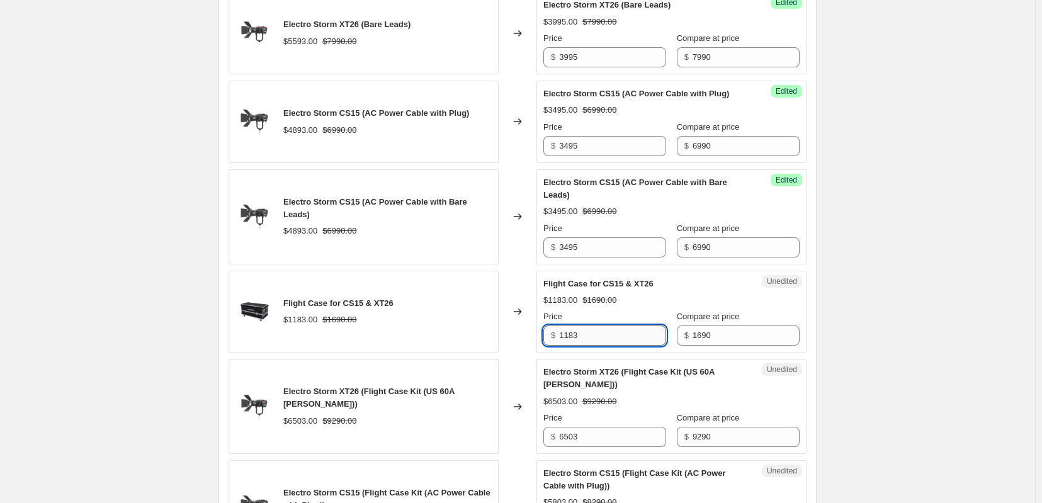
click at [599, 346] on input "1183" at bounding box center [612, 335] width 107 height 20
drag, startPoint x: 599, startPoint y: 383, endPoint x: 537, endPoint y: 386, distance: 62.4
click at [537, 353] on div "Flight Case for CS15 & XT26 $1183.00 $1690.00 Changed to Unedited Flight Case f…" at bounding box center [518, 312] width 578 height 82
type input "845"
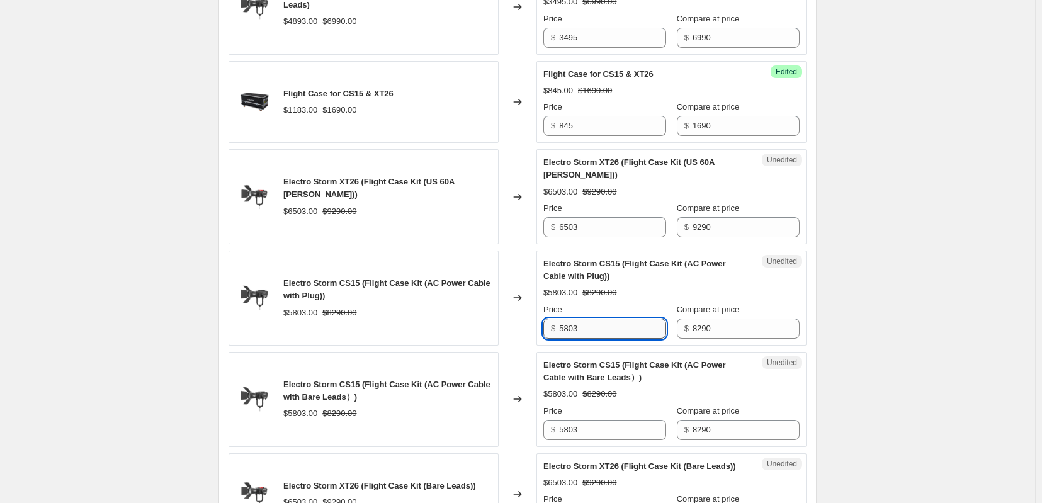
click at [618, 339] on input "5803" at bounding box center [612, 329] width 107 height 20
drag, startPoint x: 615, startPoint y: 371, endPoint x: 512, endPoint y: 370, distance: 102.6
click at [512, 346] on div "Electro Storm CS15 (Flight Case Kit (AC Power Cable with Plug)) $5803.00 $8290.…" at bounding box center [518, 298] width 578 height 95
type input "4645"
drag, startPoint x: 607, startPoint y: 368, endPoint x: 531, endPoint y: 373, distance: 76.3
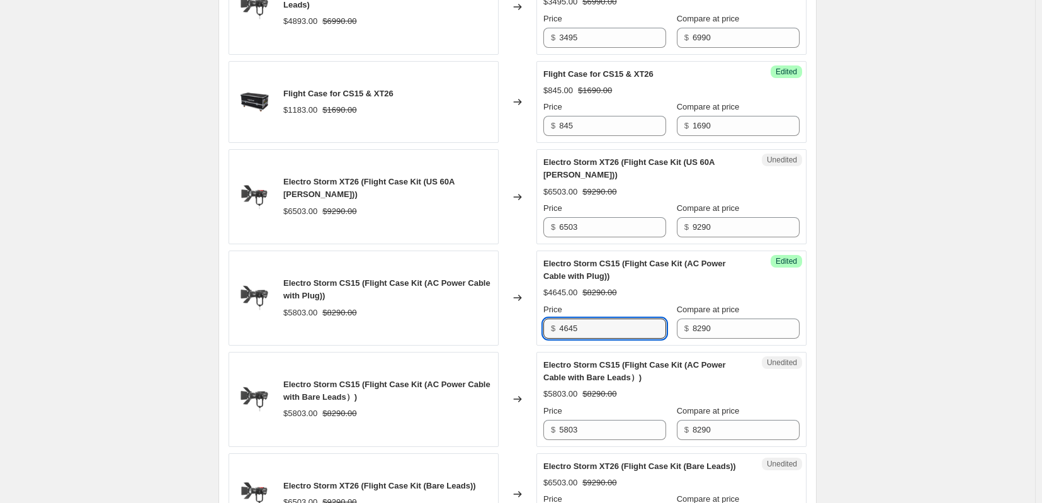
click at [531, 346] on div "Electro Storm CS15 (Flight Case Kit (AC Power Cable with Plug)) $5803.00 $8290.…" at bounding box center [518, 298] width 578 height 95
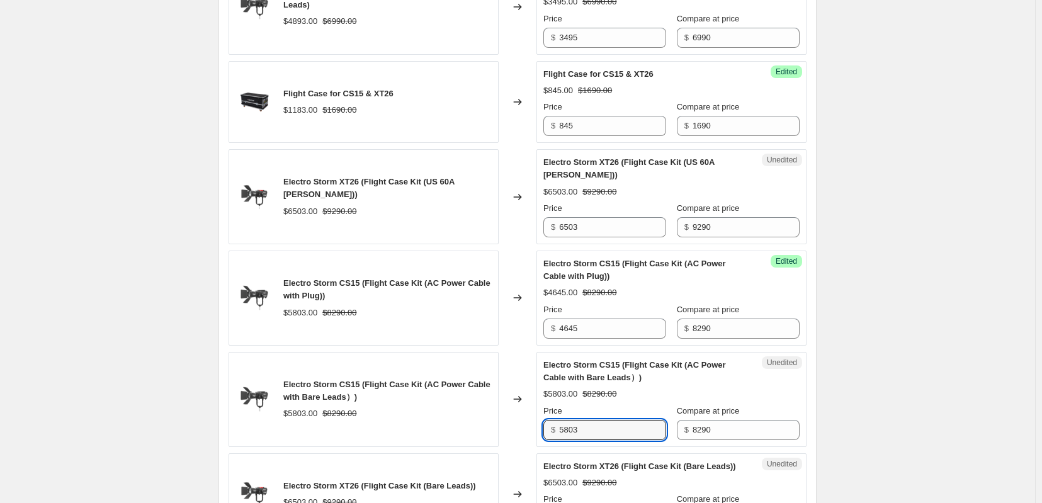
drag, startPoint x: 565, startPoint y: 480, endPoint x: 536, endPoint y: 480, distance: 29.6
click at [536, 447] on div "Electro Storm CS15 (Flight Case Kit (AC Power Cable with Bare Leads）) $5803.00 …" at bounding box center [518, 399] width 578 height 95
paste input "4645"
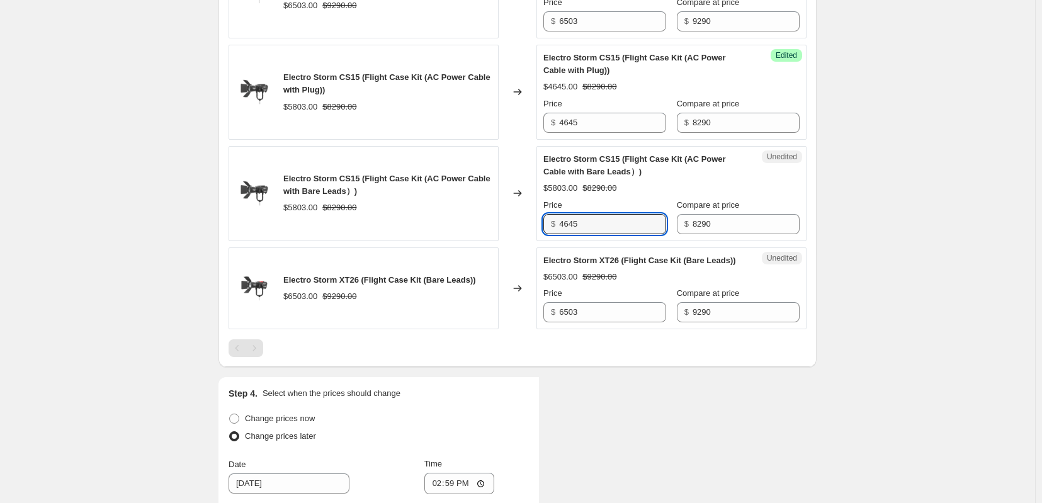
scroll to position [1049, 0]
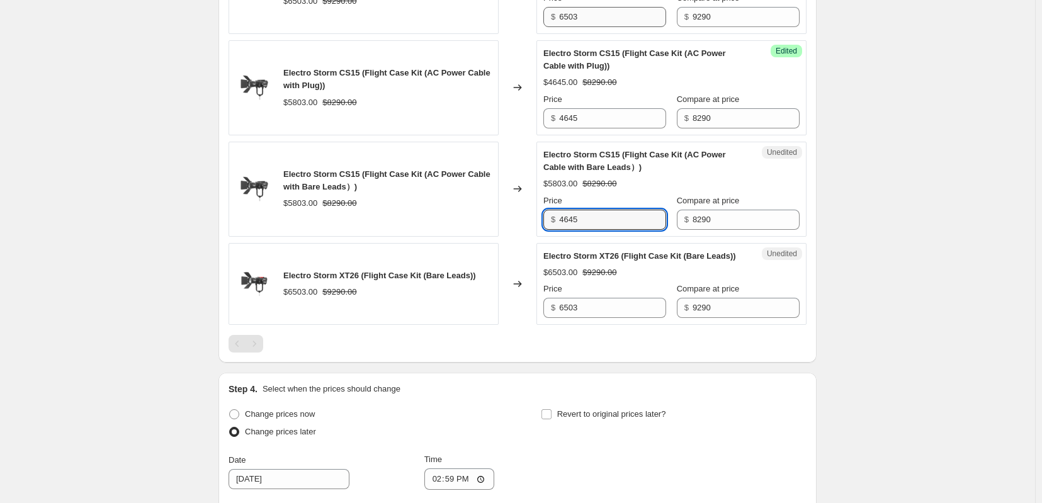
type input "4645"
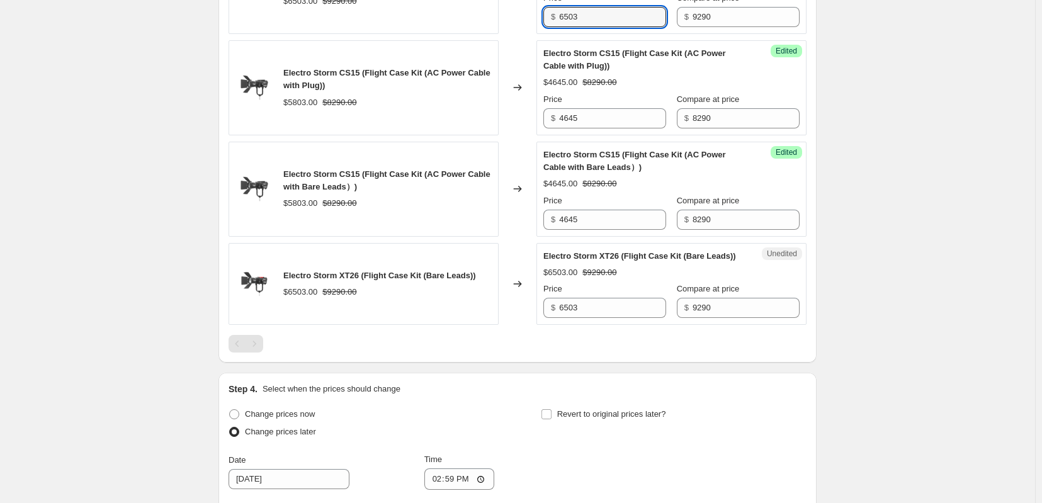
drag, startPoint x: 591, startPoint y: 56, endPoint x: 527, endPoint y: 57, distance: 63.6
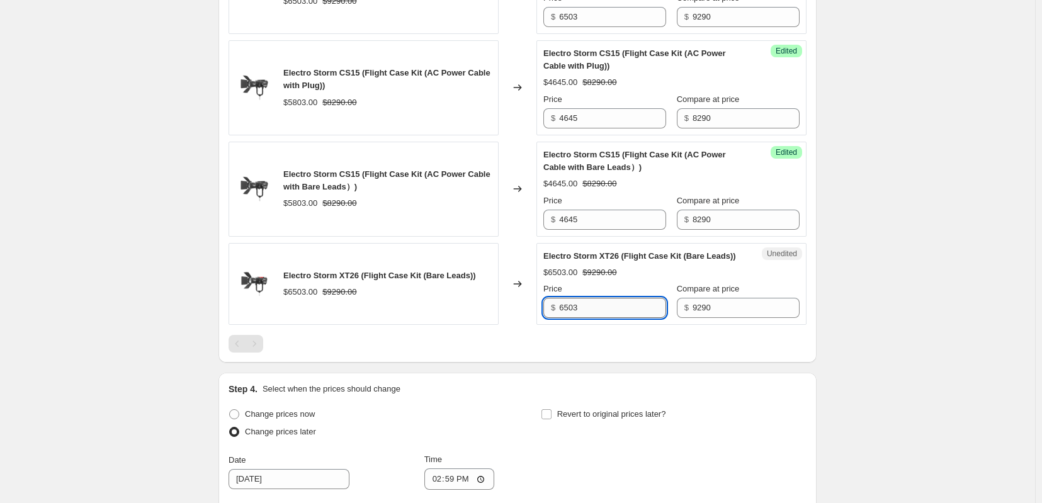
click at [597, 318] on input "6503" at bounding box center [612, 308] width 107 height 20
click at [607, 353] on div at bounding box center [518, 344] width 578 height 18
drag, startPoint x: 616, startPoint y: 363, endPoint x: 521, endPoint y: 365, distance: 95.1
click at [521, 325] on div "Electro Storm XT26 (Flight Case Kit (Bare Leads)) $6503.00 $9290.00 Changed to …" at bounding box center [518, 284] width 578 height 82
click at [588, 353] on div at bounding box center [518, 344] width 578 height 18
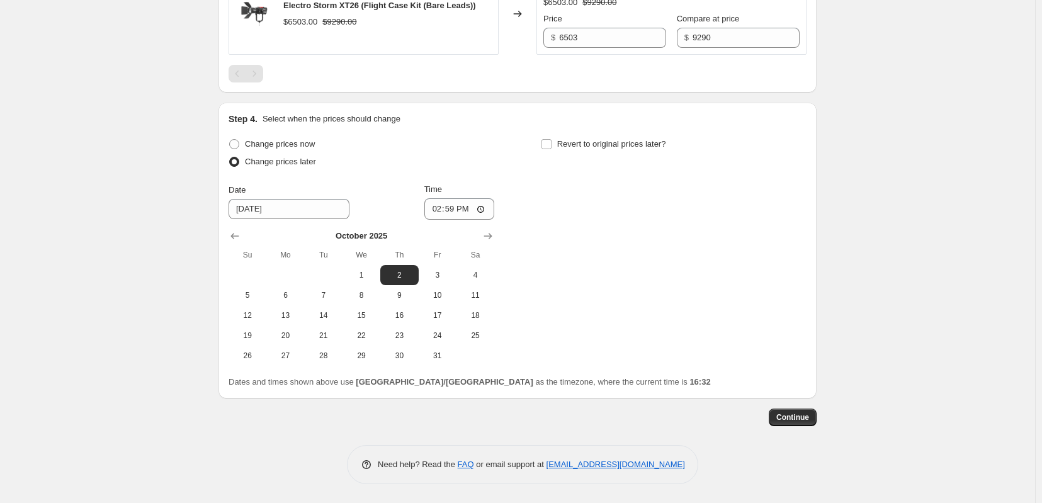
scroll to position [1393, 0]
click at [809, 415] on span "Continue" at bounding box center [792, 417] width 33 height 10
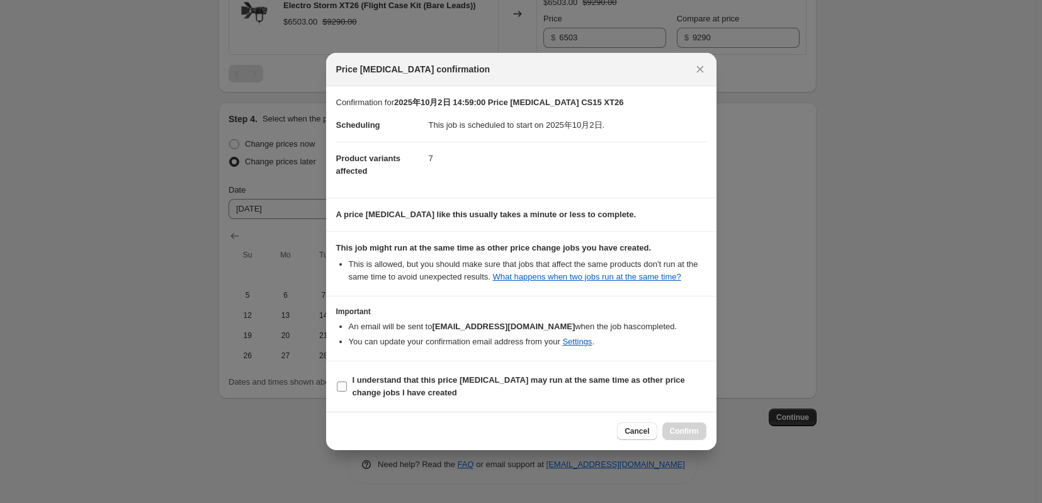
click at [340, 402] on label "I understand that this price [MEDICAL_DATA] may run at the same time as other p…" at bounding box center [521, 386] width 370 height 30
click at [337, 392] on input "I understand that this price [MEDICAL_DATA] may run at the same time as other p…" at bounding box center [342, 387] width 10 height 10
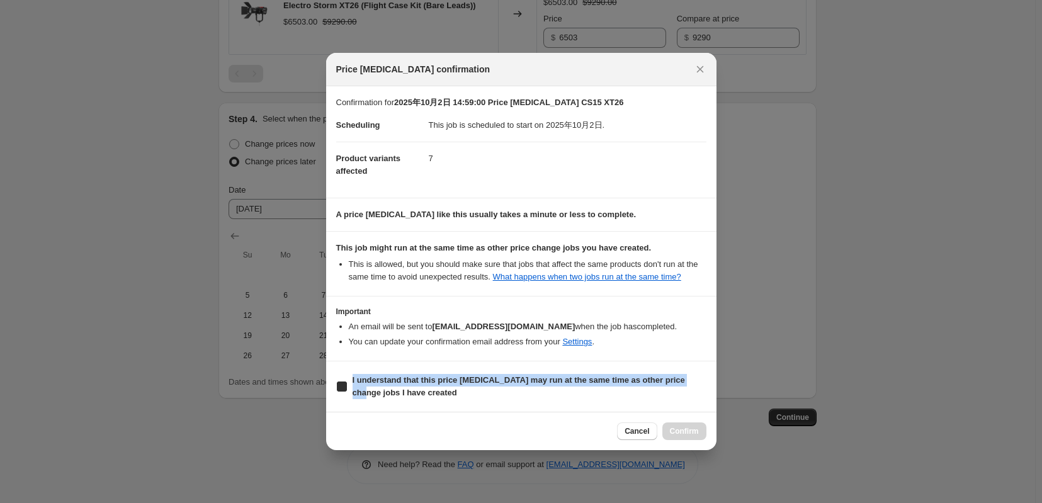
checkbox input "true"
click at [698, 436] on span "Confirm" at bounding box center [684, 431] width 29 height 10
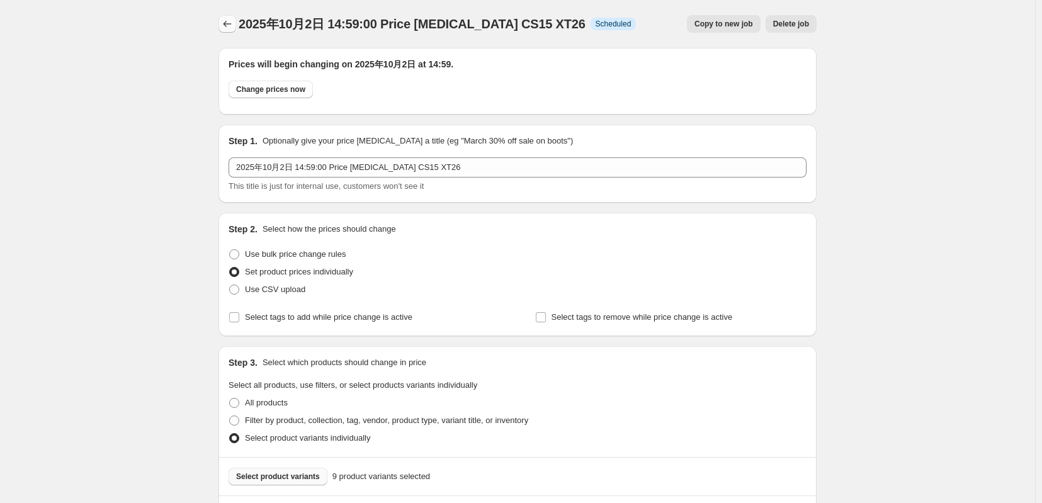
click at [221, 25] on icon "Price change jobs" at bounding box center [227, 24] width 13 height 13
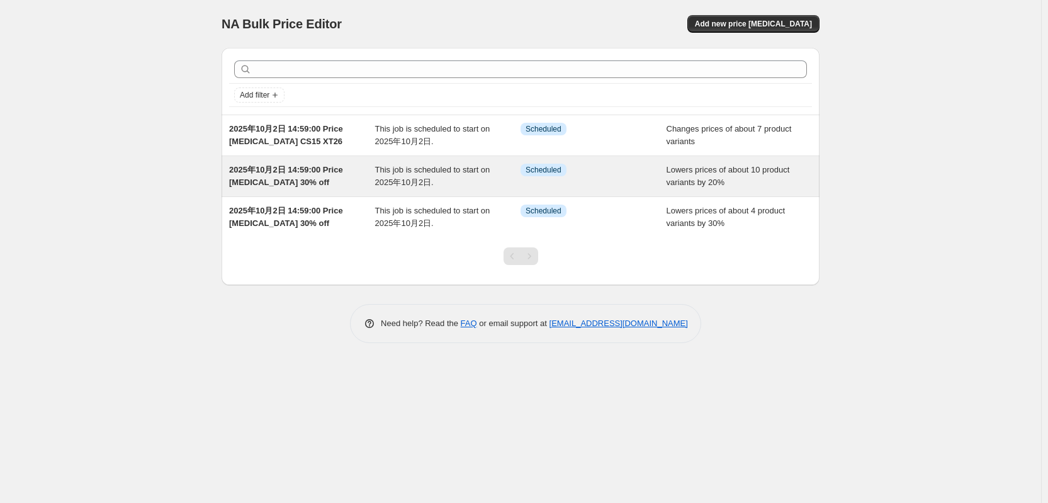
click at [290, 187] on span "2025年10月2日 14:59:00 Price [MEDICAL_DATA] 30% off" at bounding box center [286, 176] width 114 height 22
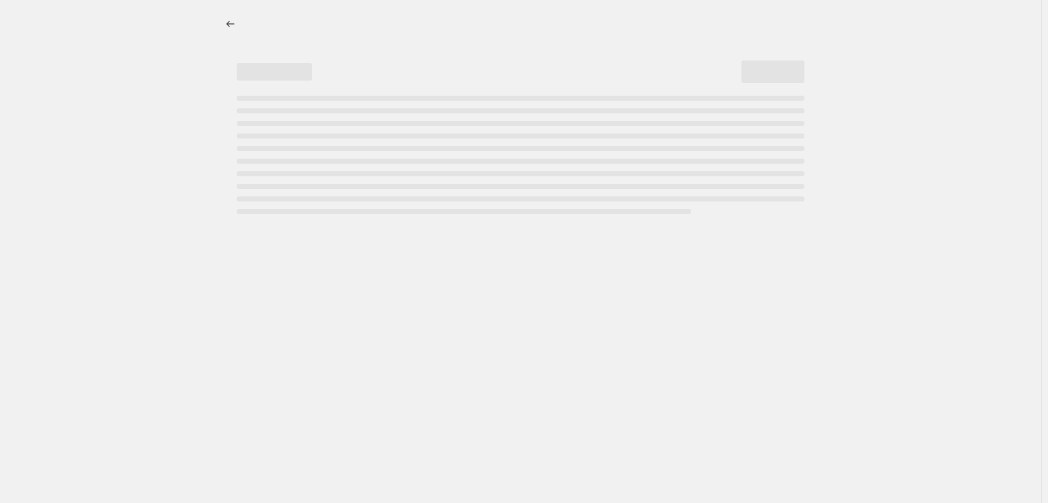
select select "percentage"
select select "tag"
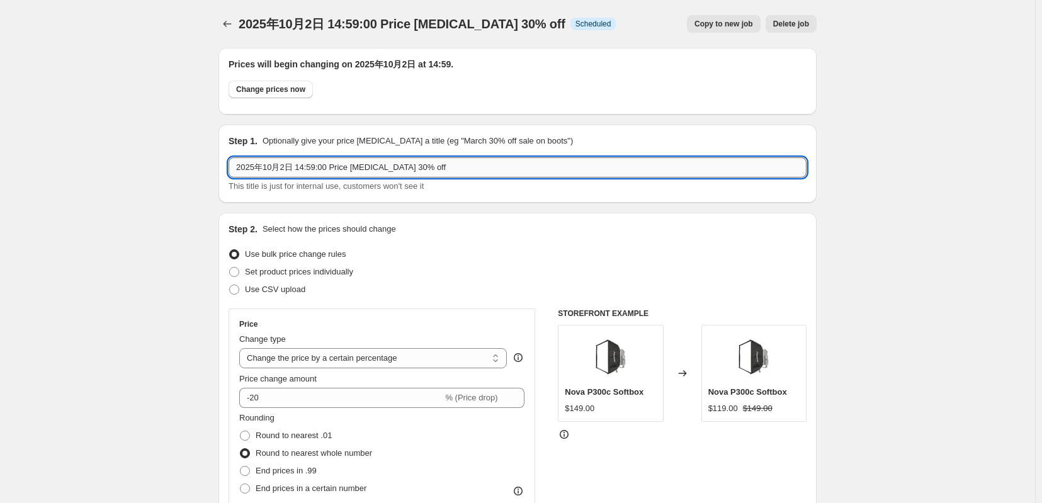
click at [400, 171] on input "2025年10月2日 14:59:00 Price [MEDICAL_DATA] 30% off" at bounding box center [518, 167] width 578 height 20
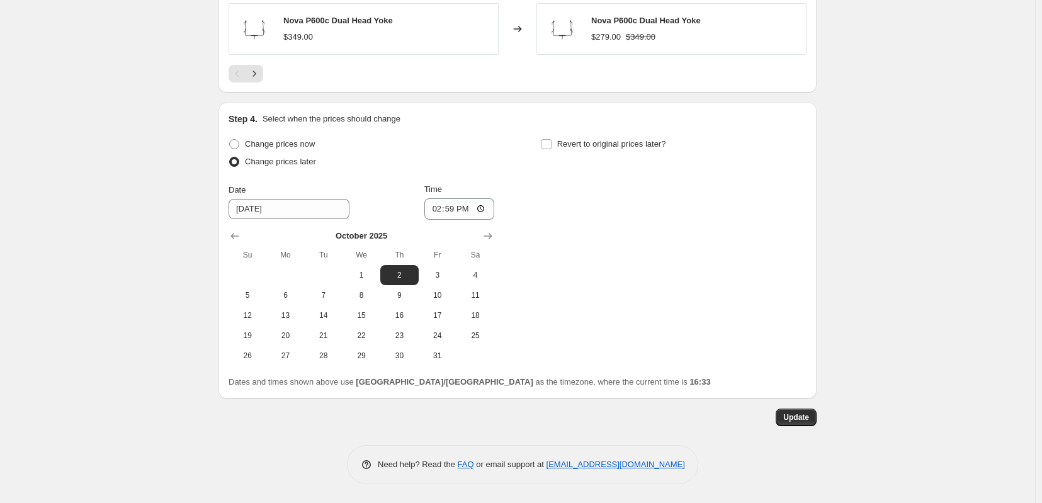
scroll to position [1254, 0]
type input "2025年10月2日 14:59:00 Price [MEDICAL_DATA] 20% off"
click at [809, 417] on span "Update" at bounding box center [796, 417] width 26 height 10
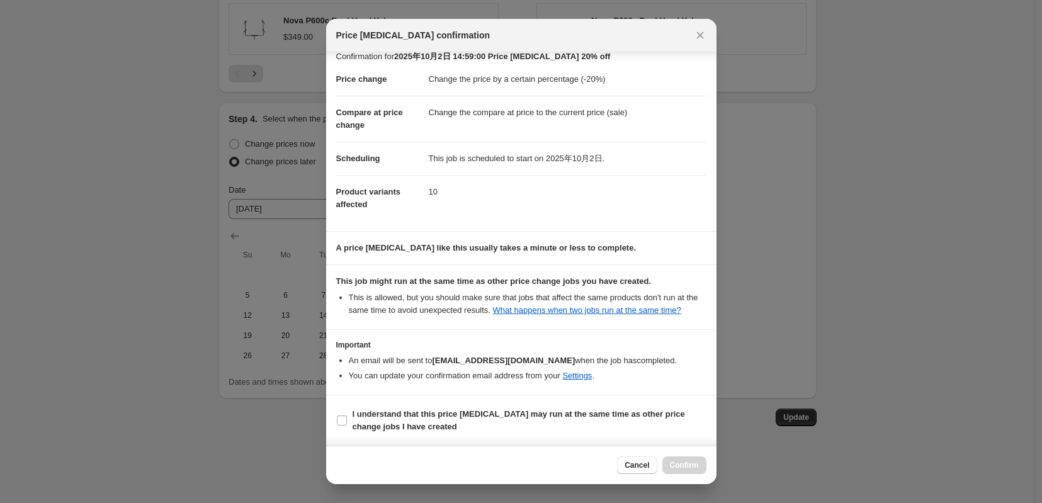
scroll to position [57, 0]
click at [382, 417] on b "I understand that this price [MEDICAL_DATA] may run at the same time as other p…" at bounding box center [519, 420] width 332 height 22
click at [347, 417] on input "I understand that this price [MEDICAL_DATA] may run at the same time as other p…" at bounding box center [342, 421] width 10 height 10
checkbox input "true"
click at [696, 465] on span "Confirm" at bounding box center [684, 465] width 29 height 10
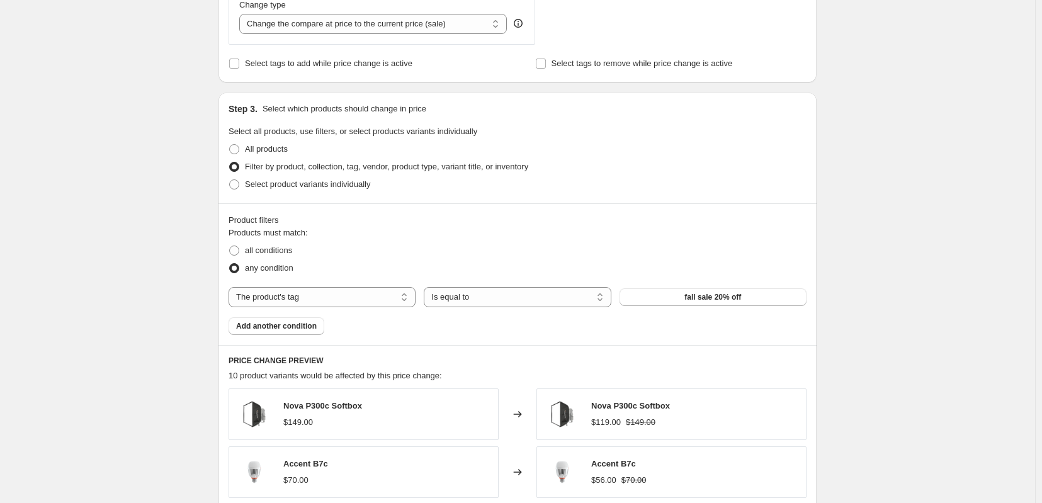
scroll to position [0, 0]
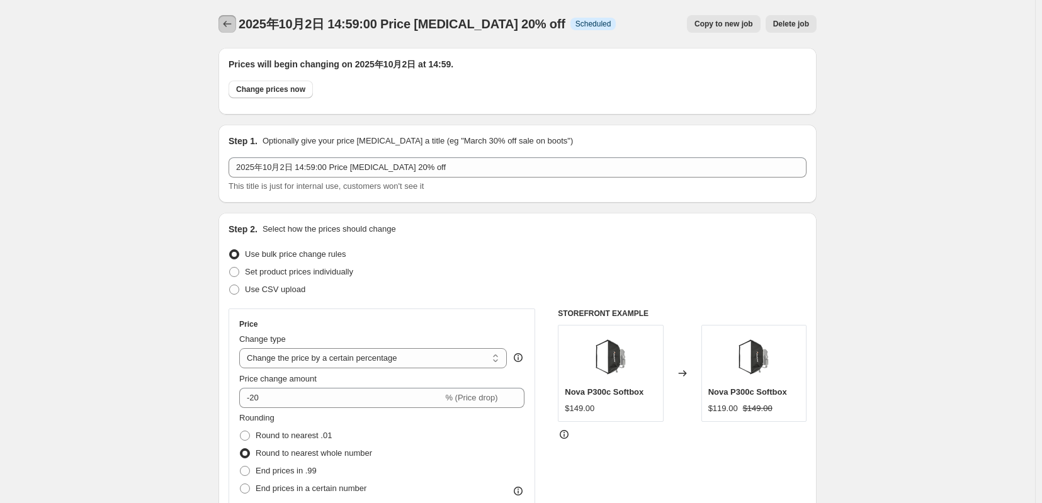
click at [221, 27] on icon "Price change jobs" at bounding box center [227, 24] width 13 height 13
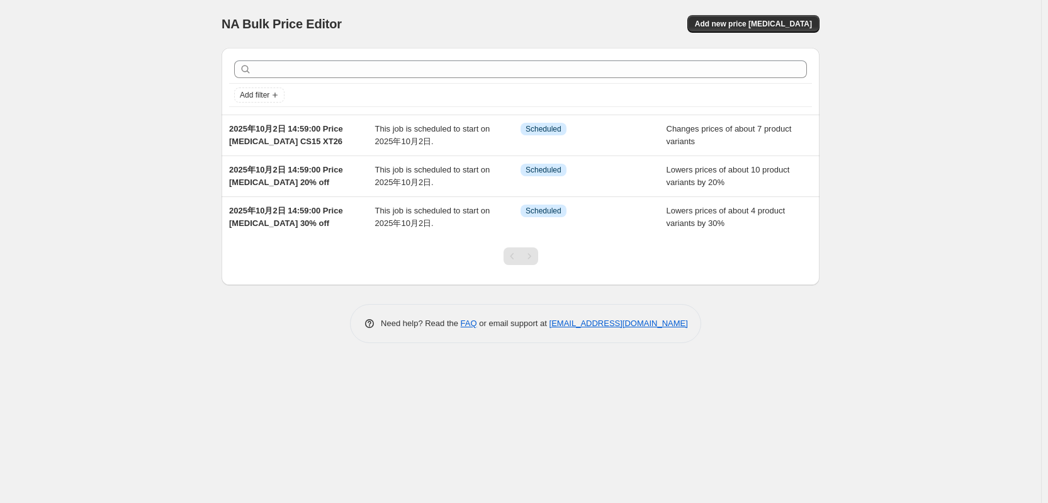
click at [69, 301] on div "NA Bulk Price Editor. This page is ready NA Bulk Price Editor Add new price [ME…" at bounding box center [520, 251] width 1041 height 503
